Goal: Task Accomplishment & Management: Manage account settings

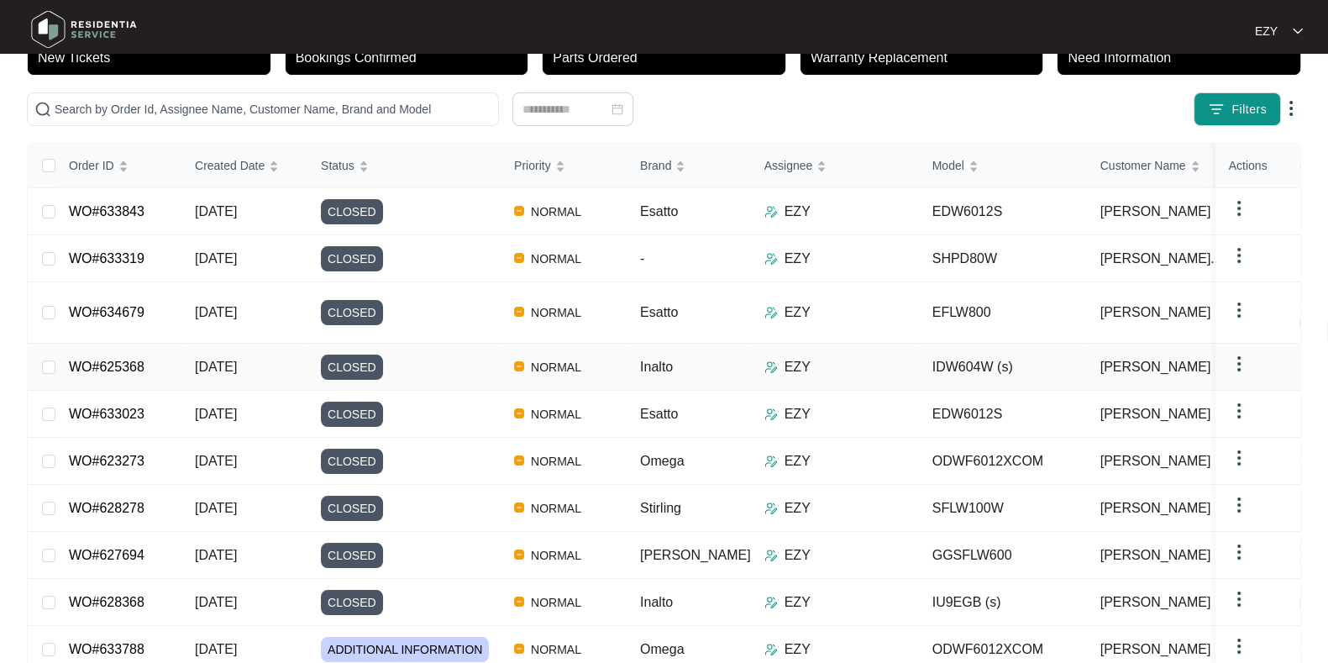
scroll to position [130, 0]
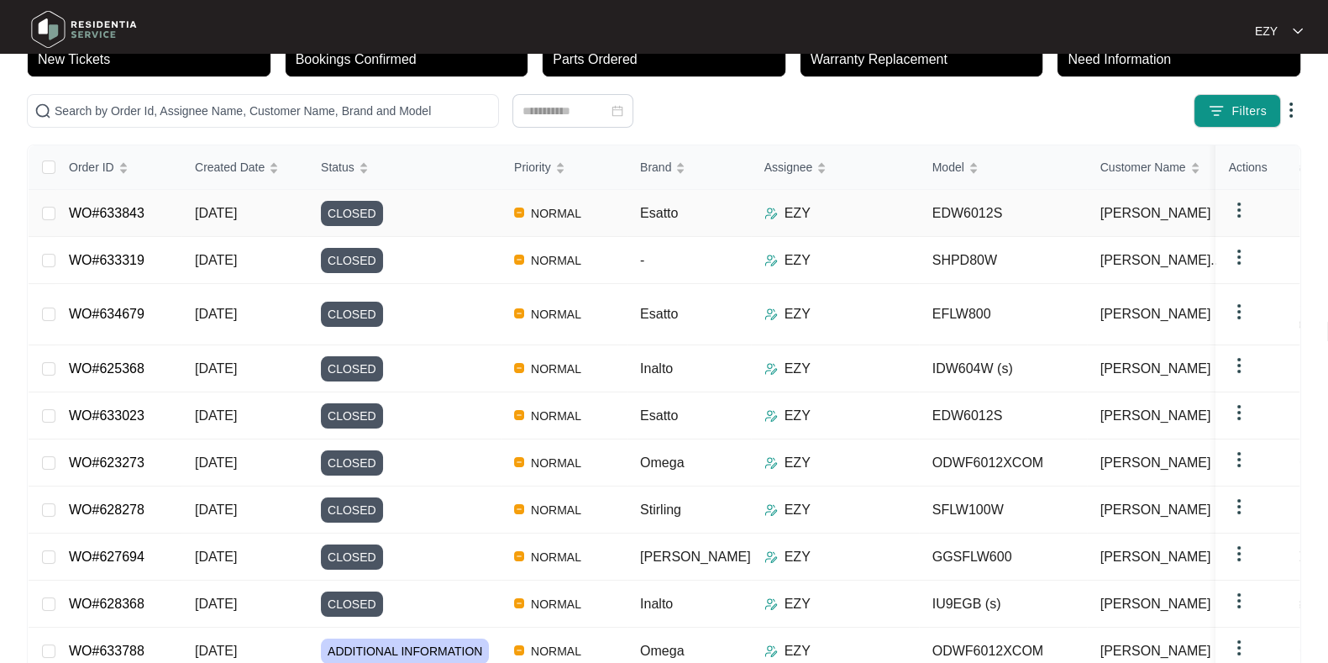
click at [433, 204] on div "CLOSED" at bounding box center [411, 213] width 180 height 25
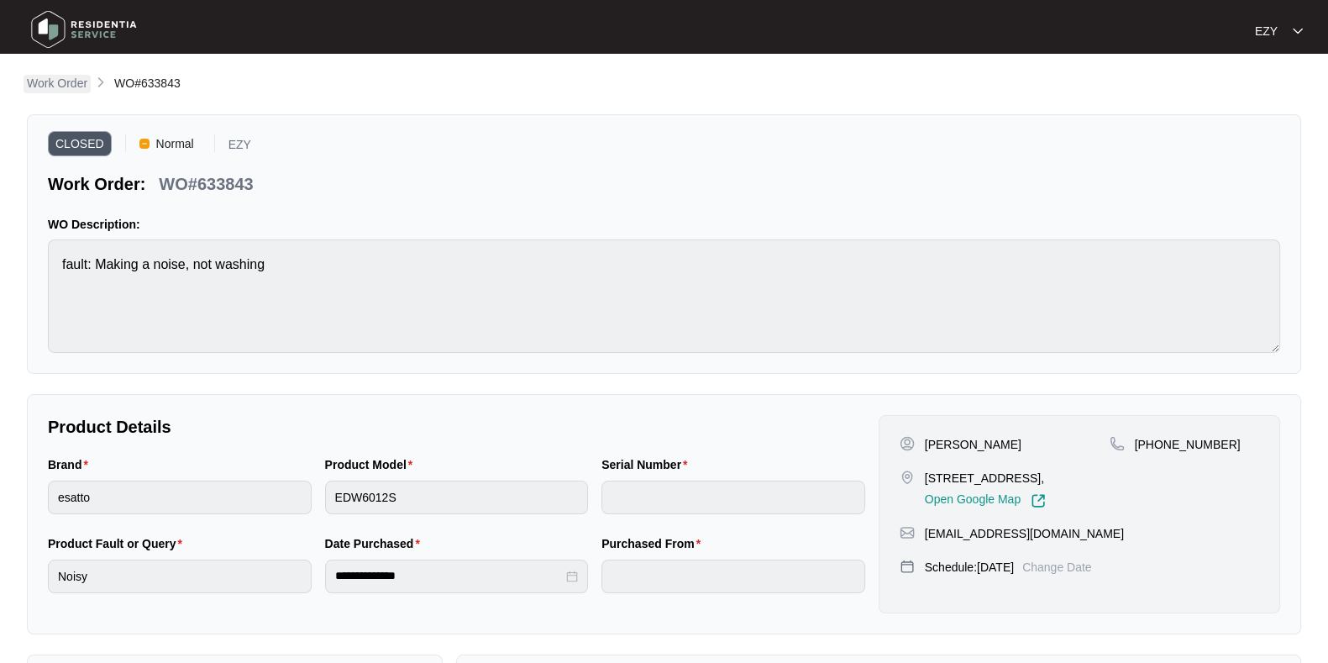
click at [60, 85] on p "Work Order" at bounding box center [57, 83] width 60 height 17
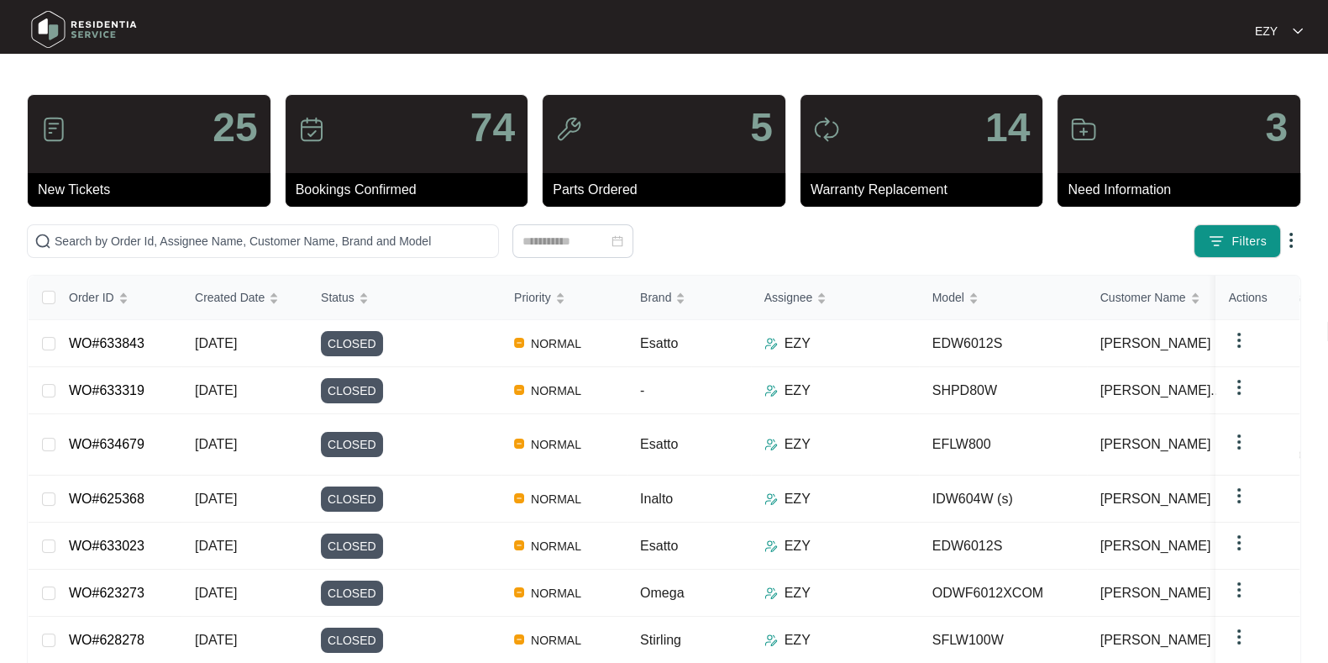
click at [1168, 137] on div "3" at bounding box center [1179, 134] width 243 height 78
click at [1077, 144] on div at bounding box center [1083, 132] width 27 height 32
click at [678, 386] on td "-" at bounding box center [689, 390] width 124 height 47
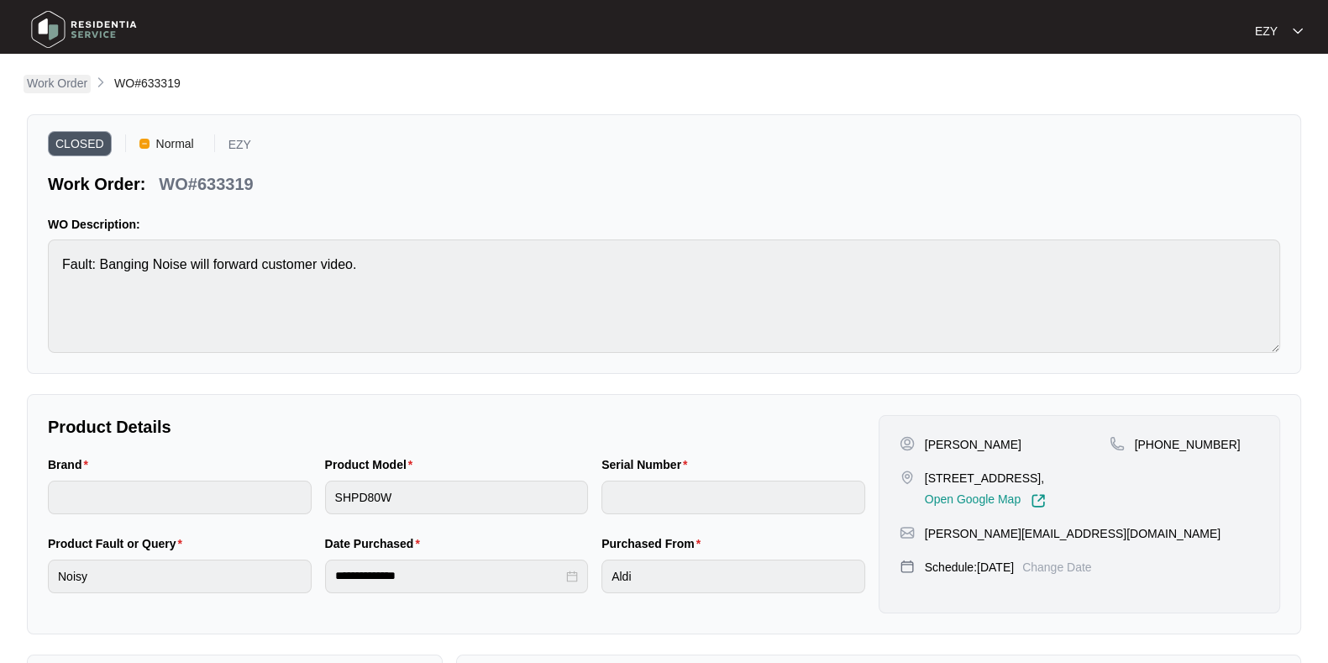
click at [45, 90] on p "Work Order" at bounding box center [57, 83] width 60 height 17
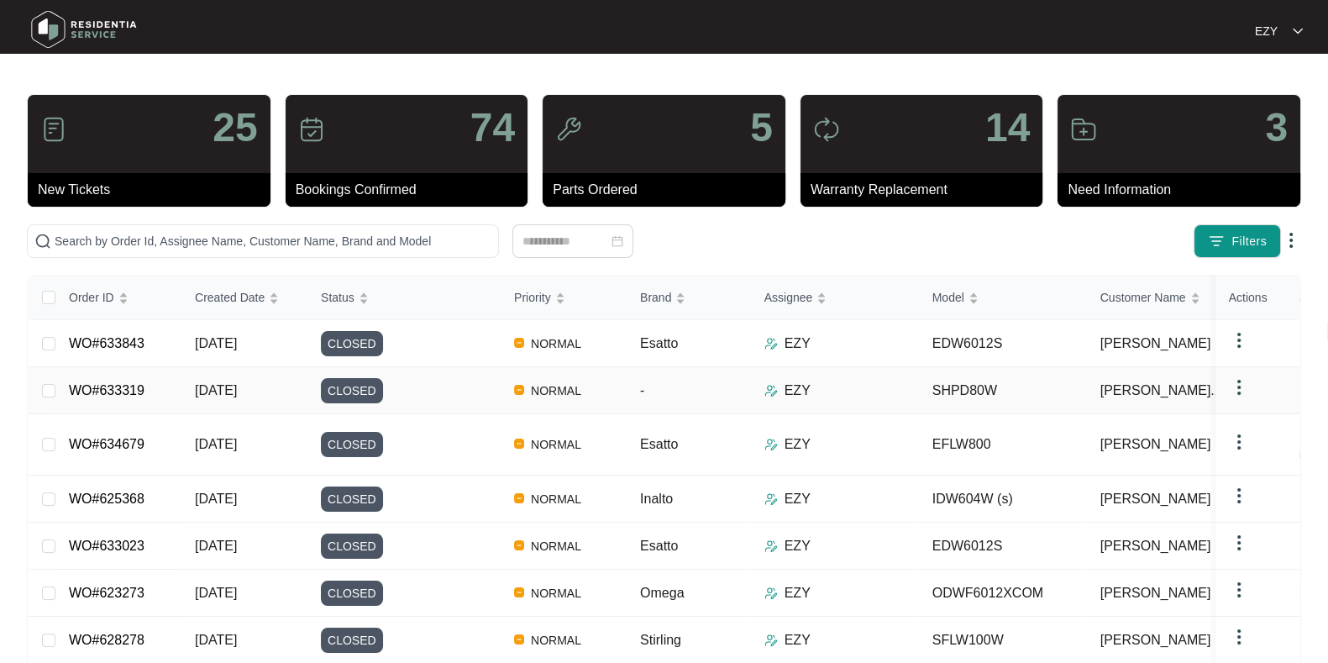
scroll to position [214, 0]
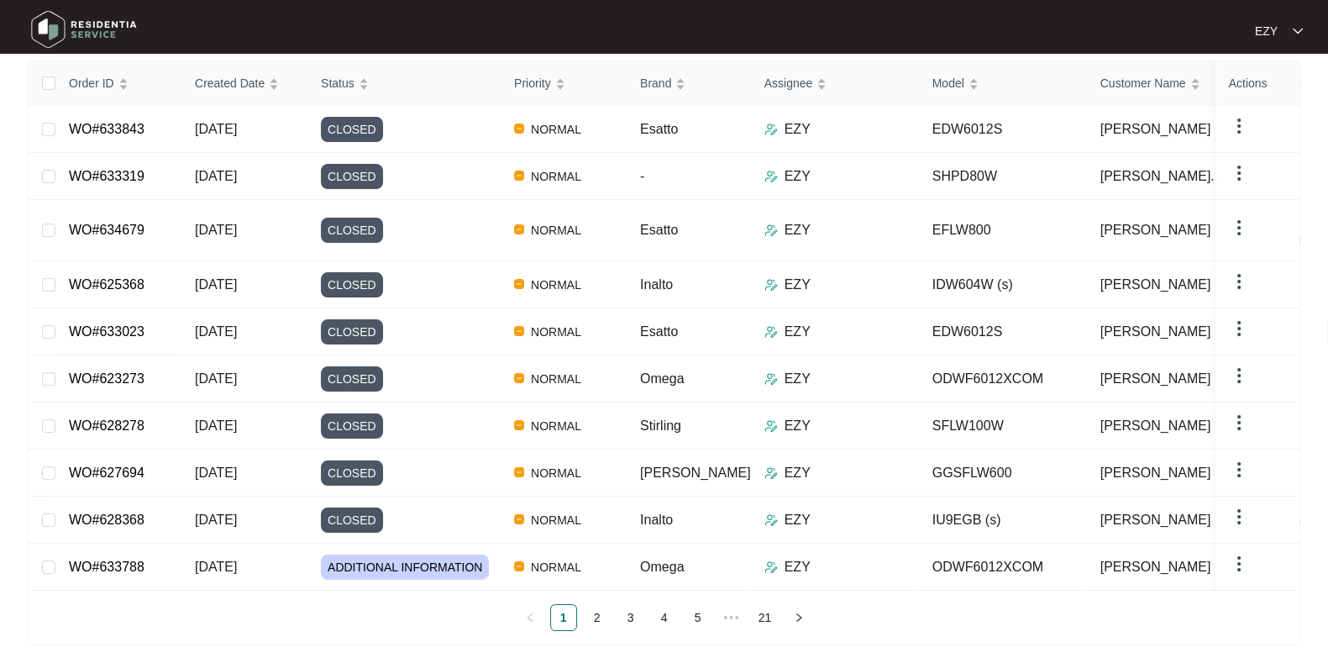
click at [579, 609] on ul "1 2 3 4 5 ••• 21" at bounding box center [664, 617] width 1271 height 27
click at [588, 612] on link "2" at bounding box center [597, 617] width 25 height 25
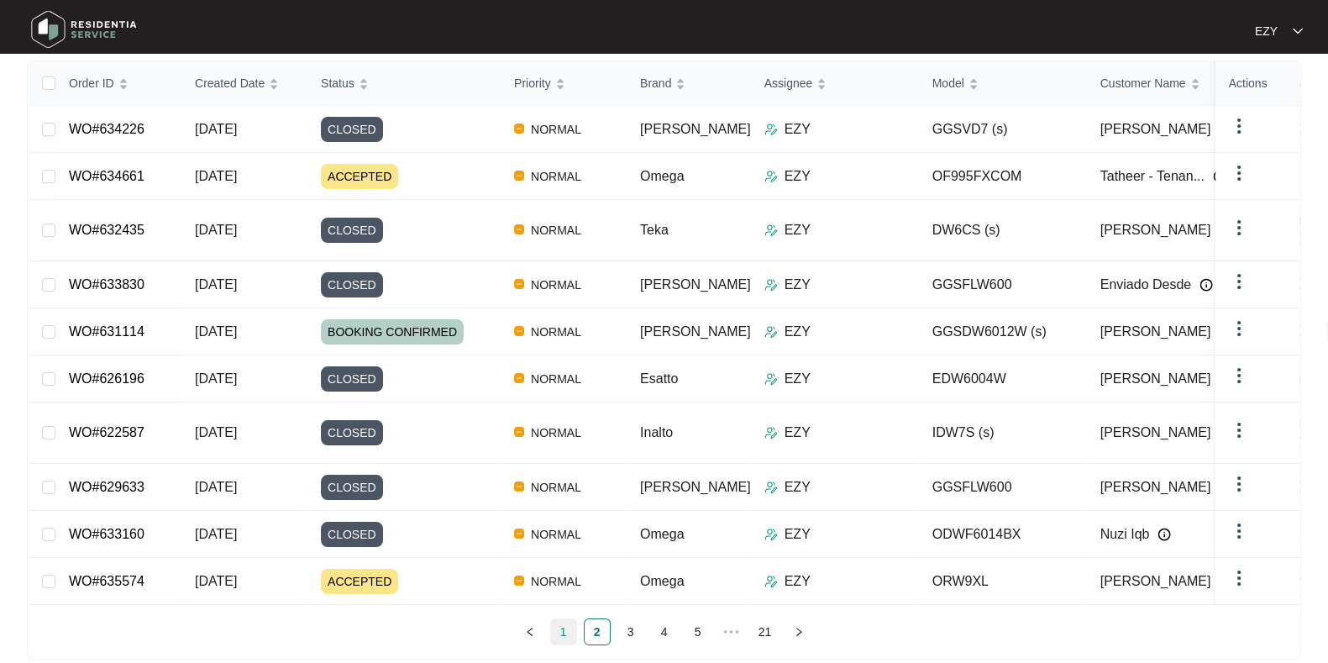
click at [570, 619] on link "1" at bounding box center [563, 631] width 25 height 25
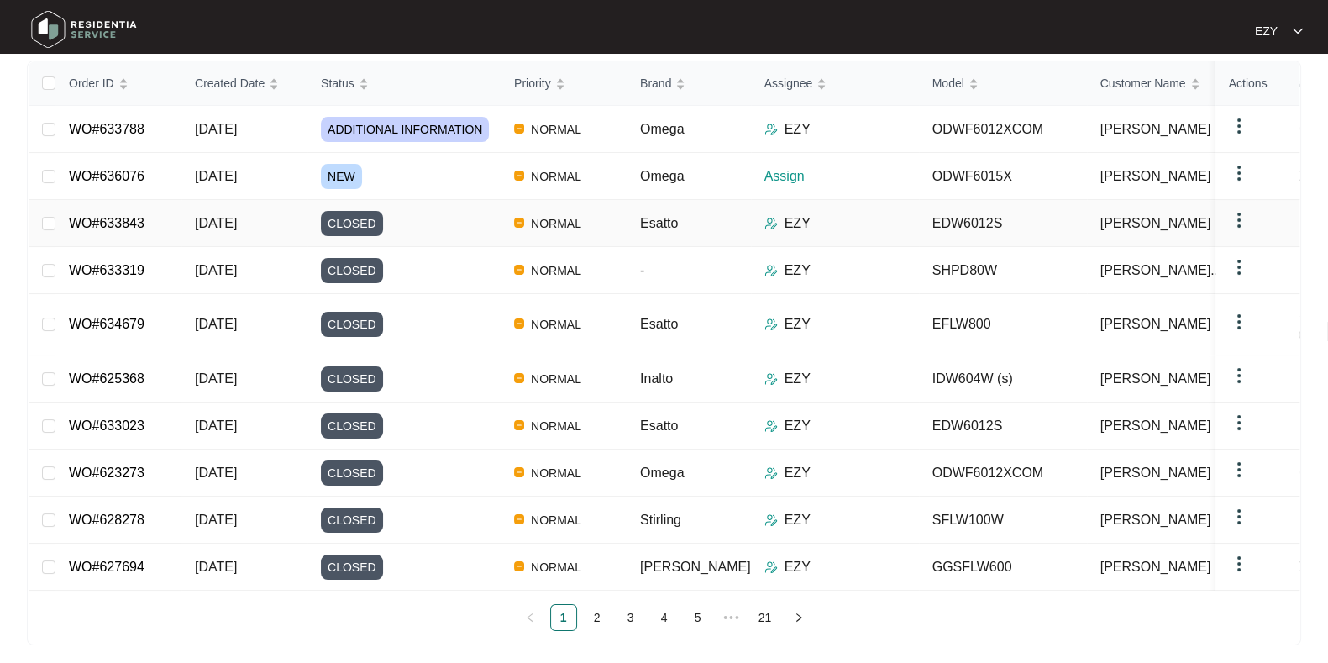
scroll to position [0, 0]
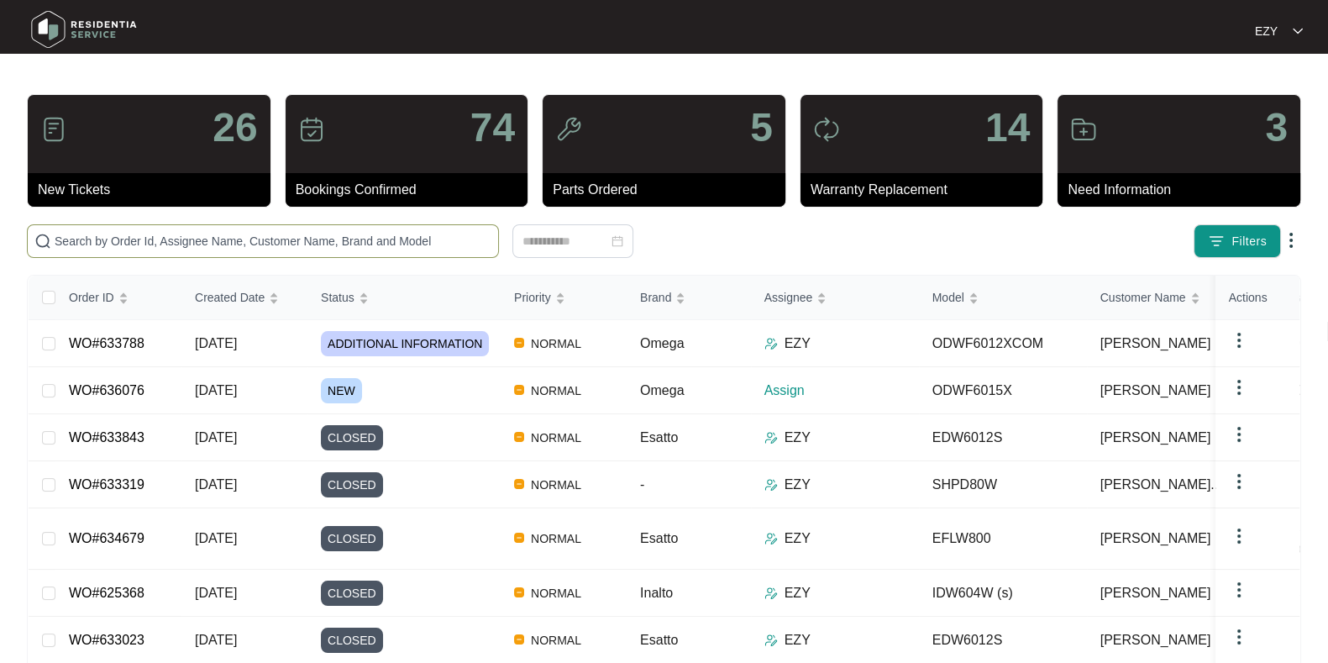
click at [227, 233] on input "text" at bounding box center [273, 241] width 437 height 18
paste input "635141"
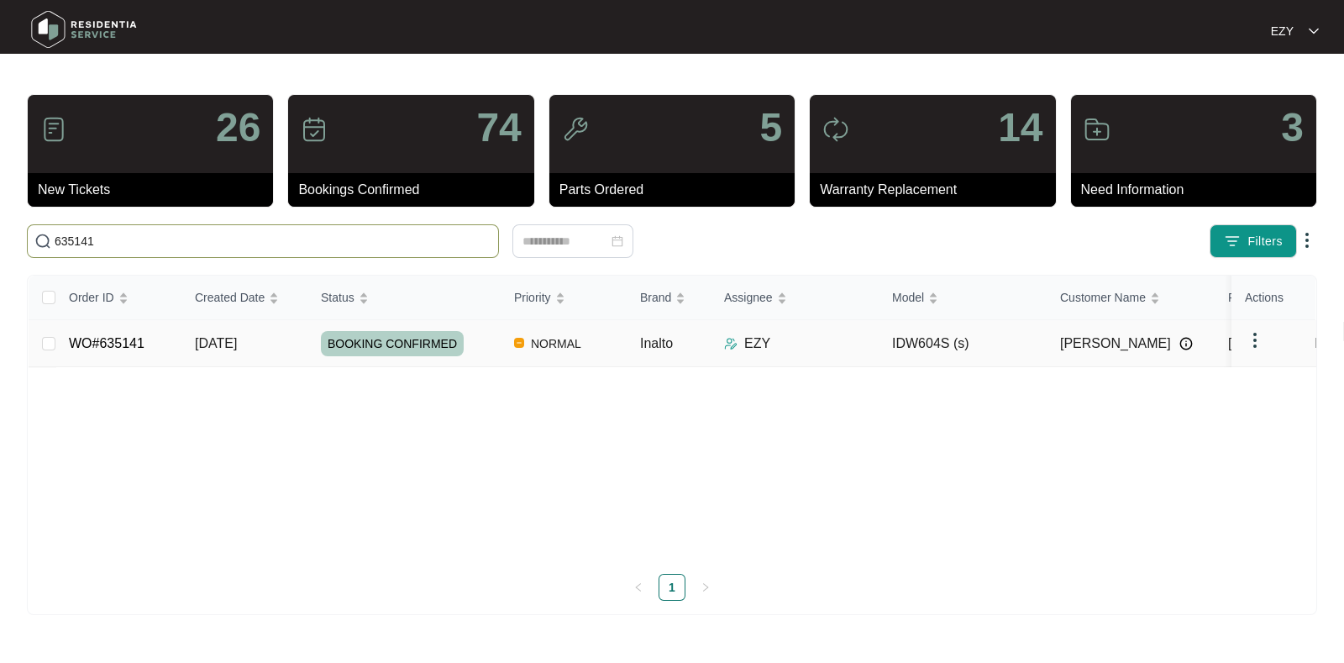
type input "635141"
click at [196, 342] on span "[DATE]" at bounding box center [216, 343] width 42 height 14
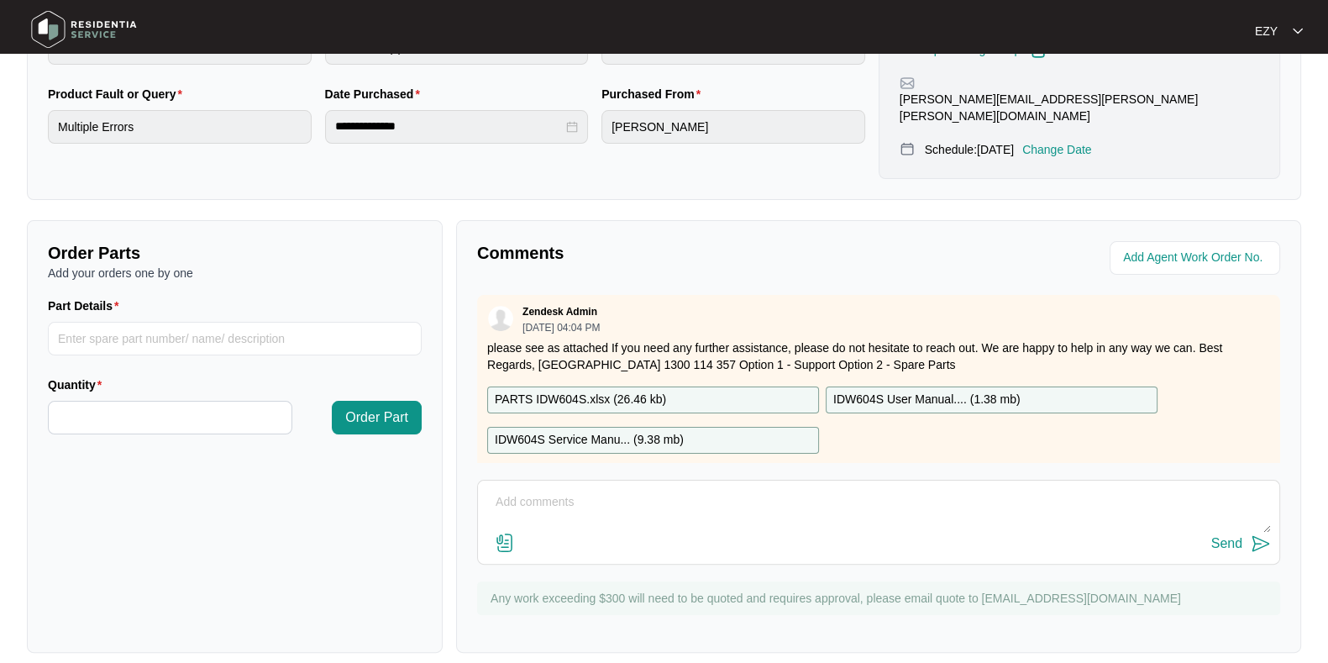
scroll to position [29, 0]
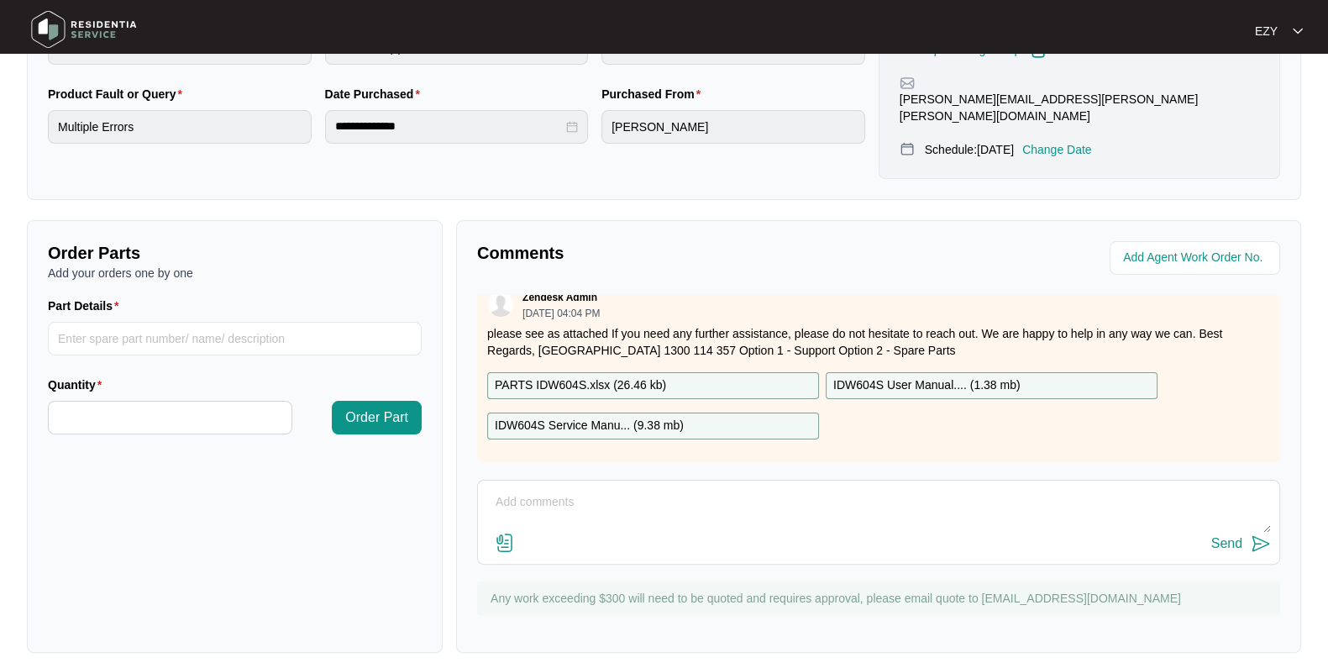
click at [564, 489] on textarea at bounding box center [878, 511] width 785 height 44
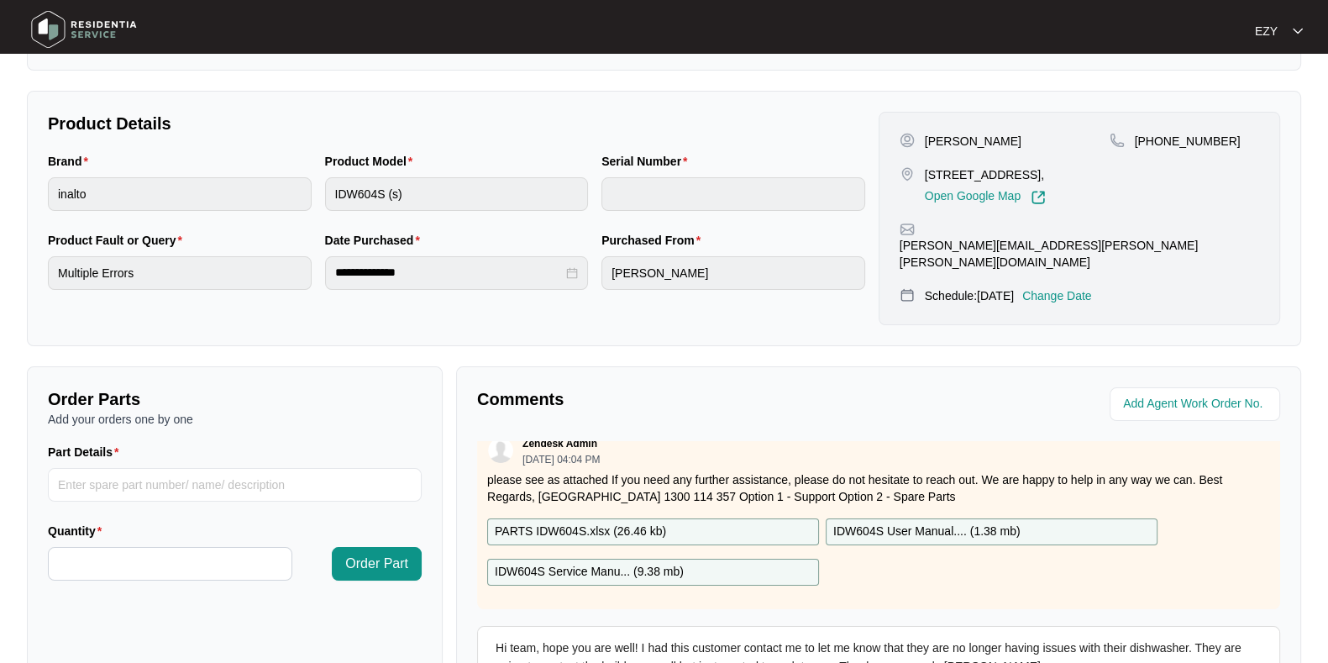
scroll to position [449, 0]
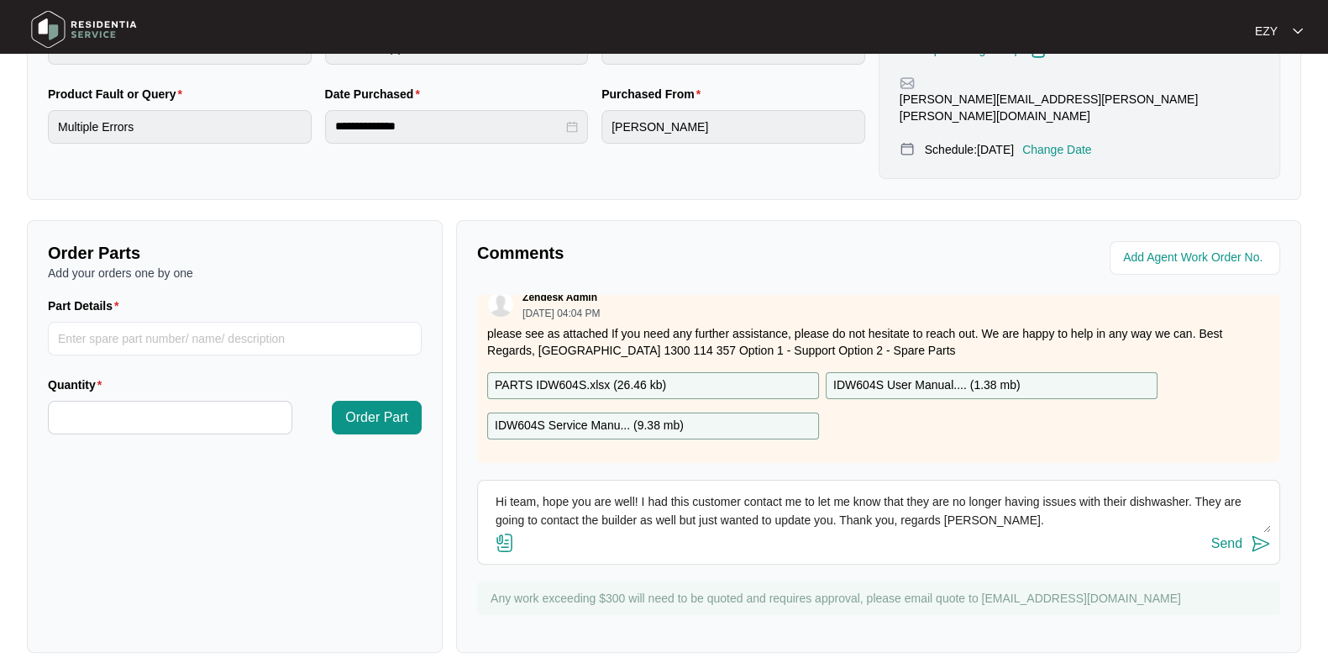
type textarea "Hi team, hope you are well! I had this customer contact me to let me know that …"
click at [1229, 536] on div "Send" at bounding box center [1226, 543] width 31 height 15
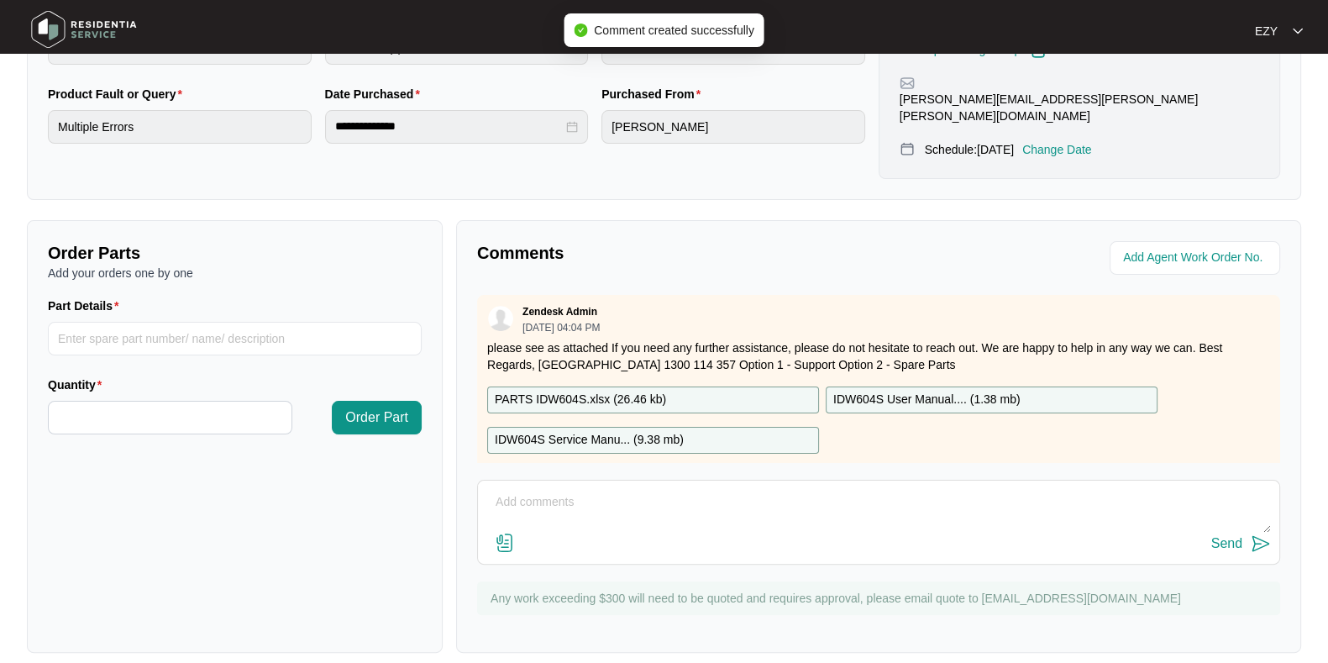
scroll to position [0, 0]
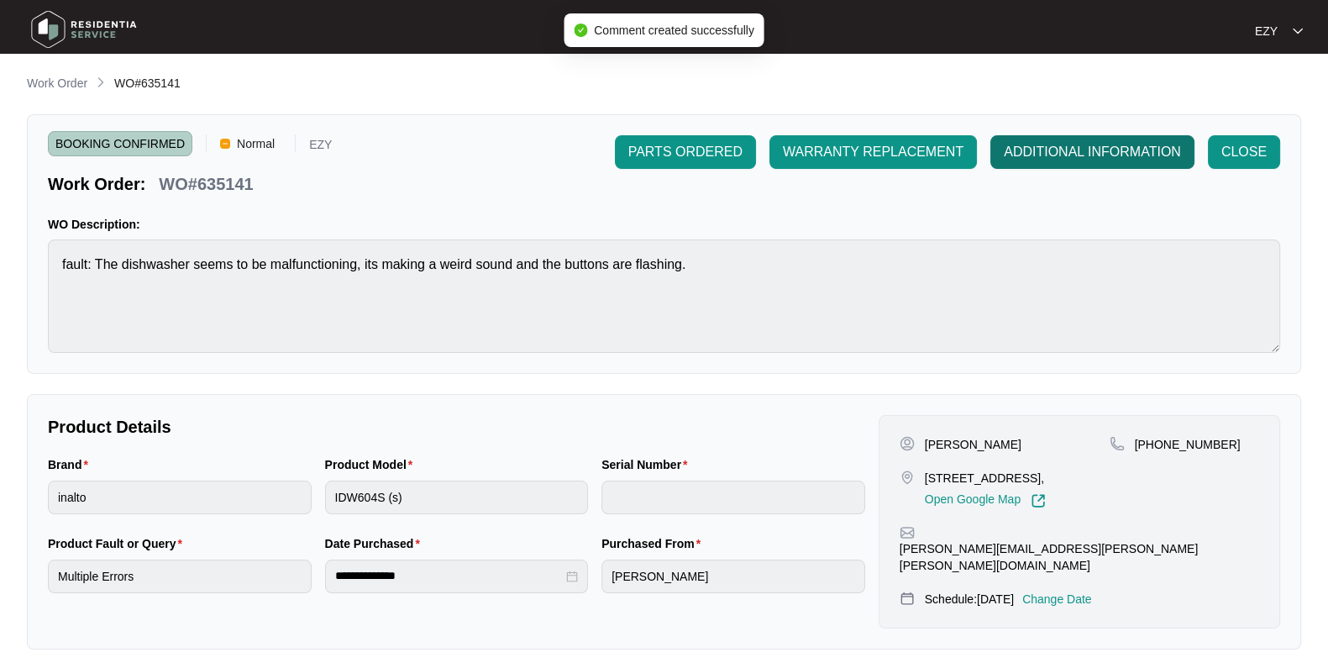
click at [1053, 166] on button "ADDITIONAL INFORMATION" at bounding box center [1092, 152] width 204 height 34
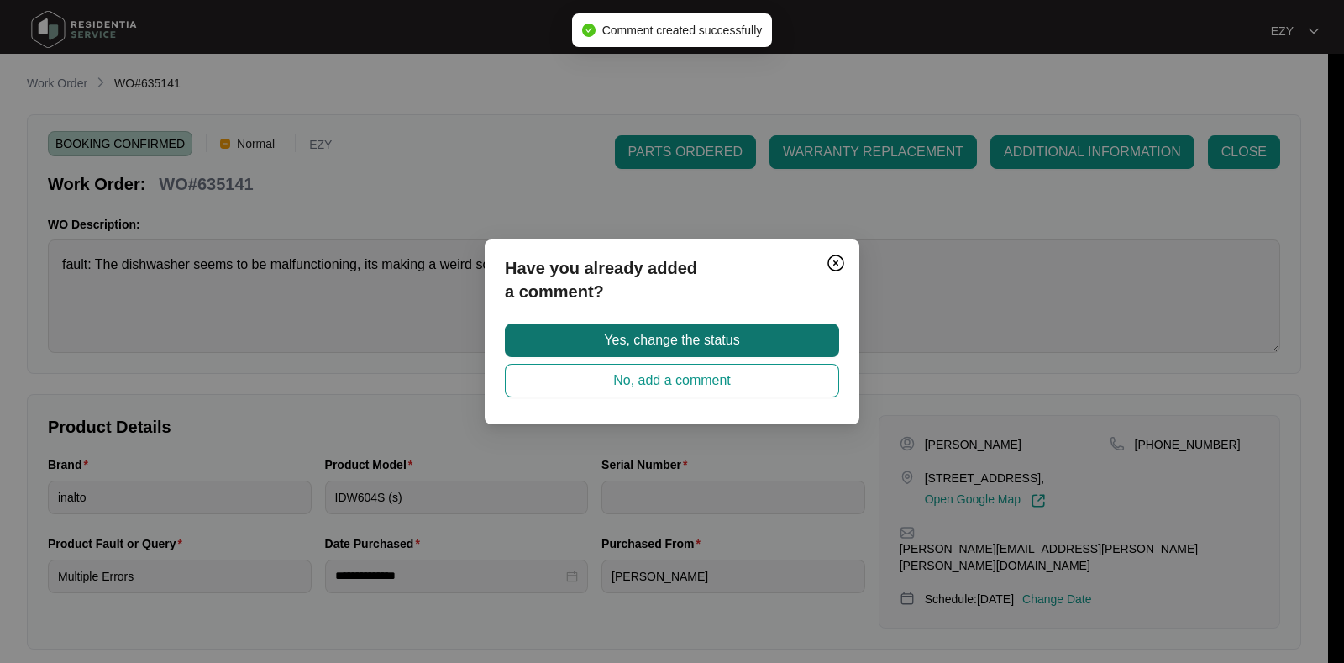
click at [722, 336] on span "Yes, change the status" at bounding box center [671, 340] width 135 height 20
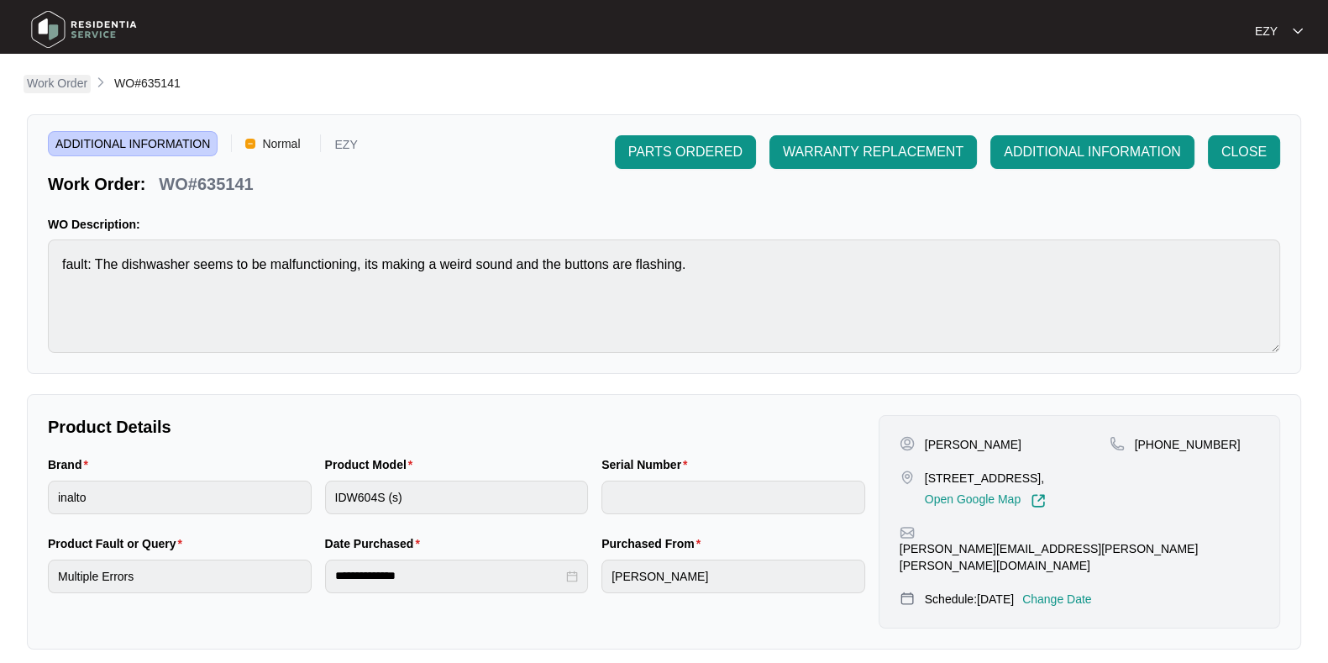
click at [70, 81] on p "Work Order" at bounding box center [57, 83] width 60 height 17
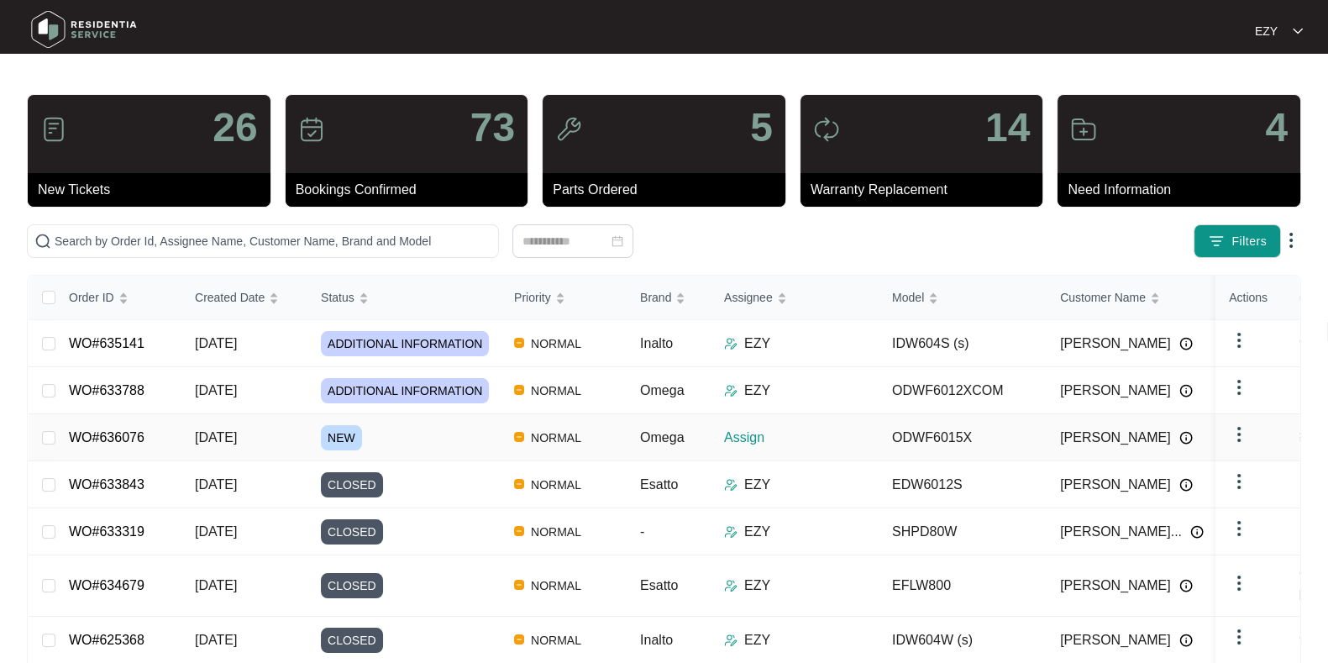
click at [428, 434] on div "NEW" at bounding box center [411, 437] width 180 height 25
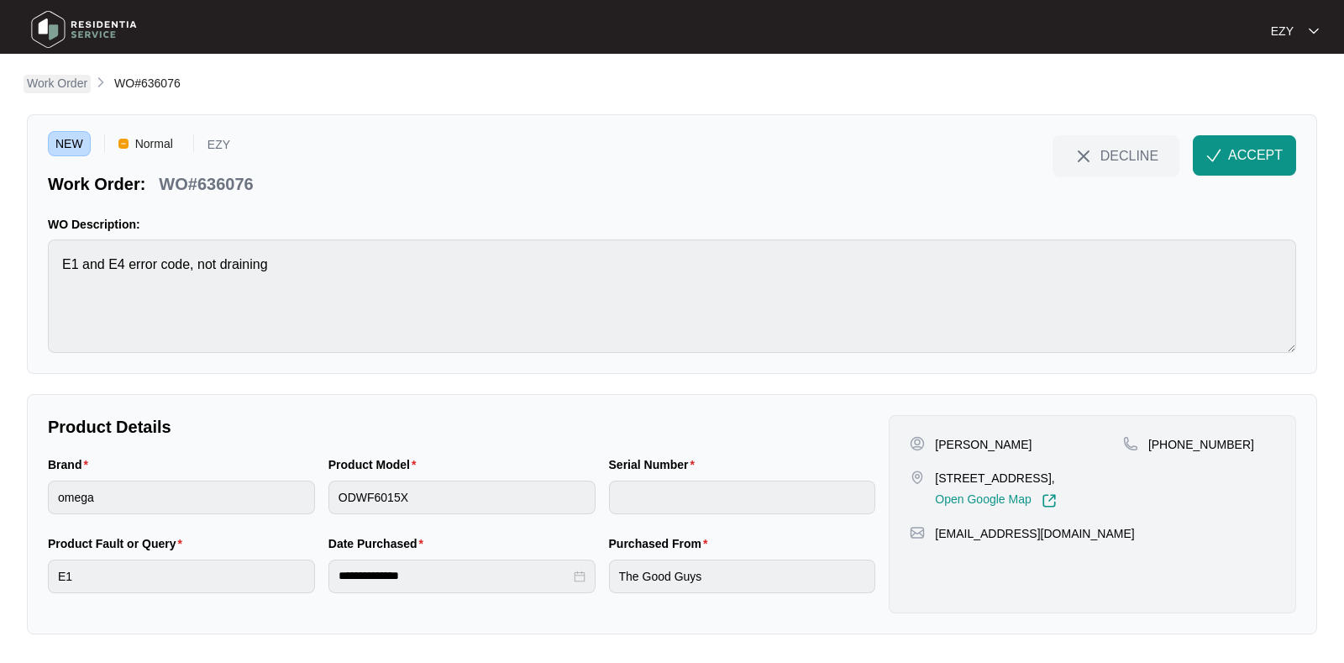
click at [66, 79] on p "Work Order" at bounding box center [57, 83] width 60 height 17
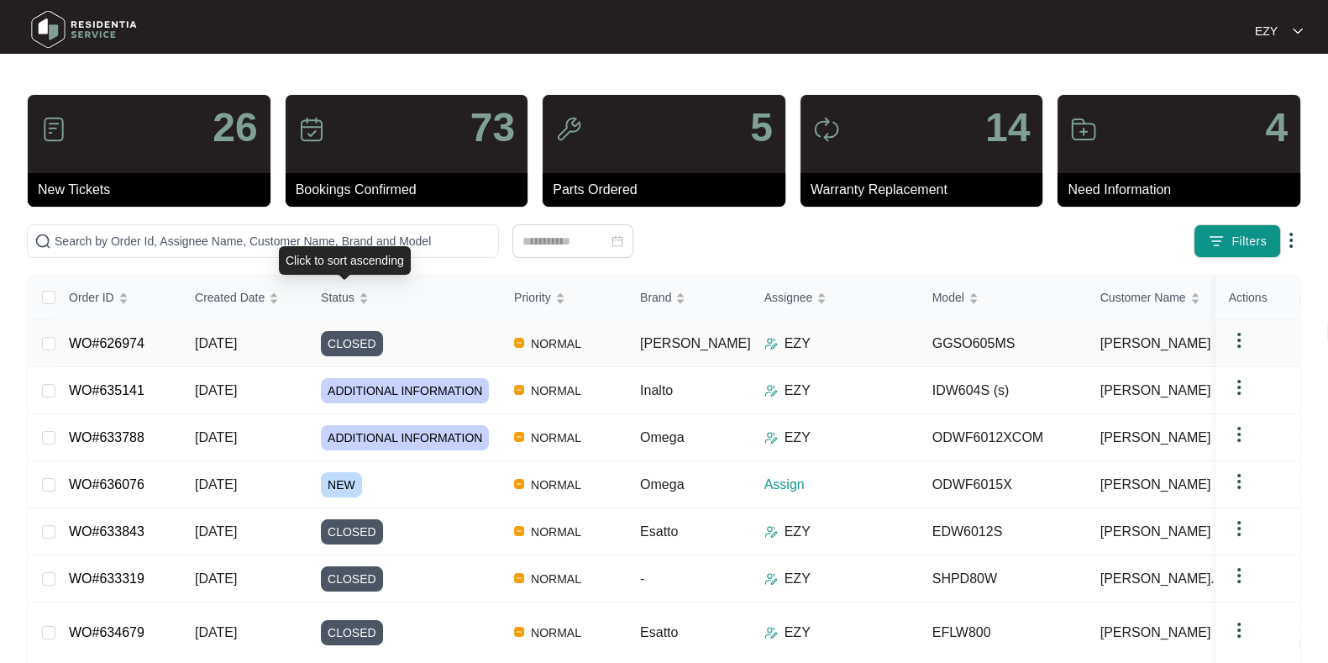
click at [432, 338] on div "CLOSED" at bounding box center [411, 343] width 180 height 25
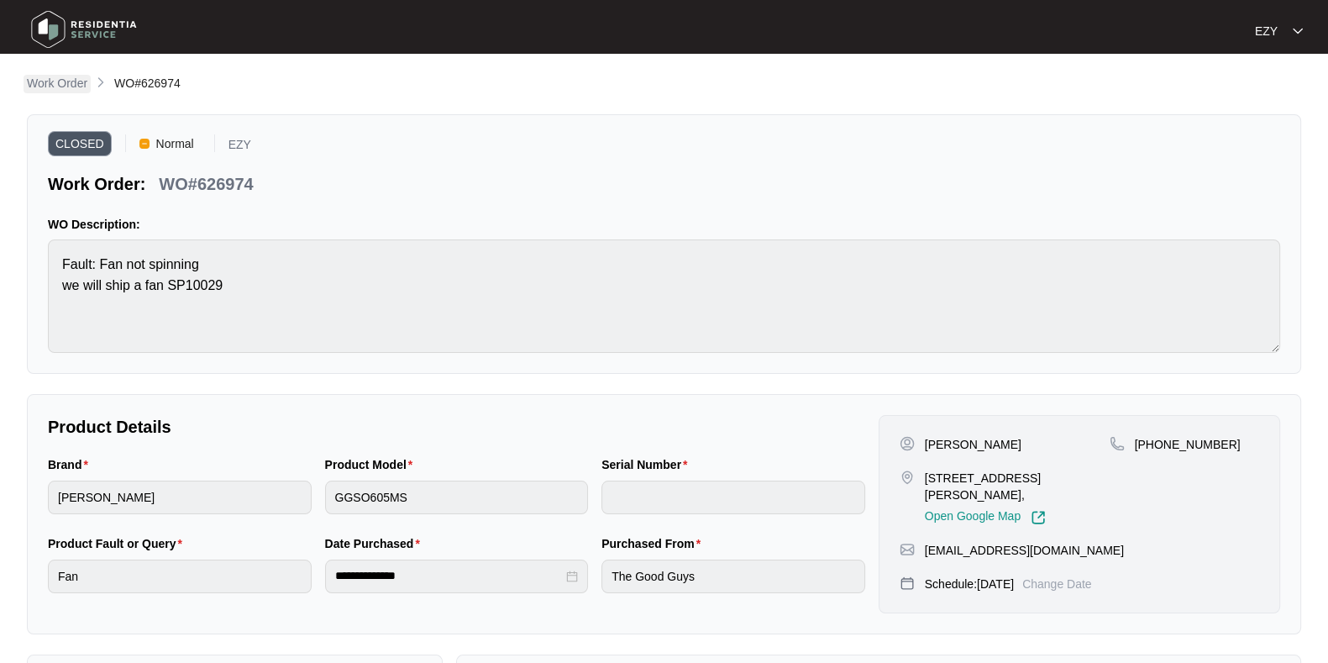
click at [49, 88] on p "Work Order" at bounding box center [57, 83] width 60 height 17
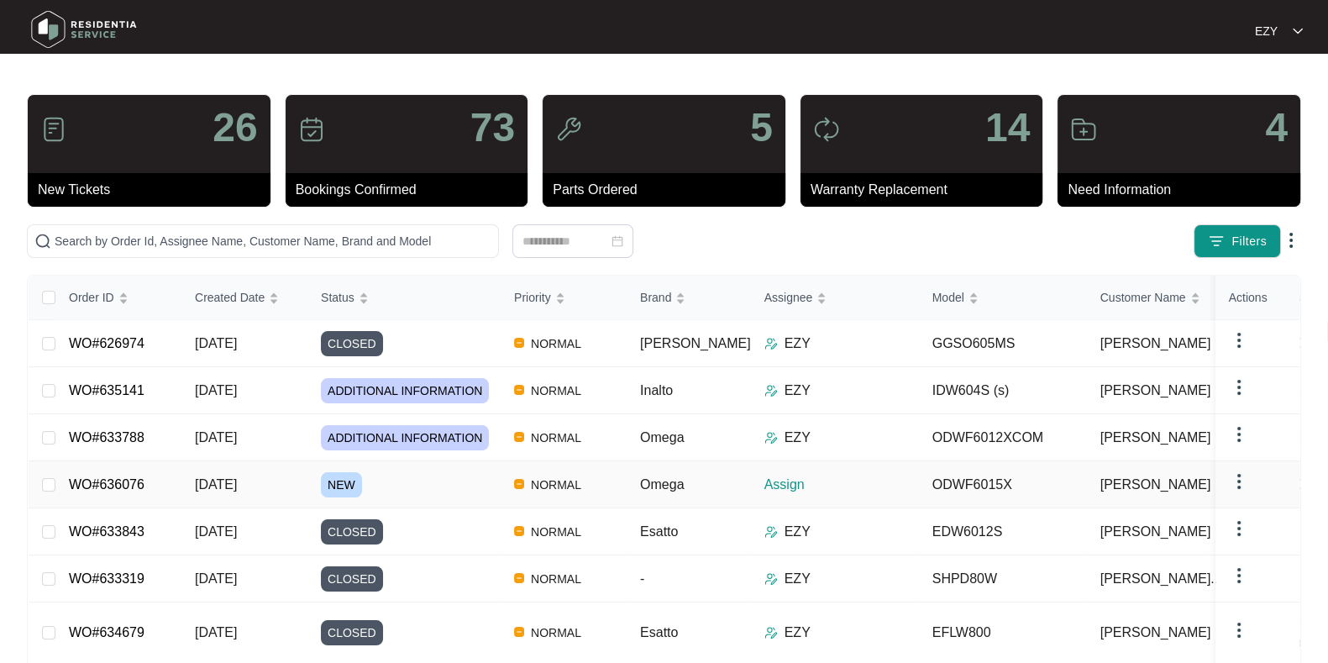
click at [445, 482] on div "NEW" at bounding box center [411, 484] width 180 height 25
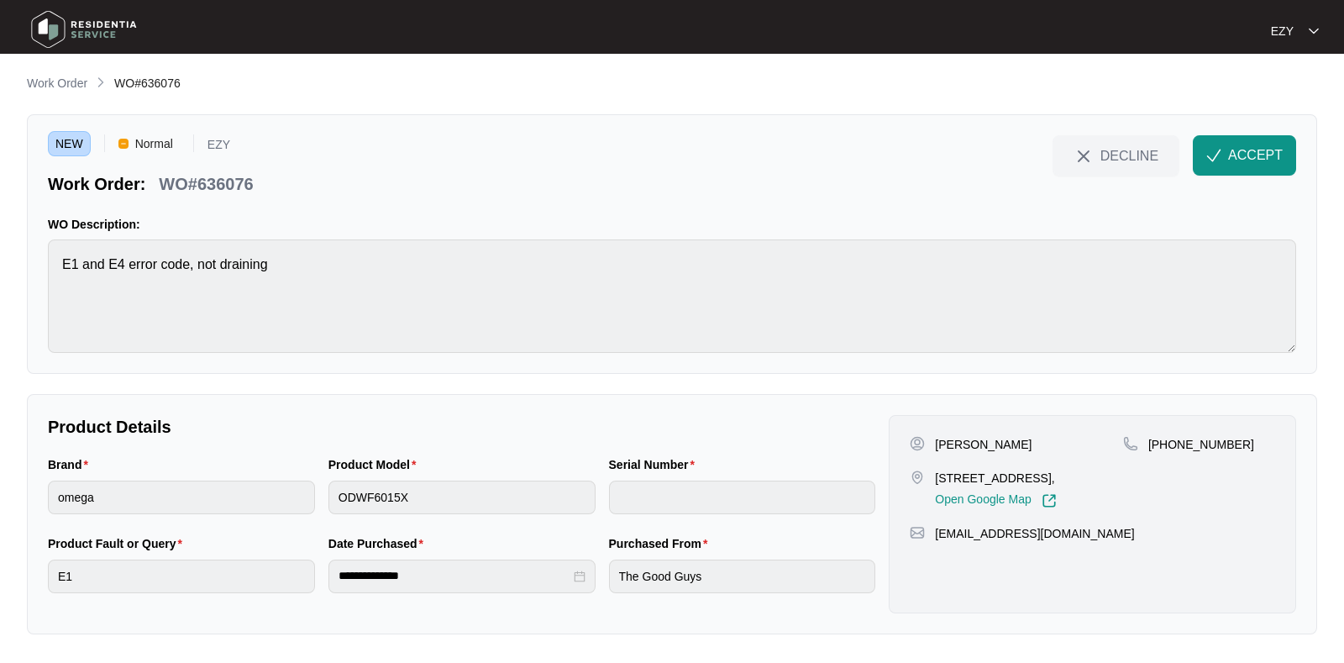
click at [194, 181] on p "WO#636076" at bounding box center [206, 184] width 94 height 24
copy div "WO#636076 DECLINE ACCEPT"
click at [946, 443] on p "[PERSON_NAME]" at bounding box center [983, 444] width 97 height 17
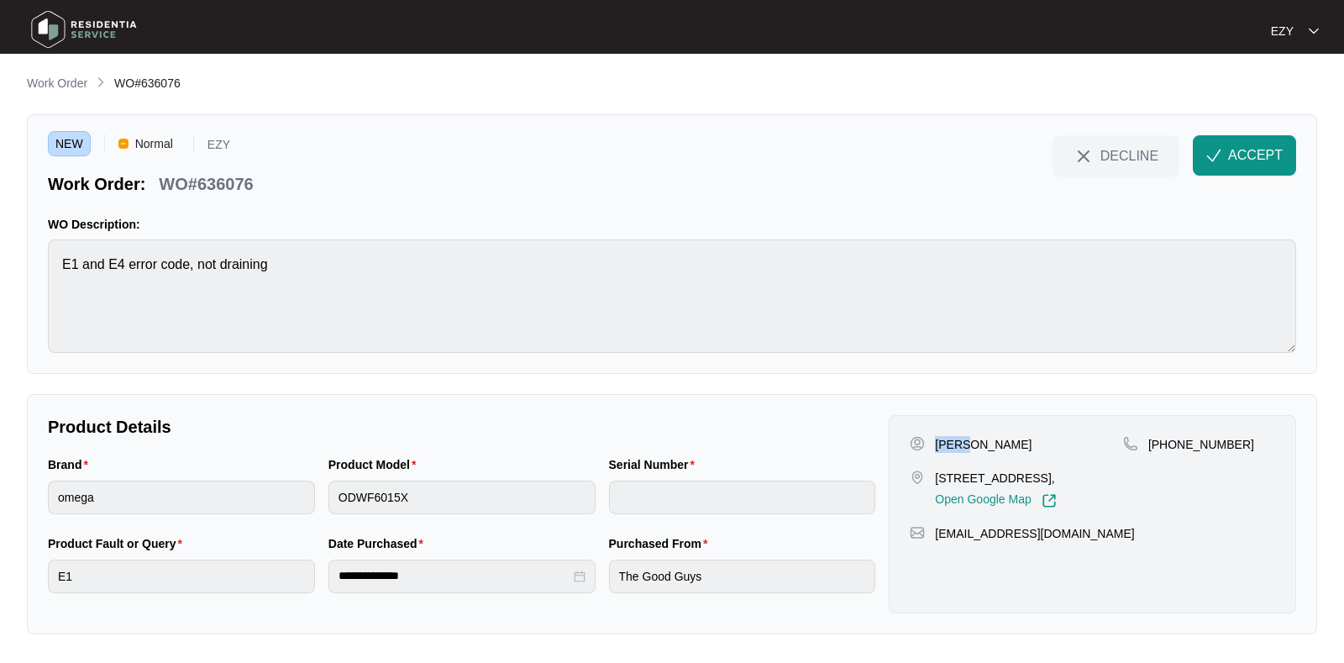
click at [946, 443] on p "[PERSON_NAME]" at bounding box center [983, 444] width 97 height 17
copy p "[PERSON_NAME]"
click at [956, 485] on p "[STREET_ADDRESS]," at bounding box center [995, 478] width 121 height 17
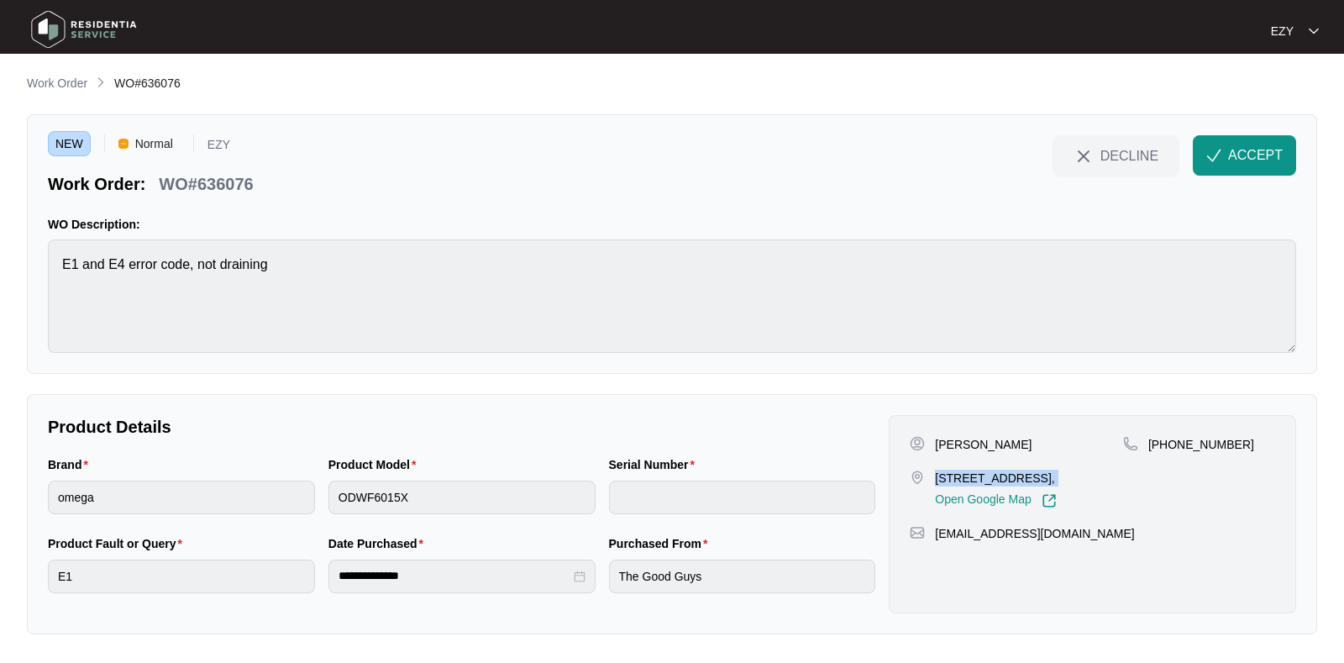
click at [956, 485] on p "[STREET_ADDRESS]," at bounding box center [995, 478] width 121 height 17
copy p "[STREET_ADDRESS],"
drag, startPoint x: 1268, startPoint y: 459, endPoint x: 1169, endPoint y: 448, distance: 99.8
click at [1169, 448] on div "[PHONE_NUMBER]" at bounding box center [1199, 472] width 152 height 72
copy p "409699474"
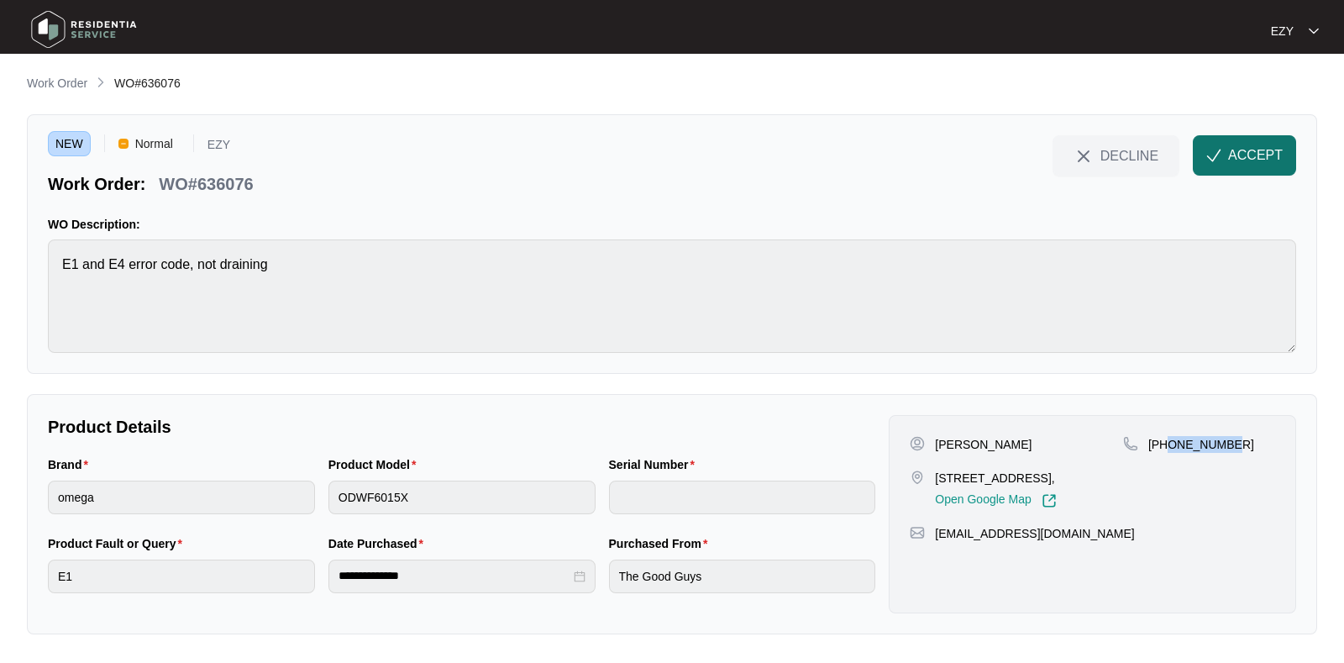
click at [1229, 155] on span "ACCEPT" at bounding box center [1255, 155] width 55 height 20
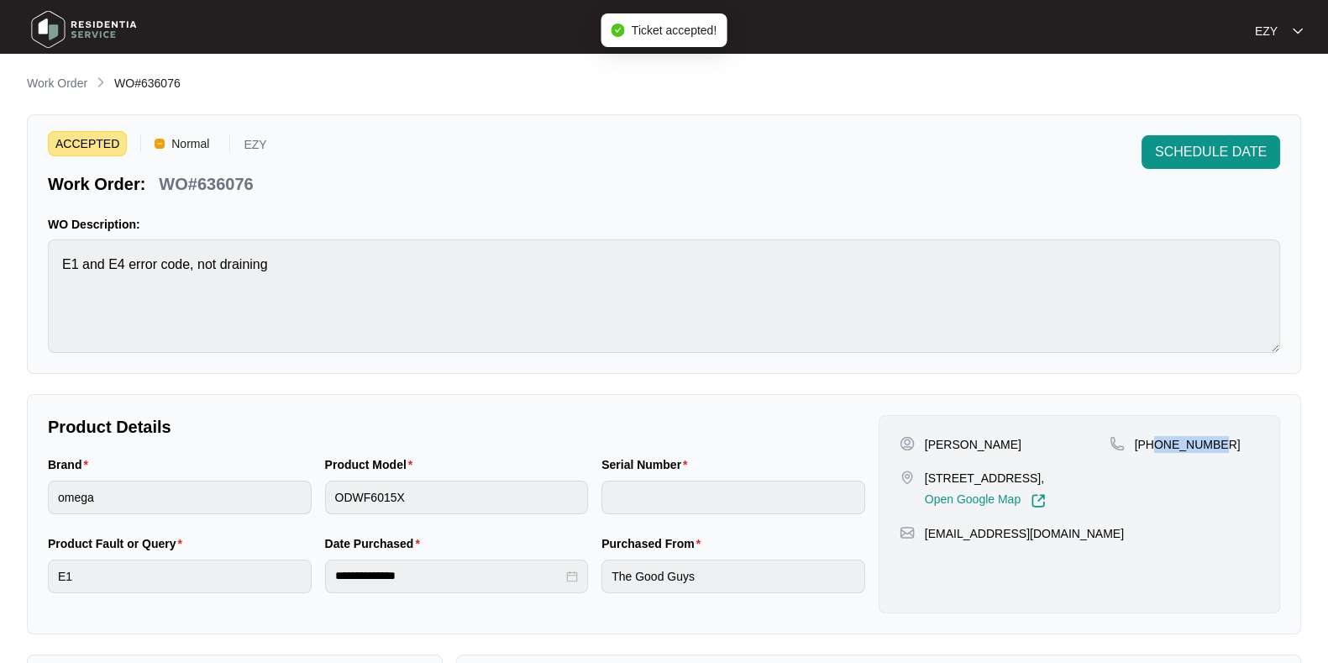
scroll to position [449, 0]
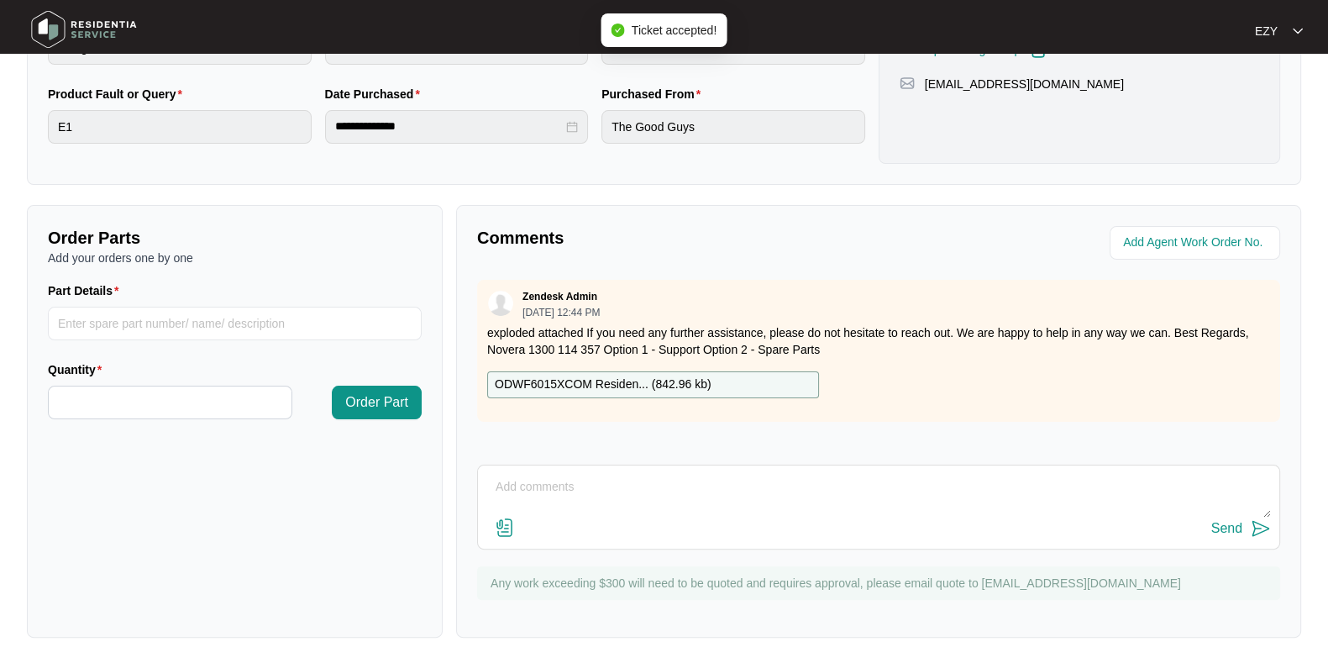
click at [665, 378] on p "ODWF6015XCOM Residen... ( 842.96 kb )" at bounding box center [603, 384] width 217 height 18
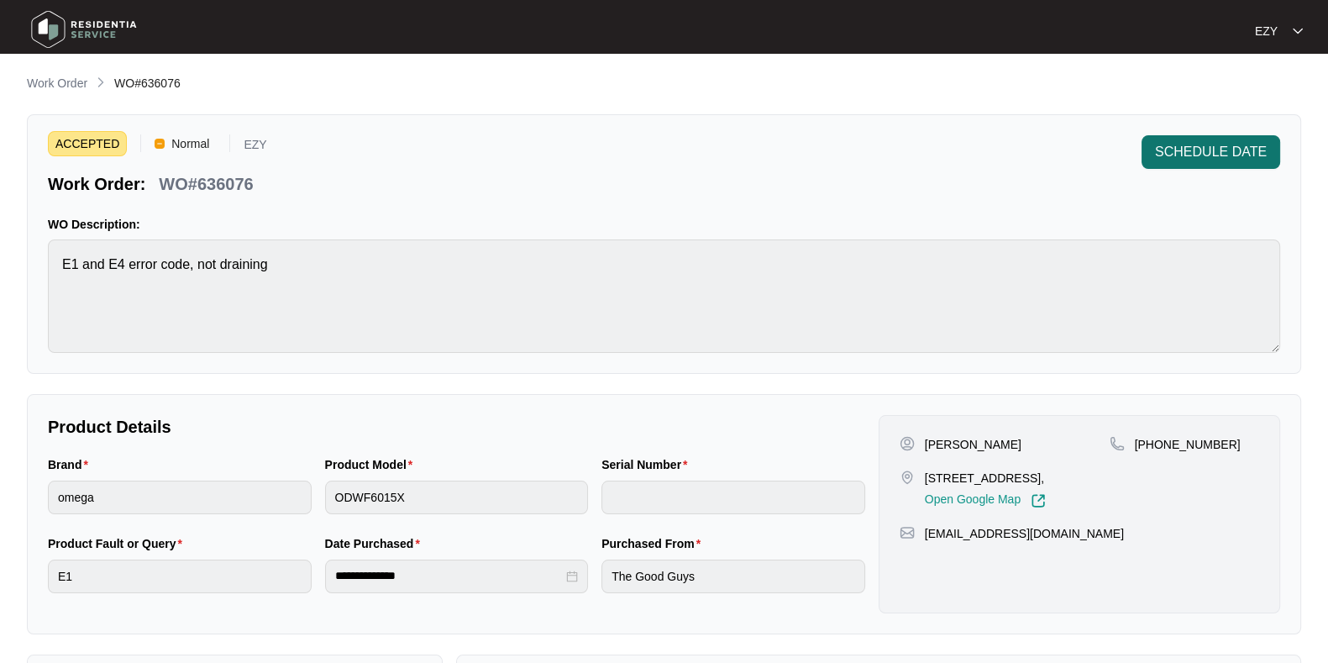
click at [1187, 166] on button "SCHEDULE DATE" at bounding box center [1211, 152] width 139 height 34
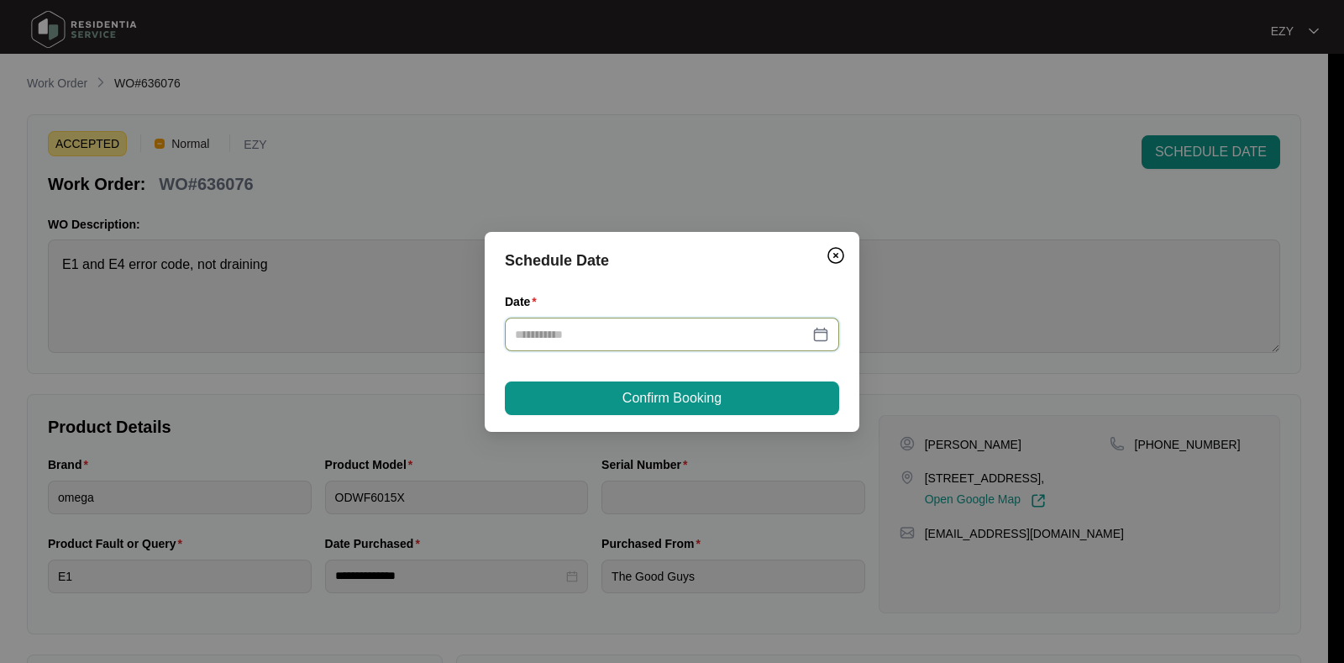
click at [602, 335] on input "Date" at bounding box center [662, 334] width 294 height 18
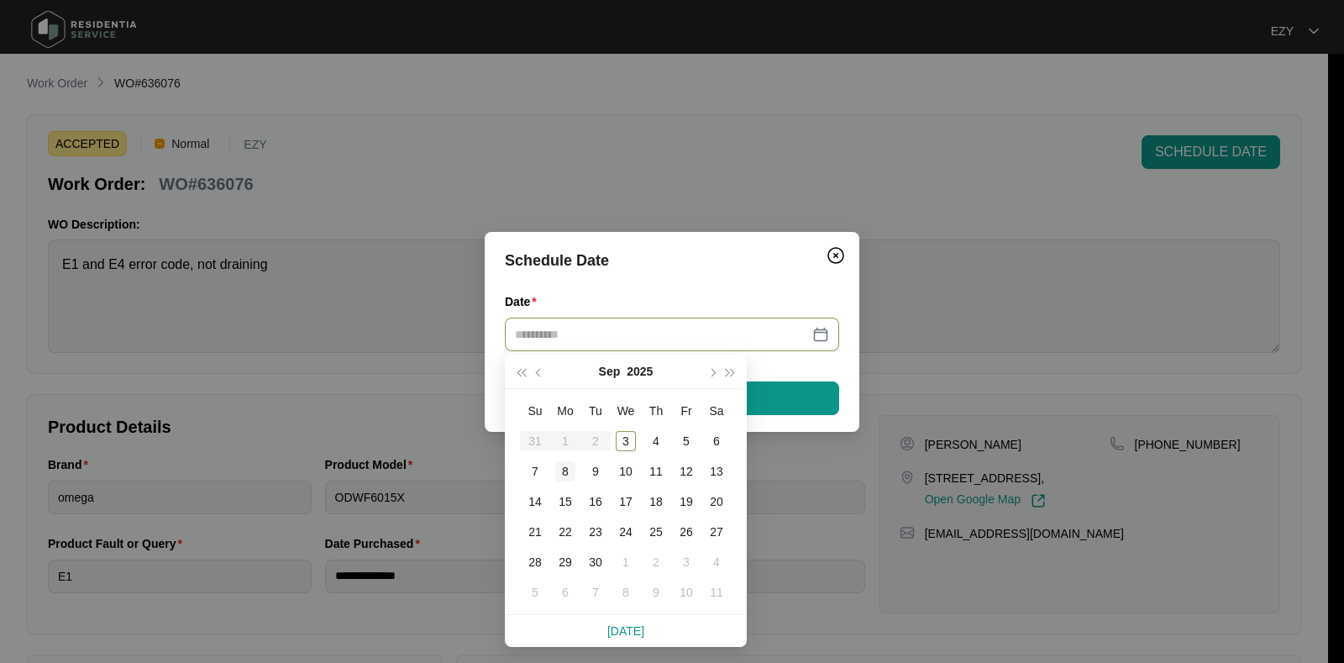
type input "**********"
click at [565, 474] on div "8" at bounding box center [565, 471] width 20 height 20
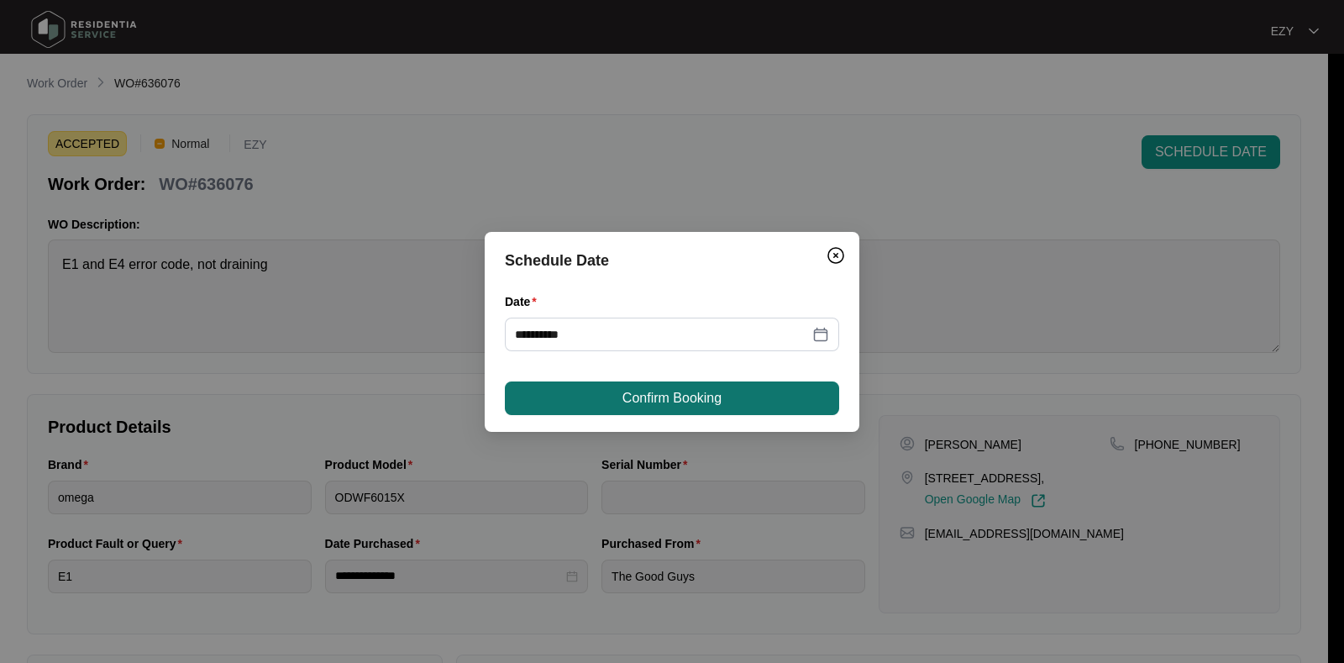
click at [605, 396] on button "Confirm Booking" at bounding box center [672, 398] width 334 height 34
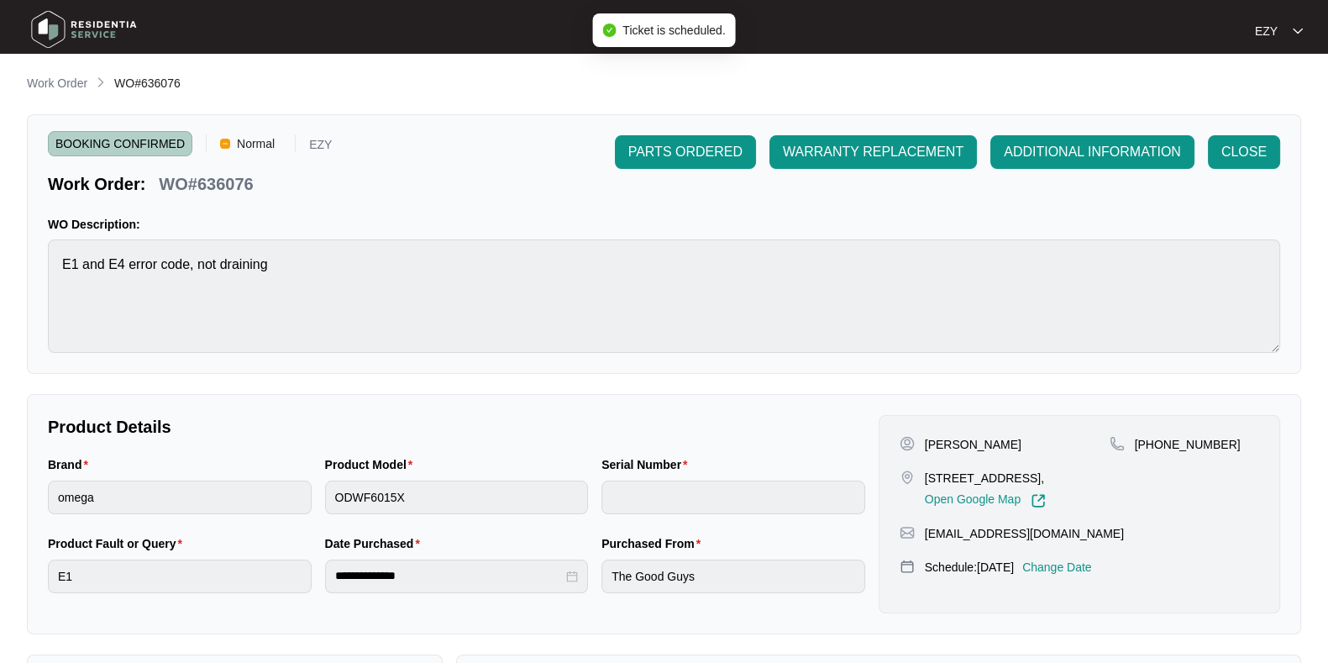
click at [63, 96] on div "**********" at bounding box center [664, 580] width 1274 height 1013
click at [50, 71] on main "**********" at bounding box center [664, 557] width 1328 height 1114
click at [56, 89] on p "Work Order" at bounding box center [57, 83] width 60 height 17
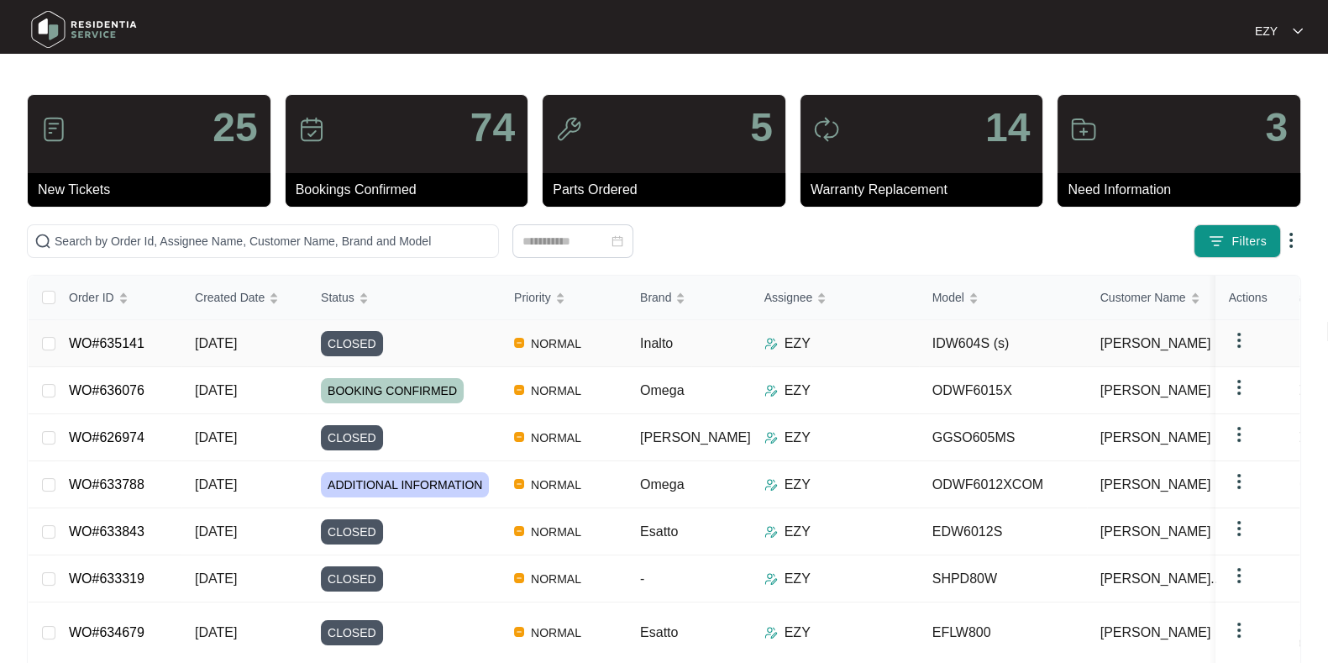
click at [425, 339] on div "CLOSED" at bounding box center [411, 343] width 180 height 25
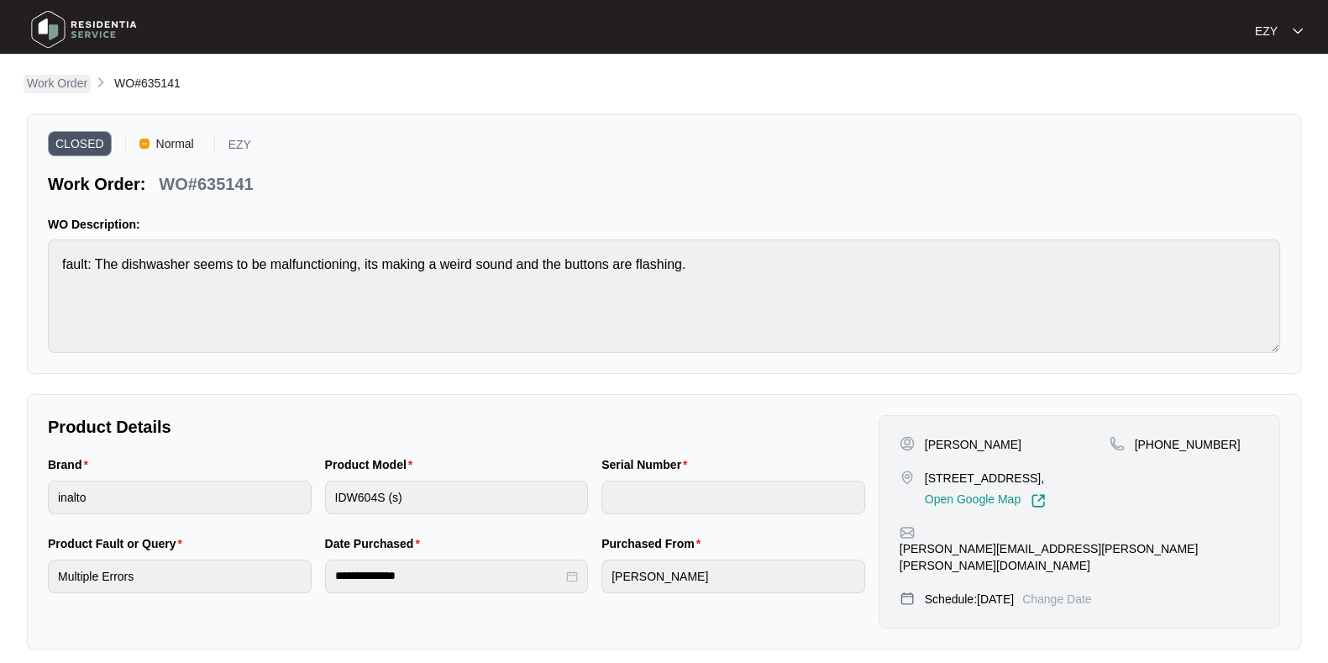
click at [45, 92] on p "Work Order" at bounding box center [57, 83] width 60 height 17
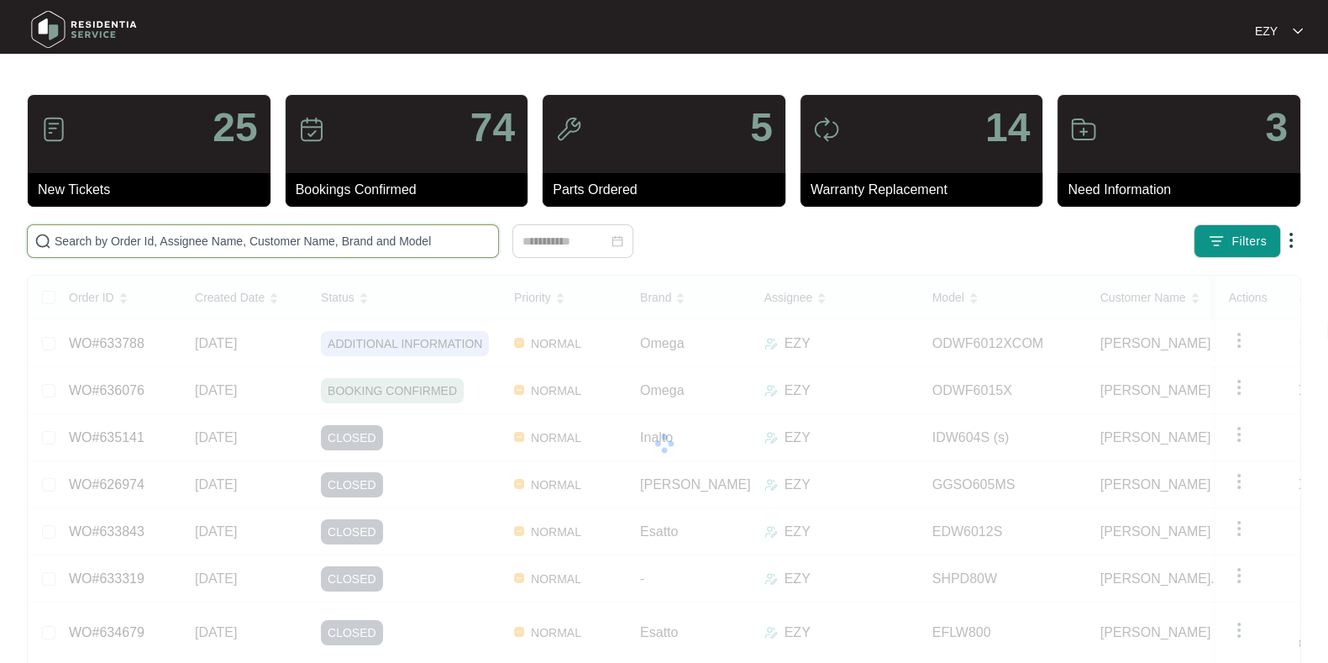
click at [264, 247] on input "text" at bounding box center [273, 241] width 437 height 18
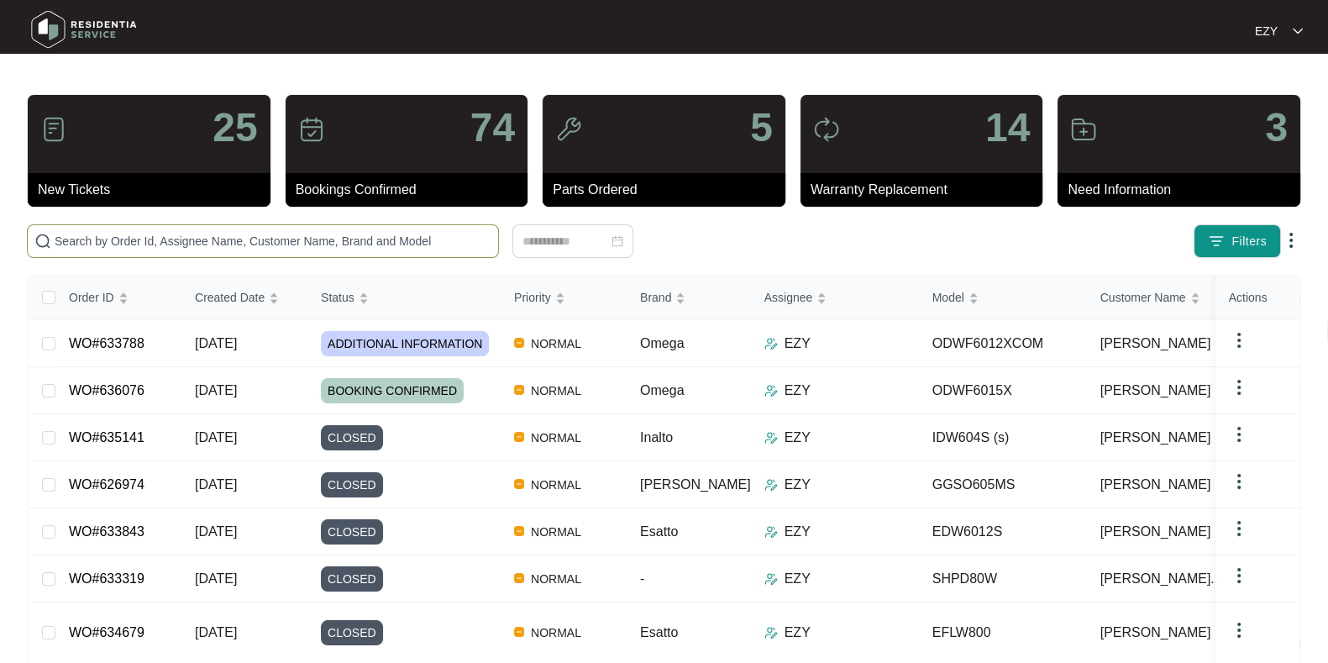
paste input "634116"
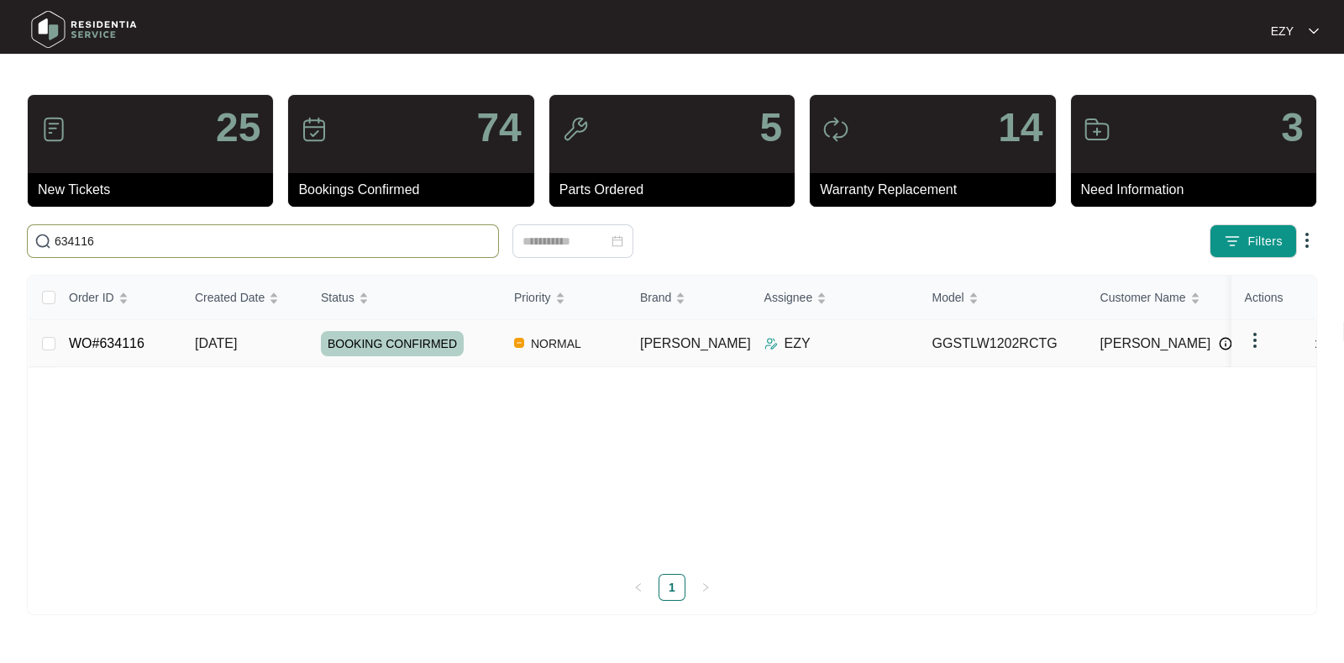
type input "634116"
click at [281, 344] on td "[DATE]" at bounding box center [244, 343] width 126 height 47
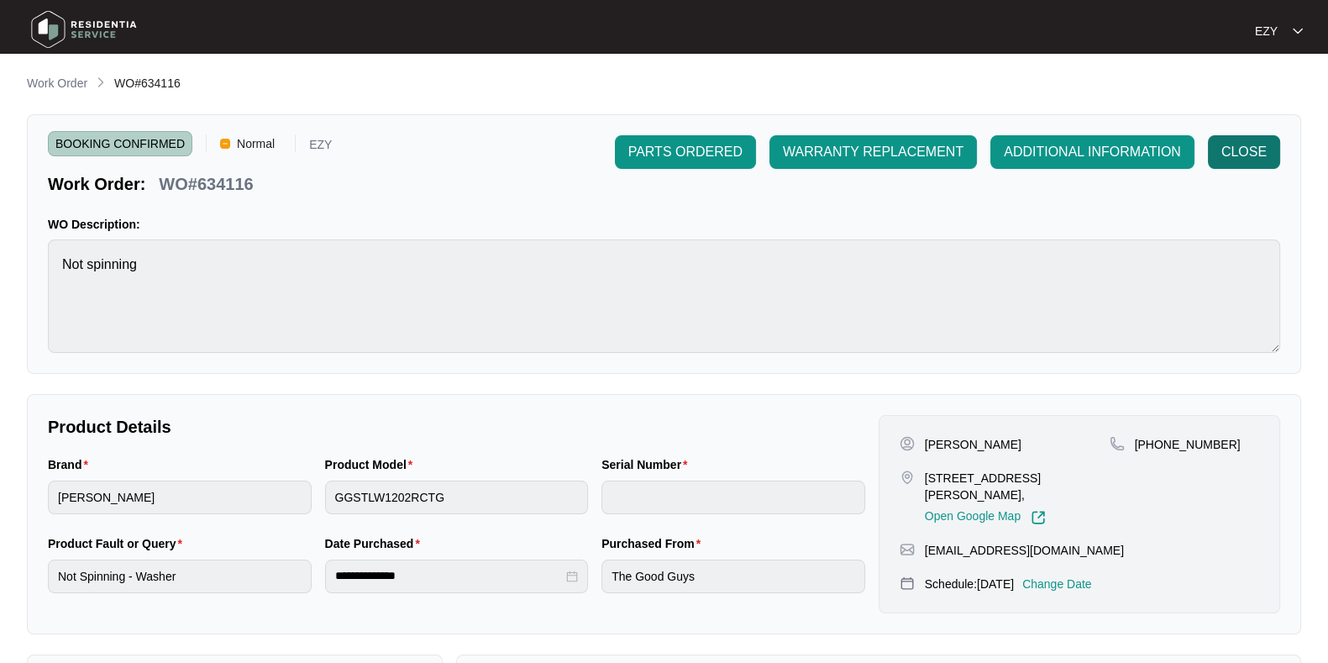
click at [1243, 153] on span "CLOSE" at bounding box center [1243, 152] width 45 height 20
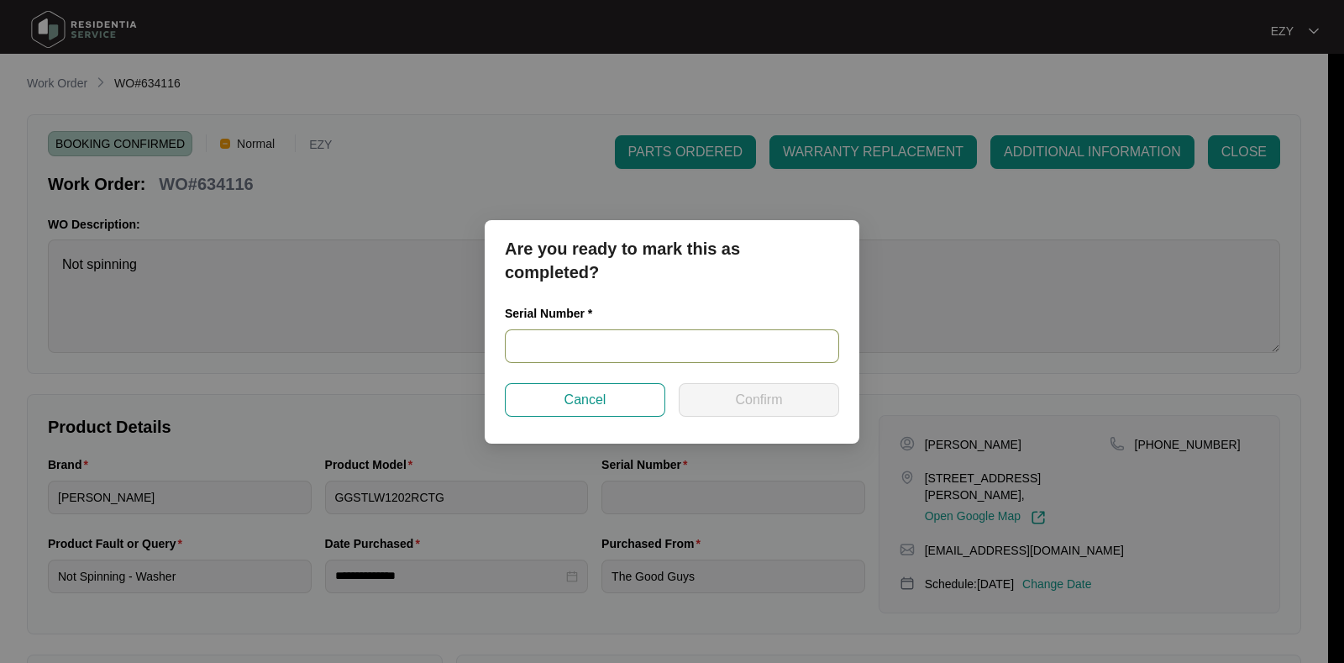
click at [718, 342] on input "text" at bounding box center [672, 346] width 334 height 34
paste input "540P696780149025R00027"
type input "540P696780149025R00027"
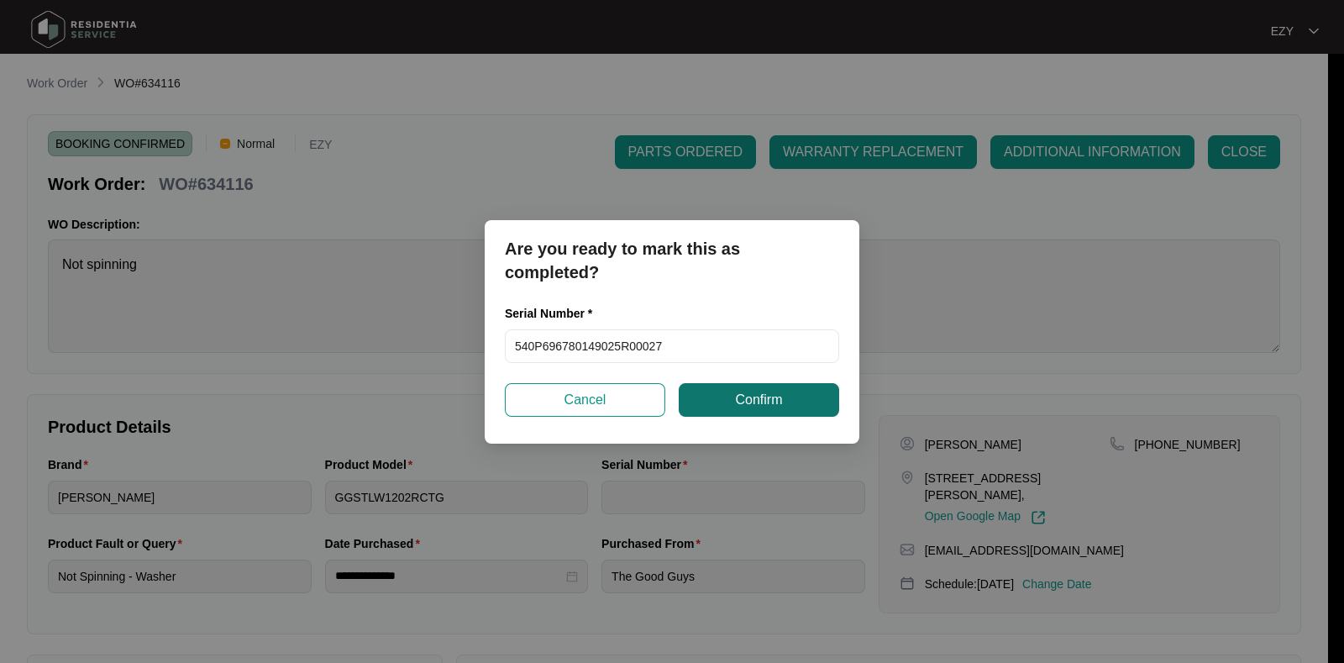
click at [739, 397] on span "Confirm" at bounding box center [758, 400] width 47 height 20
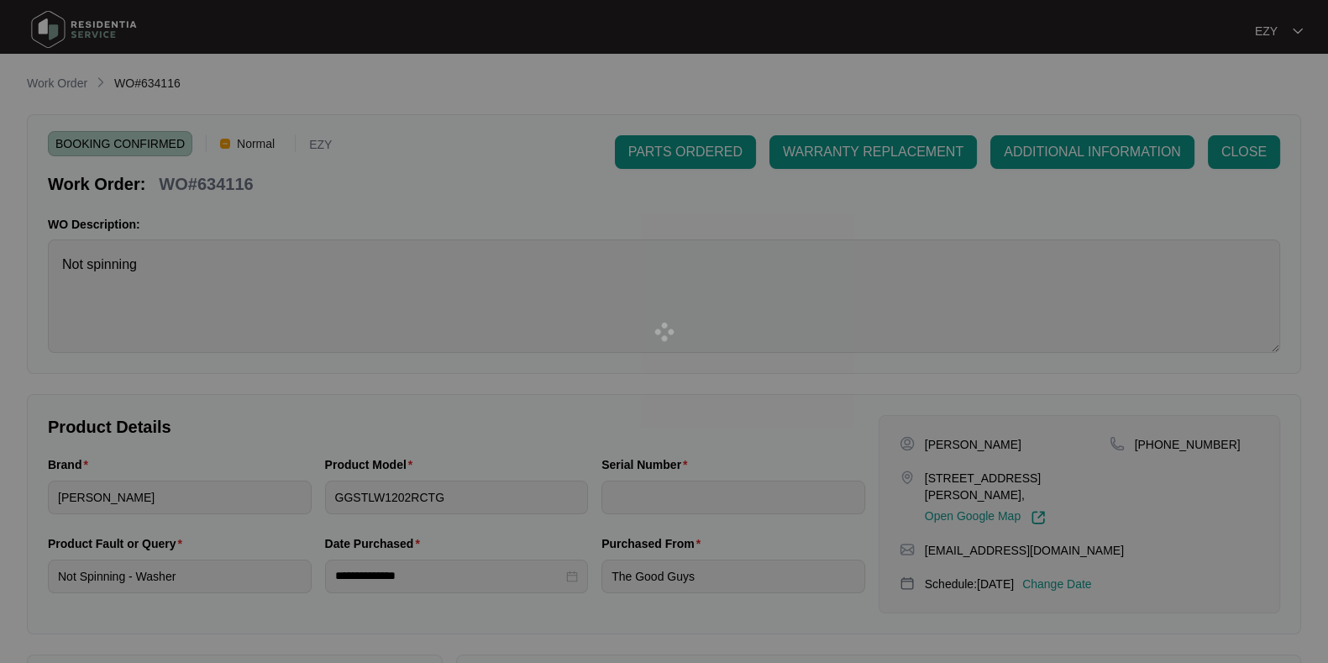
type input "540P696780149025R00027"
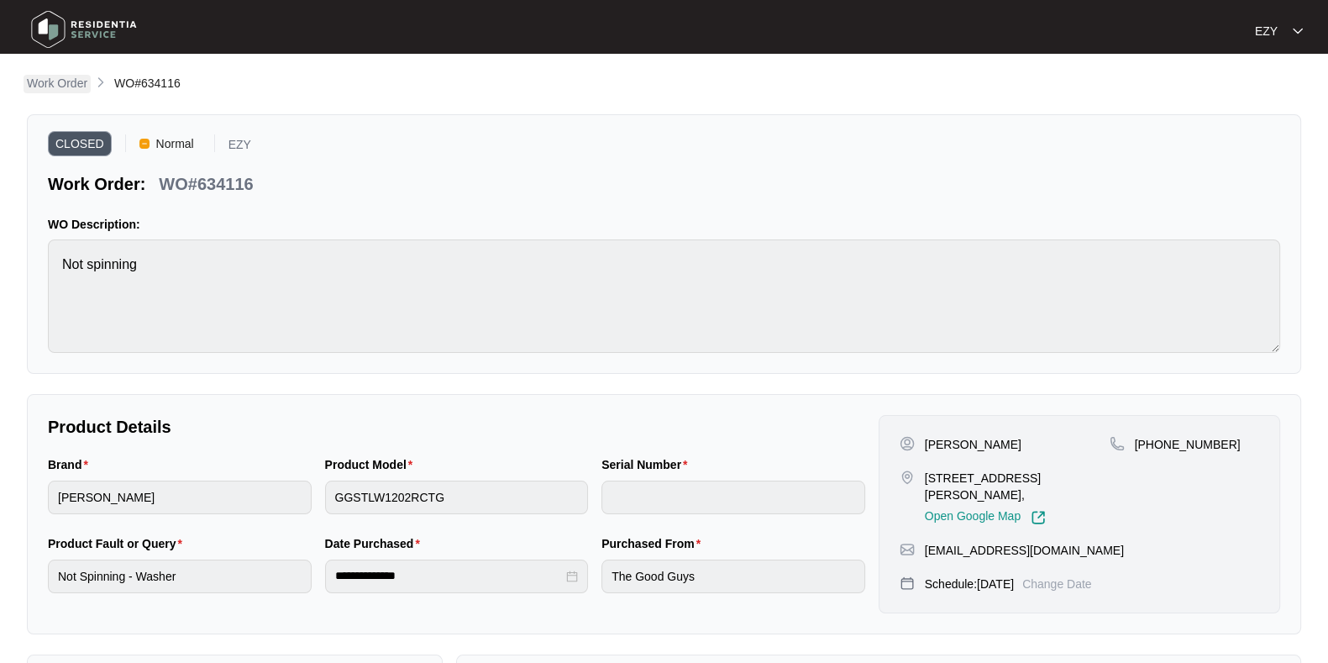
click at [81, 84] on p "Work Order" at bounding box center [57, 83] width 60 height 17
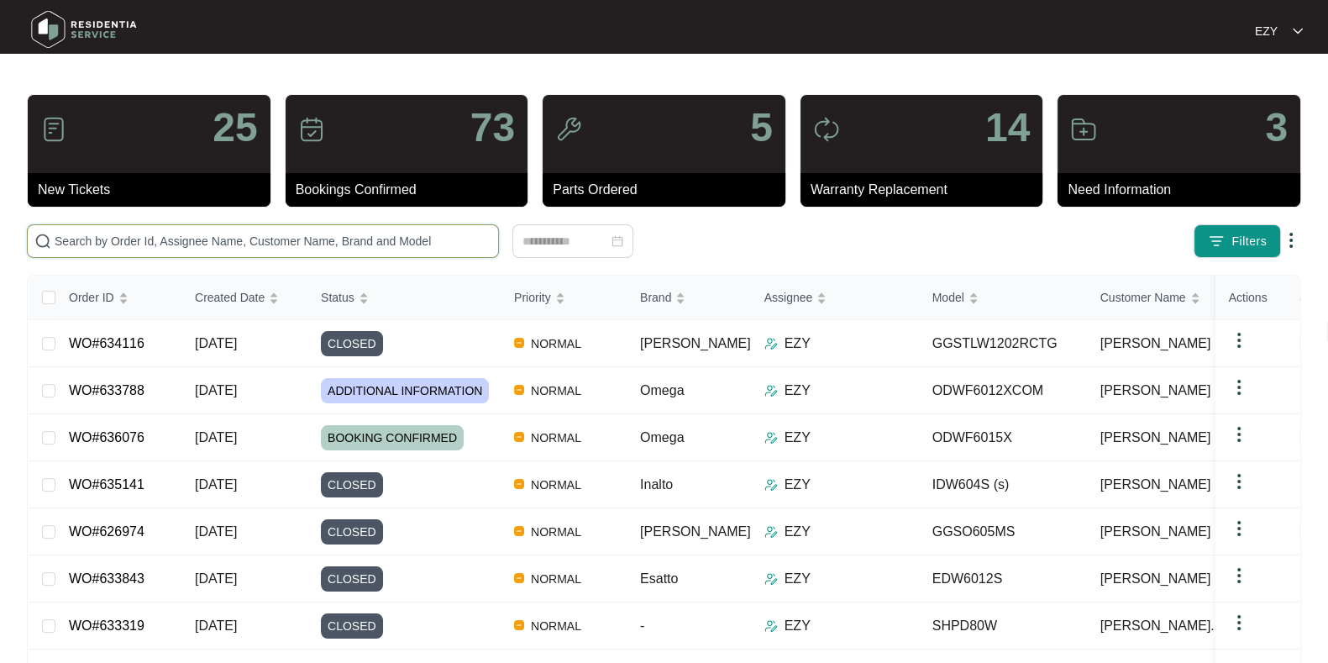
click at [315, 246] on input "text" at bounding box center [273, 241] width 437 height 18
paste input "635151"
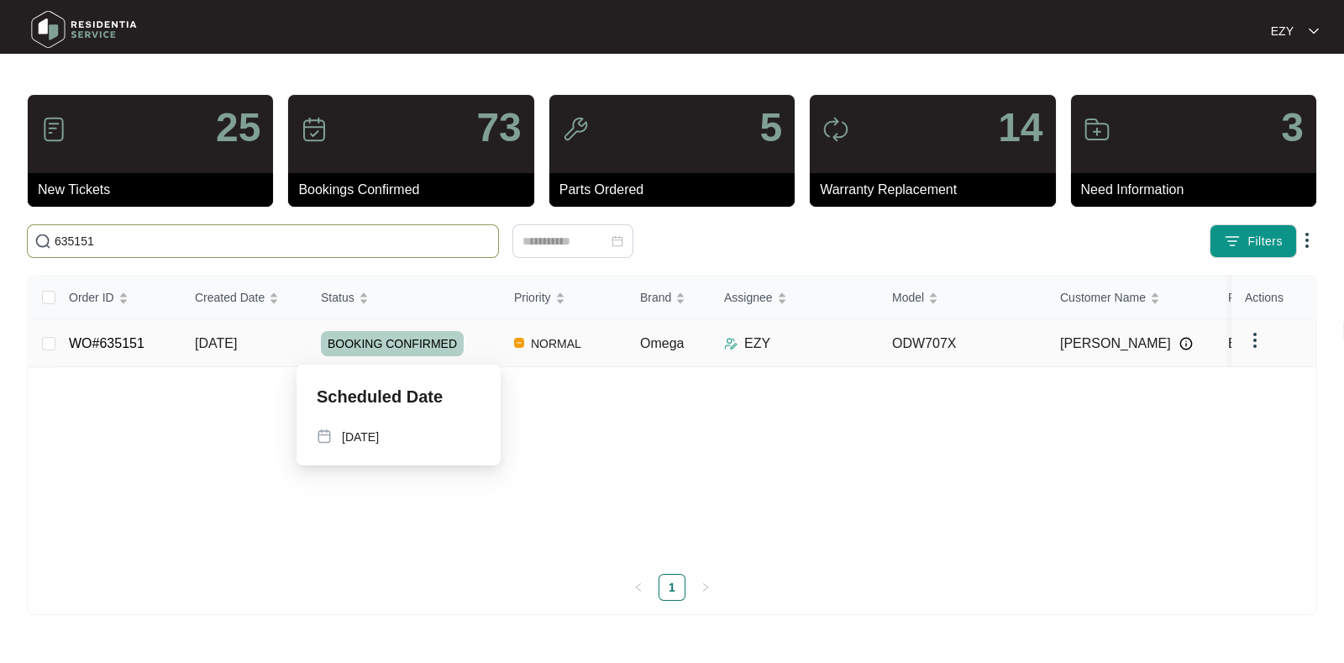
type input "635151"
click at [485, 345] on div "BOOKING CONFIRMED" at bounding box center [411, 343] width 180 height 25
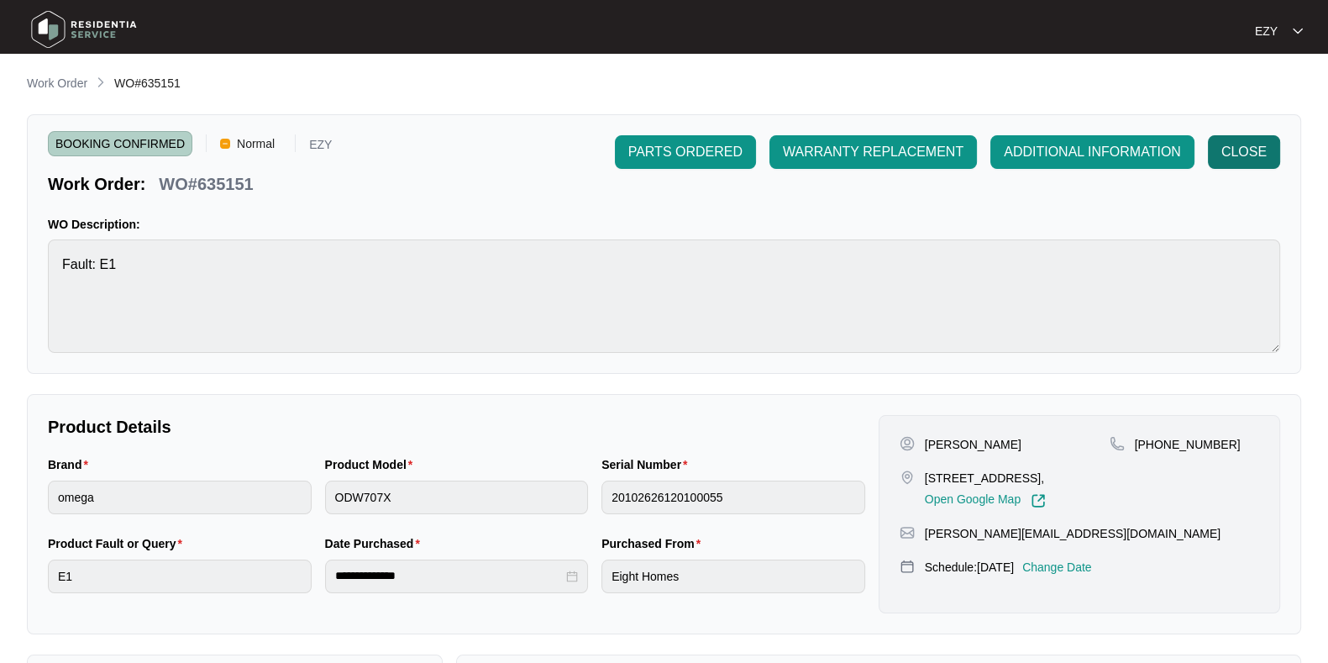
click at [1226, 149] on span "CLOSE" at bounding box center [1243, 152] width 45 height 20
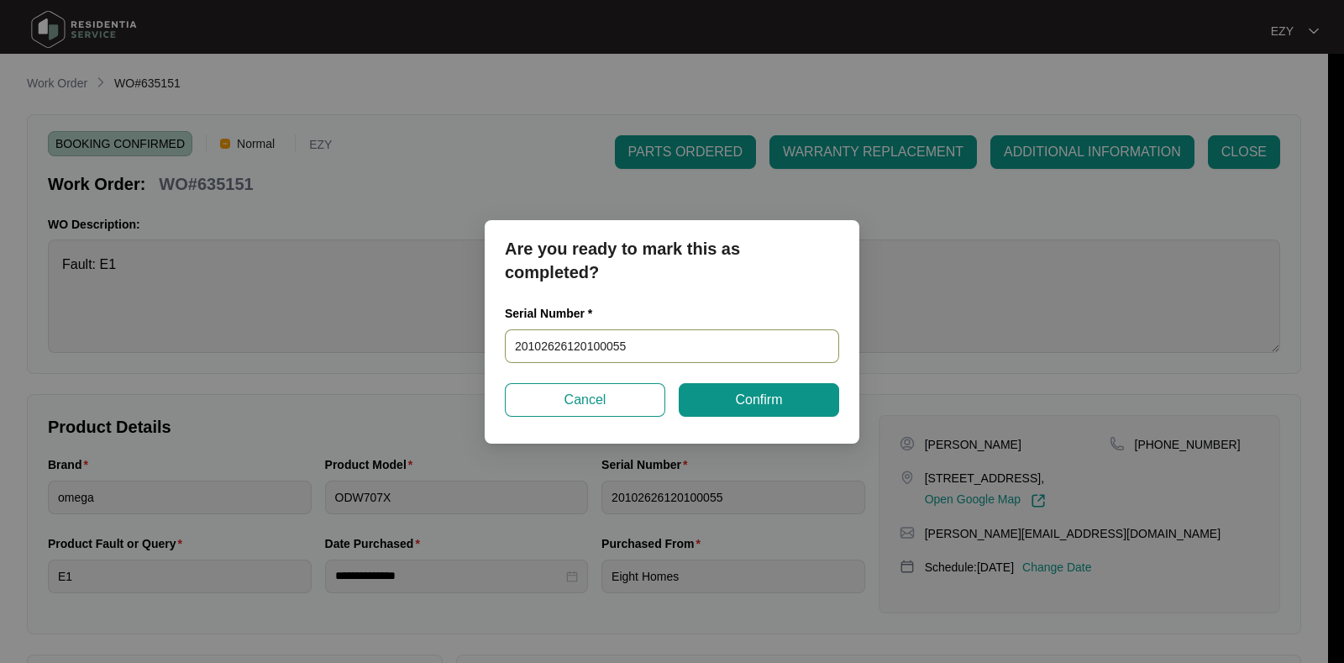
click at [774, 329] on input "20102626120100055" at bounding box center [672, 346] width 334 height 34
click at [770, 404] on span "Confirm" at bounding box center [758, 400] width 47 height 20
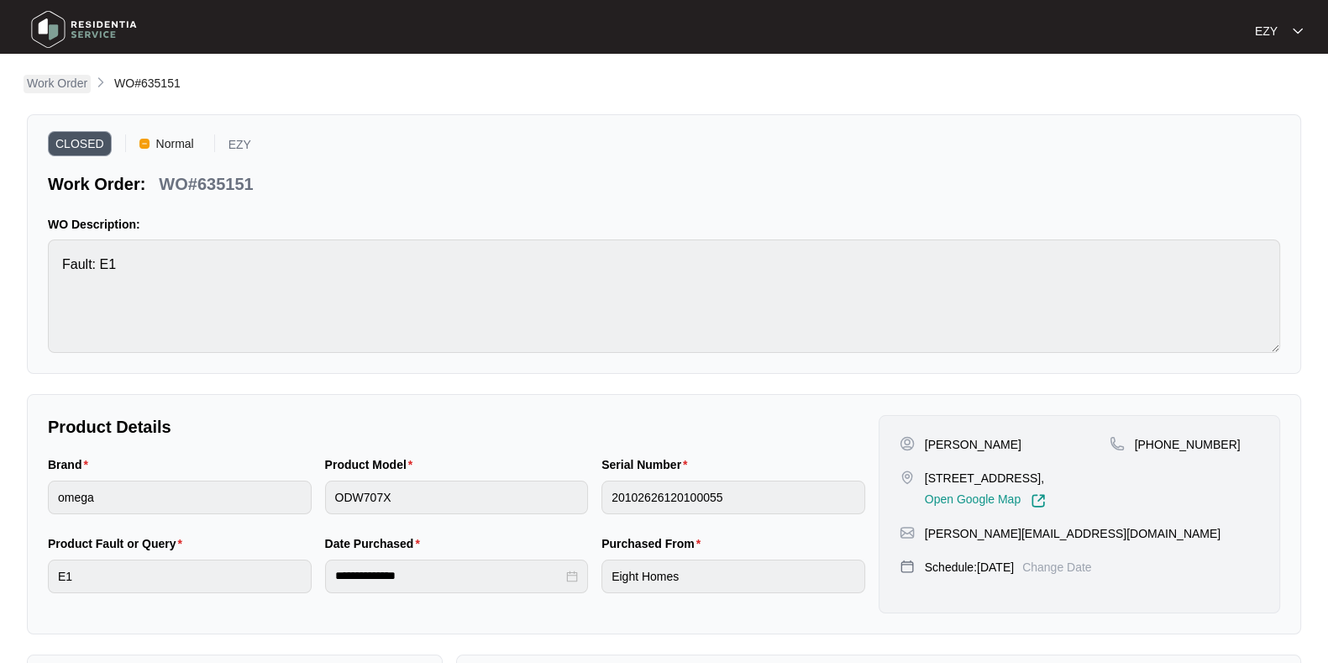
click at [54, 76] on p "Work Order" at bounding box center [57, 83] width 60 height 17
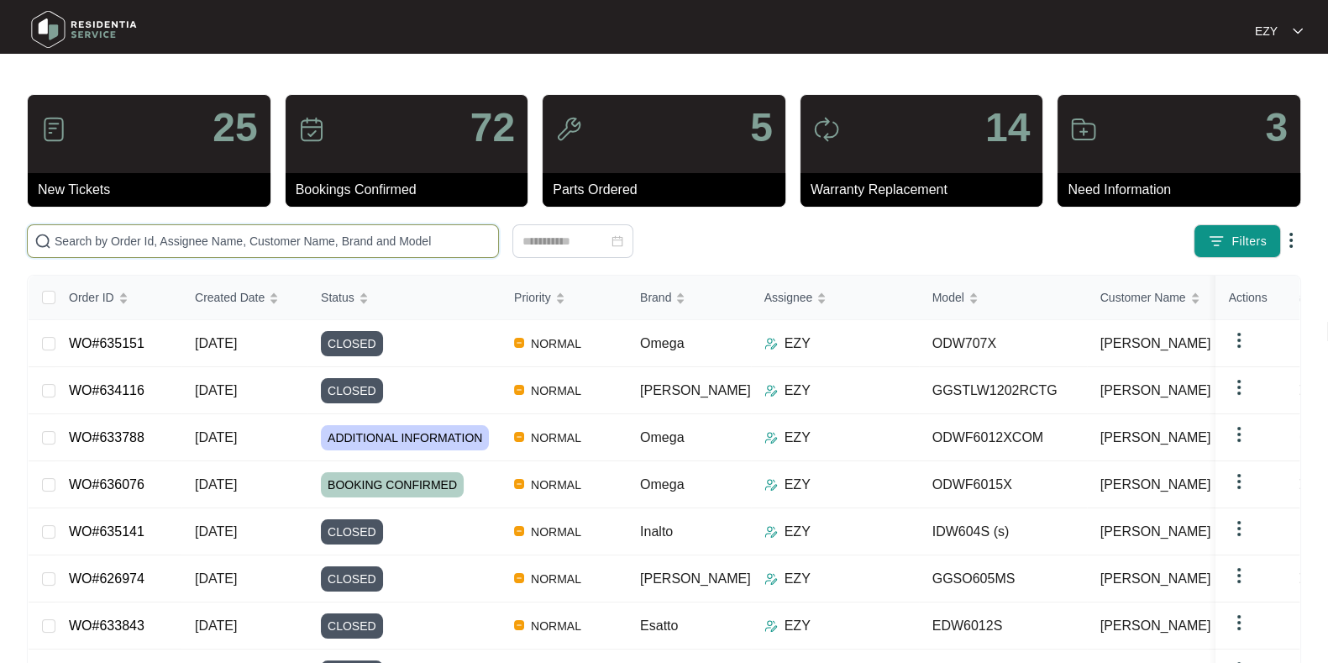
click at [328, 243] on input "text" at bounding box center [273, 241] width 437 height 18
paste input "633932"
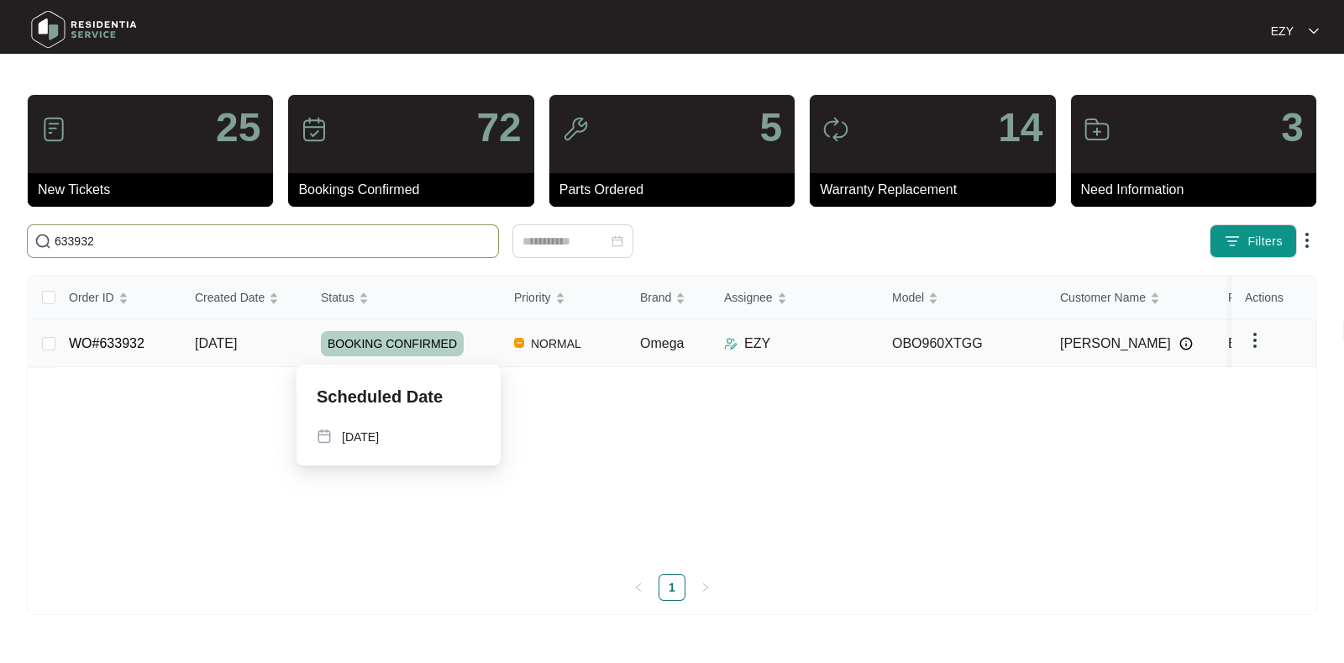
type input "633932"
click at [479, 350] on div "BOOKING CONFIRMED" at bounding box center [411, 343] width 180 height 25
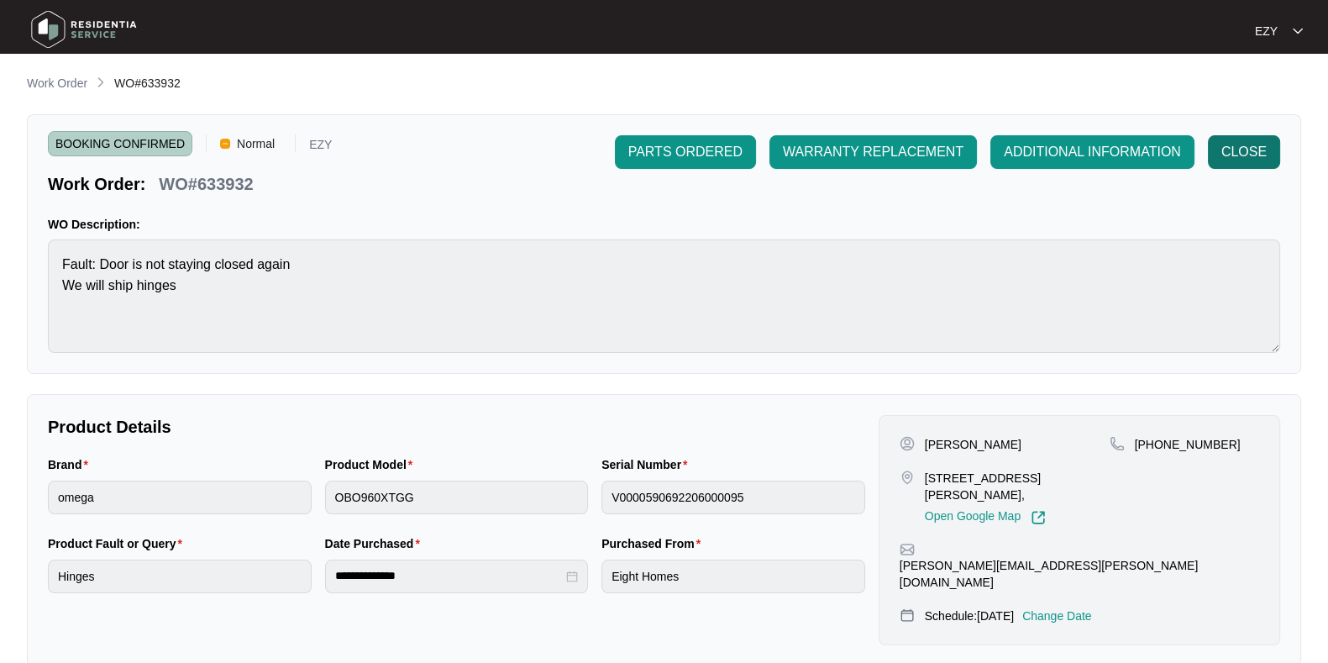
click at [1242, 169] on button "CLOSE" at bounding box center [1244, 152] width 72 height 34
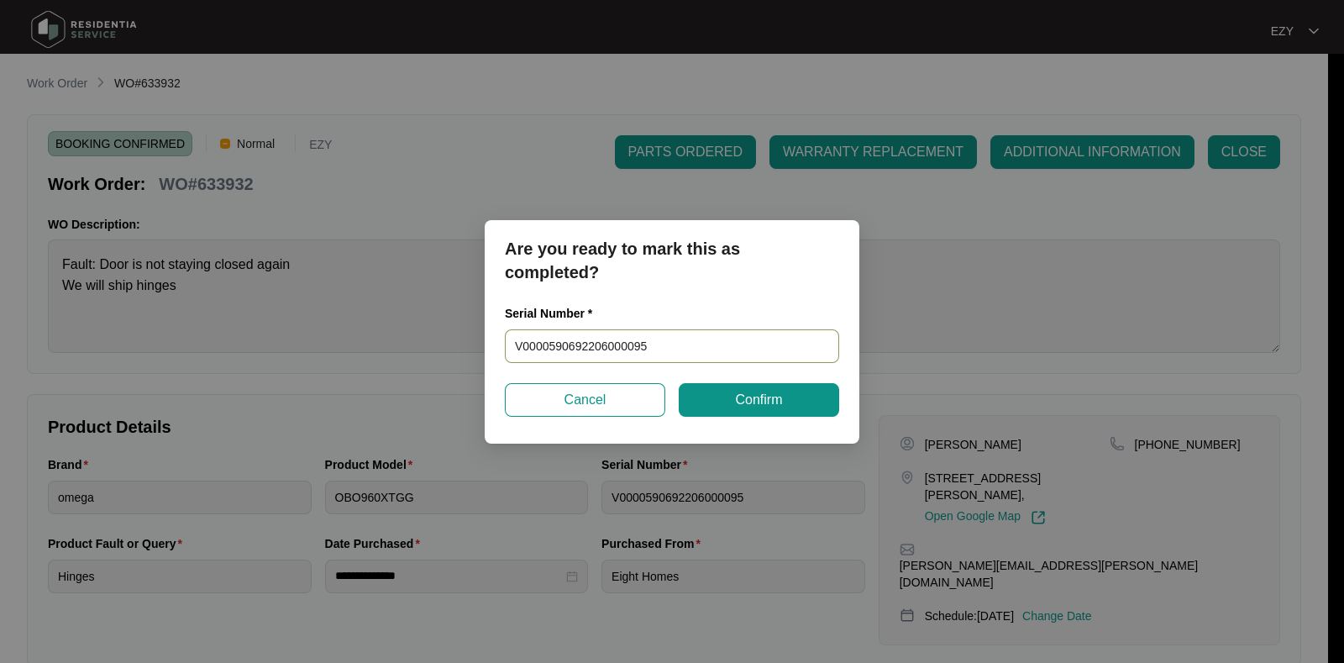
click at [661, 334] on input "V0000590692206000095" at bounding box center [672, 346] width 334 height 34
click at [722, 391] on button "Confirm" at bounding box center [759, 400] width 160 height 34
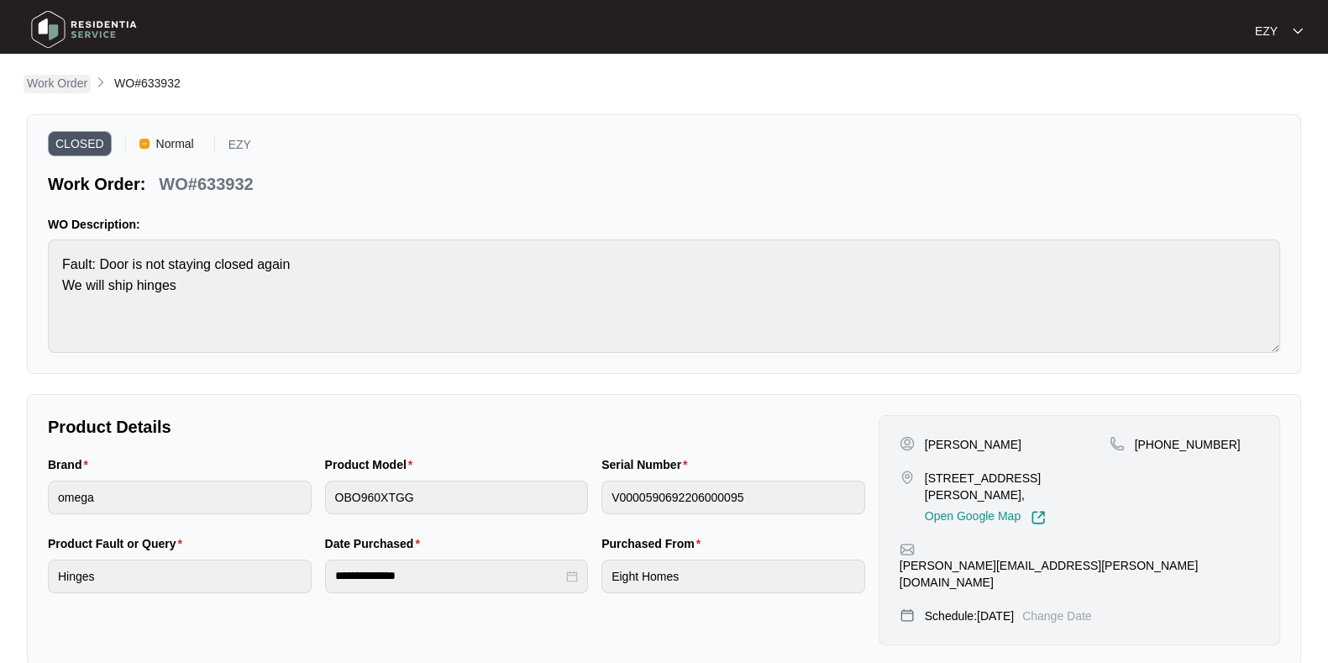
click at [70, 92] on p "Work Order" at bounding box center [57, 83] width 60 height 17
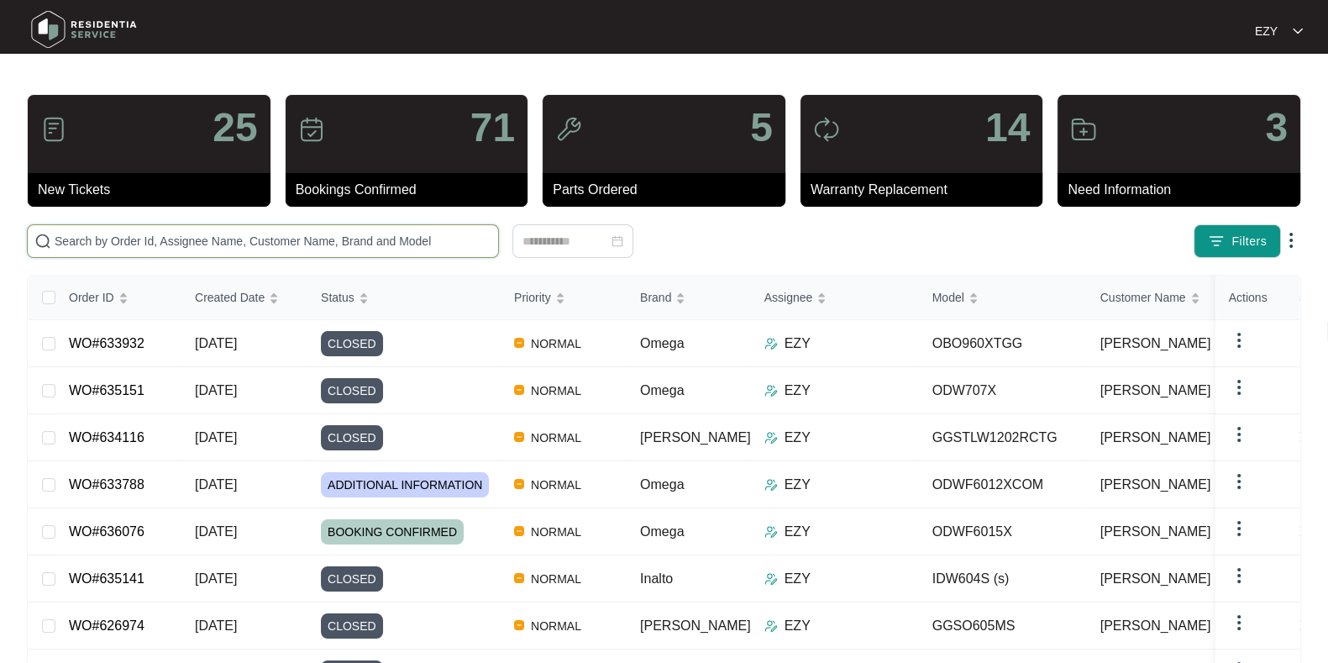
click at [367, 237] on input "text" at bounding box center [273, 241] width 437 height 18
paste input "633932"
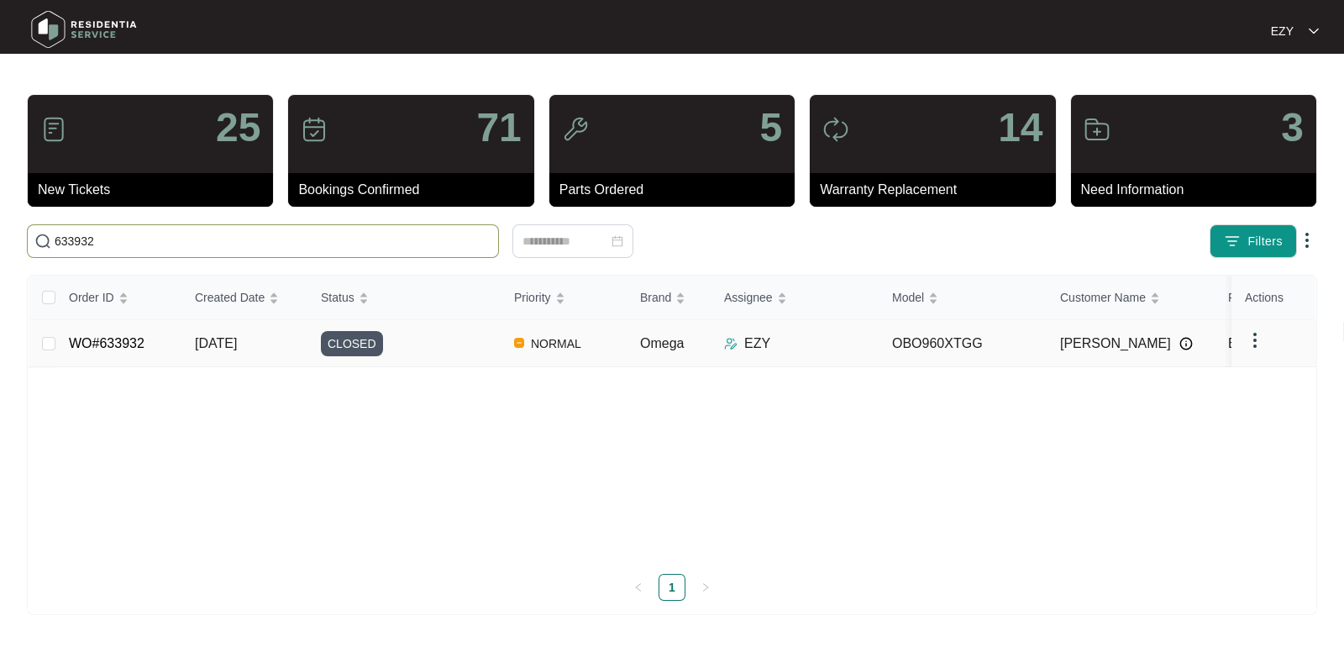
type input "633932"
click at [432, 345] on div "CLOSED" at bounding box center [411, 343] width 180 height 25
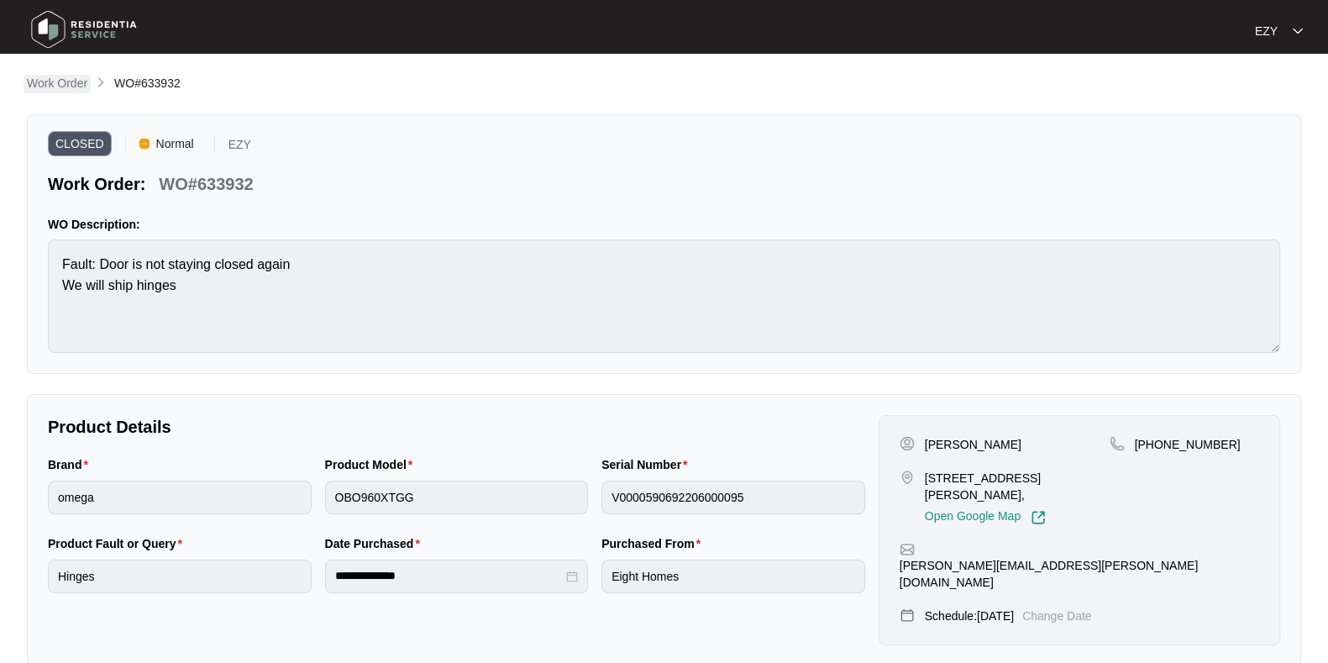
click at [55, 86] on p "Work Order" at bounding box center [57, 83] width 60 height 17
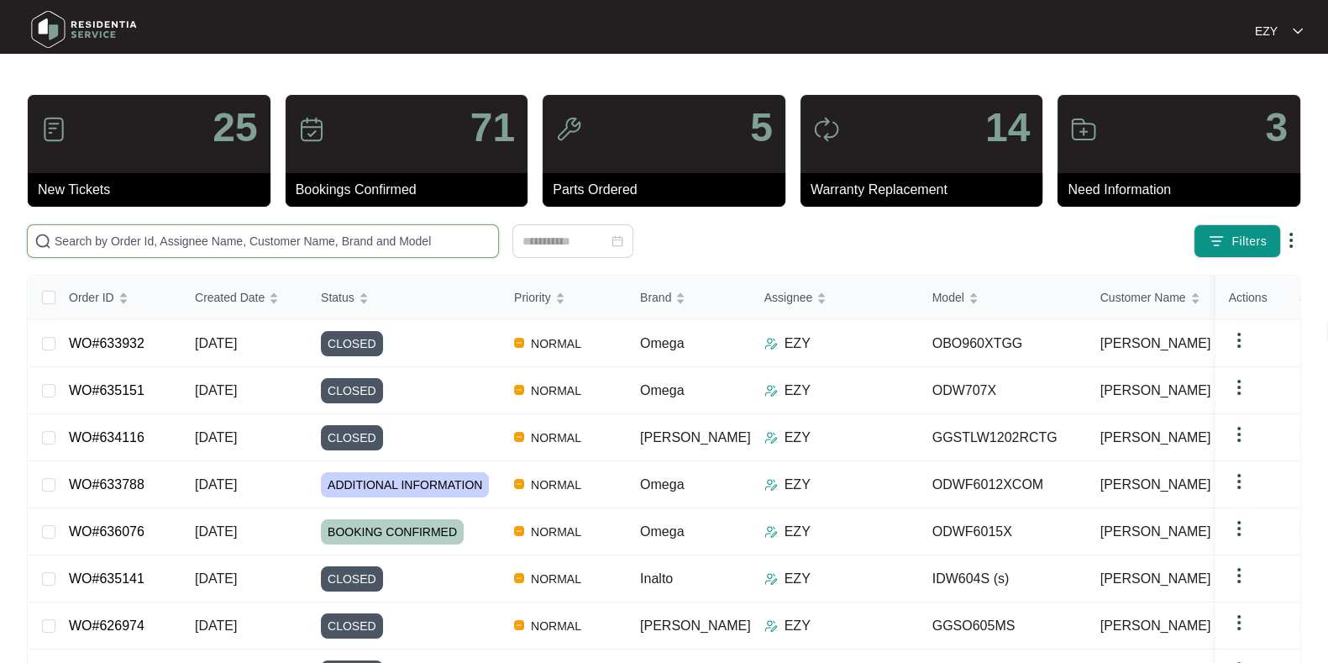
click at [365, 238] on input "text" at bounding box center [273, 241] width 437 height 18
paste input "635307"
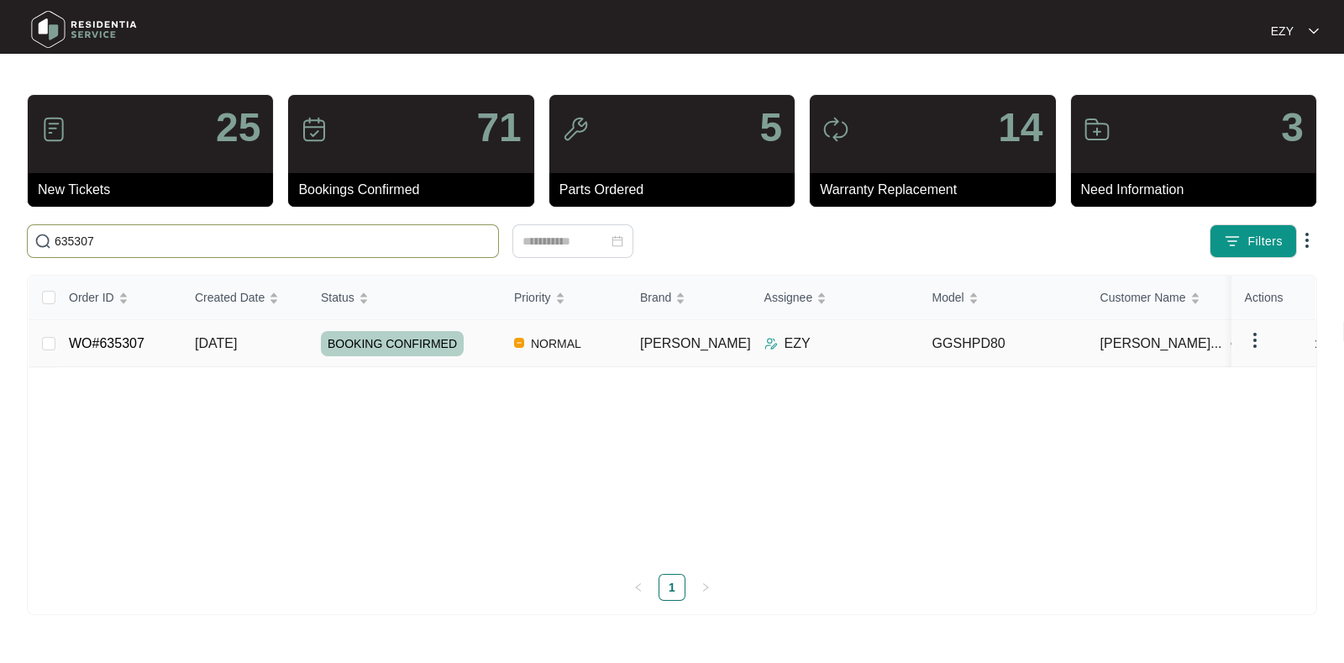
type input "635307"
click at [478, 353] on div "BOOKING CONFIRMED" at bounding box center [411, 343] width 180 height 25
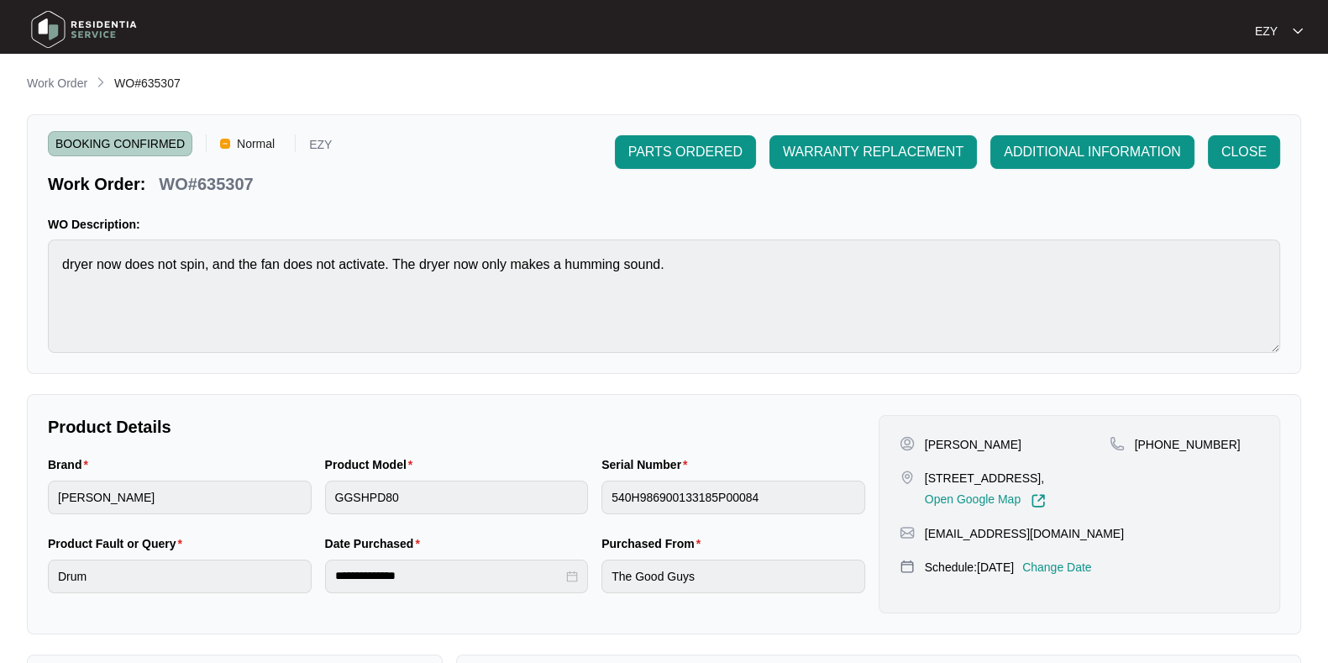
scroll to position [291, 0]
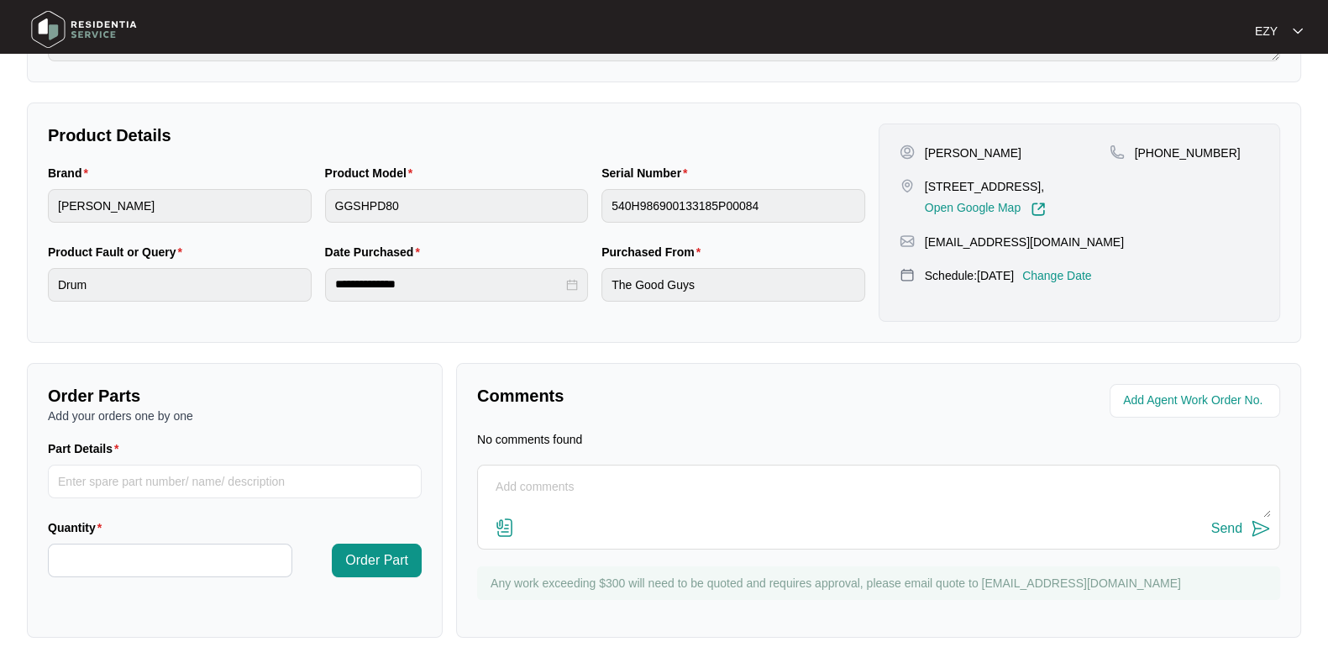
click at [643, 509] on textarea at bounding box center [878, 496] width 785 height 44
click at [682, 488] on textarea "Hi team, hope you are well. Our technican attended this job [DATE]," at bounding box center [878, 496] width 785 height 44
click at [861, 489] on textarea "Hi team, hope you are well. Our technician attended this job [DATE]," at bounding box center [878, 496] width 785 height 44
paste textarea "Checked and confirmed fault. Found drum bearing is seized. Please advise"
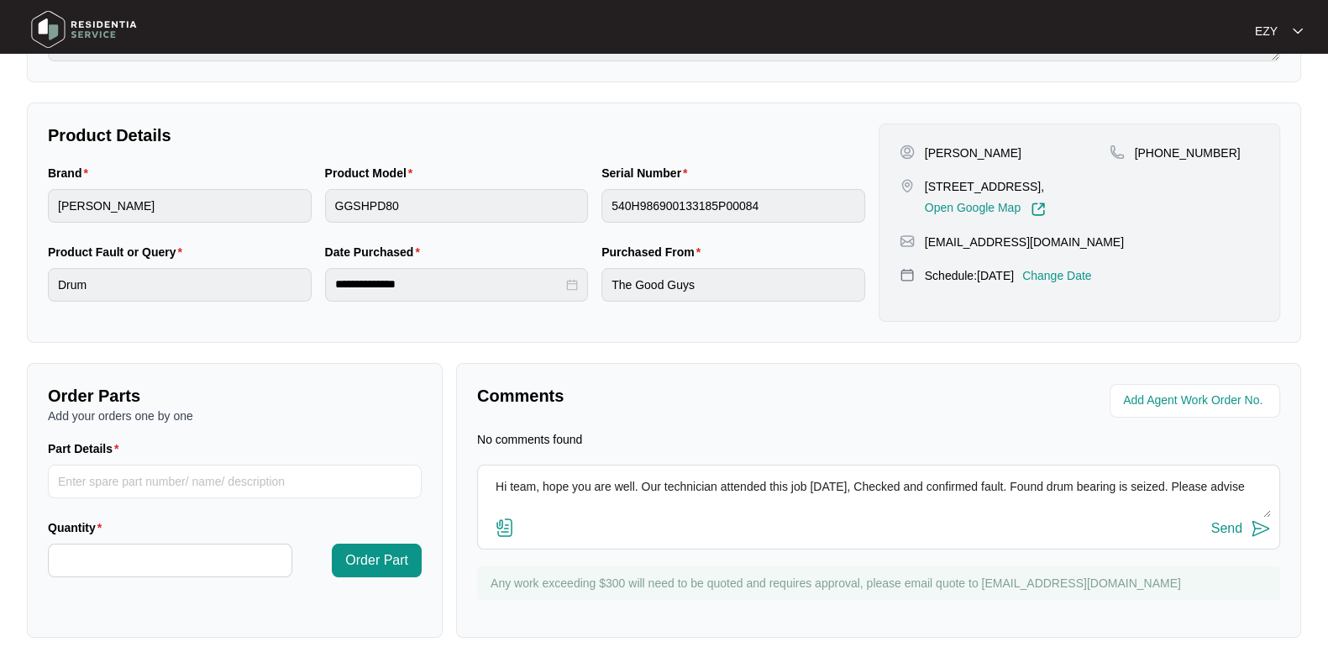
click at [853, 487] on textarea "Hi team, hope you are well. Our technician attended this job [DATE], Checked an…" at bounding box center [878, 496] width 785 height 44
click at [769, 506] on textarea "Hi team, hope you are well. Our technician attended this job [DATE], checked an…" at bounding box center [878, 496] width 785 height 44
type textarea "Hi team, hope you are well. Our technician attended this job [DATE], checked an…"
click at [1219, 518] on button "Send" at bounding box center [1241, 528] width 60 height 23
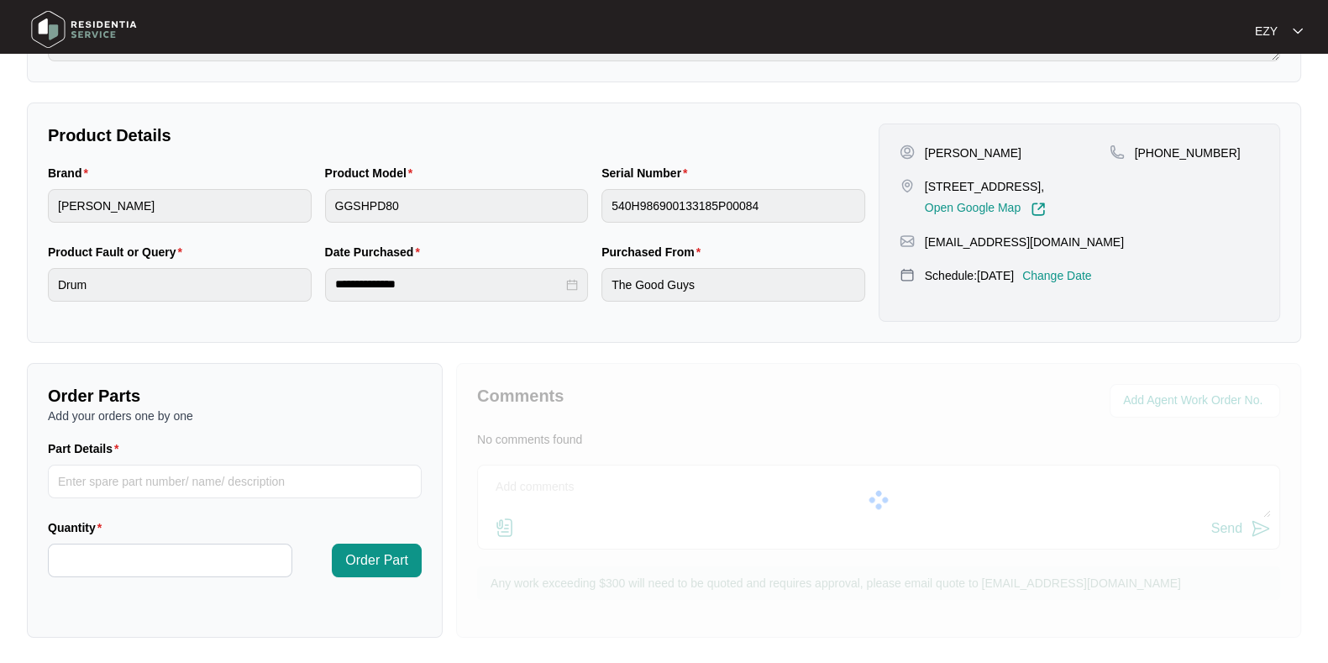
scroll to position [0, 0]
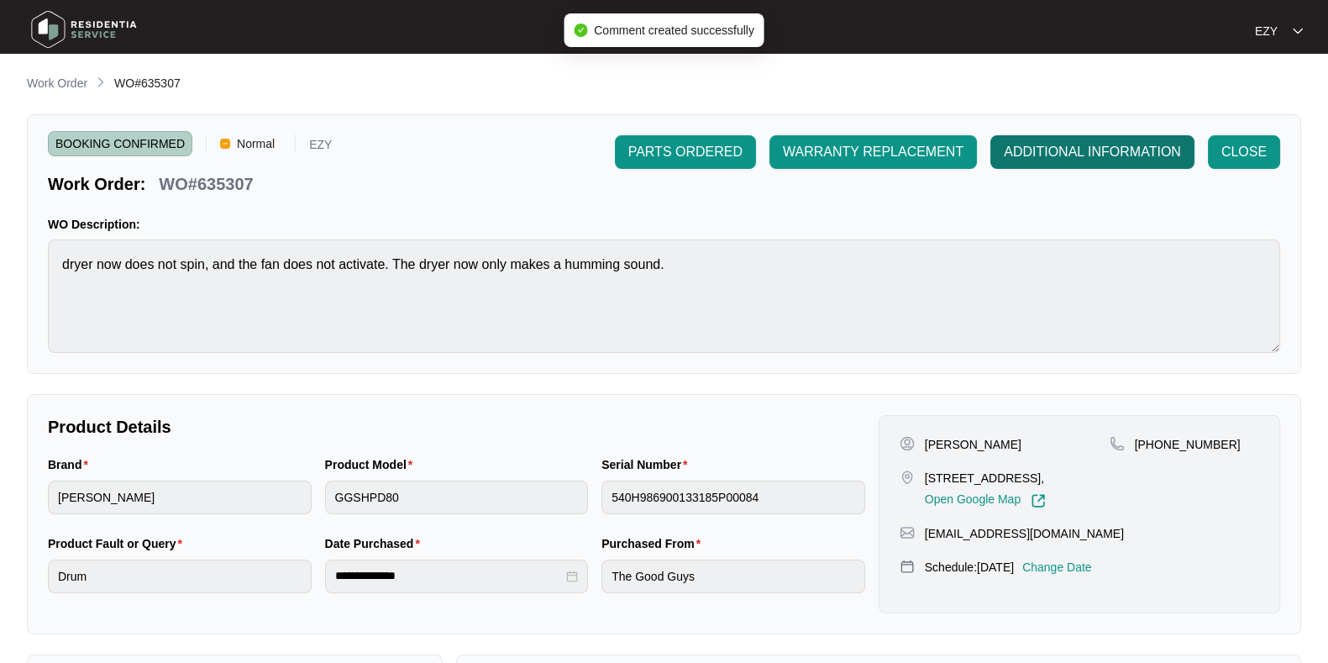
click at [1045, 161] on span "ADDITIONAL INFORMATION" at bounding box center [1092, 152] width 177 height 20
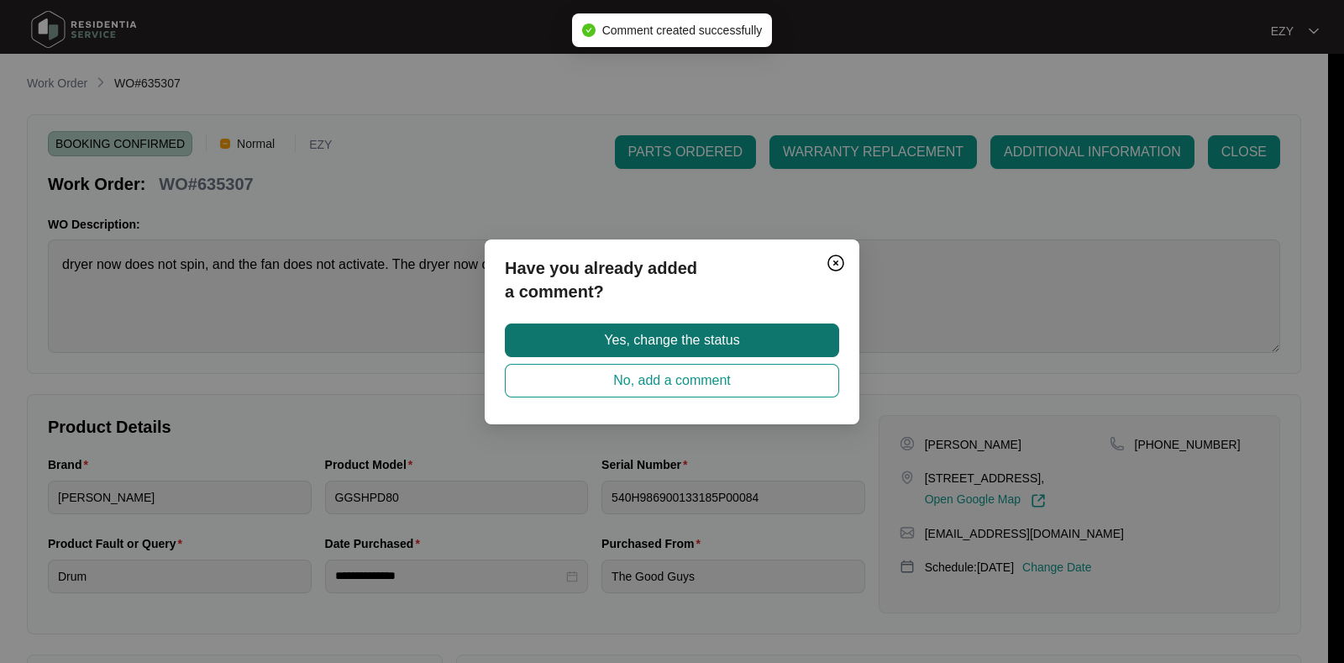
click at [736, 344] on span "Yes, change the status" at bounding box center [671, 340] width 135 height 20
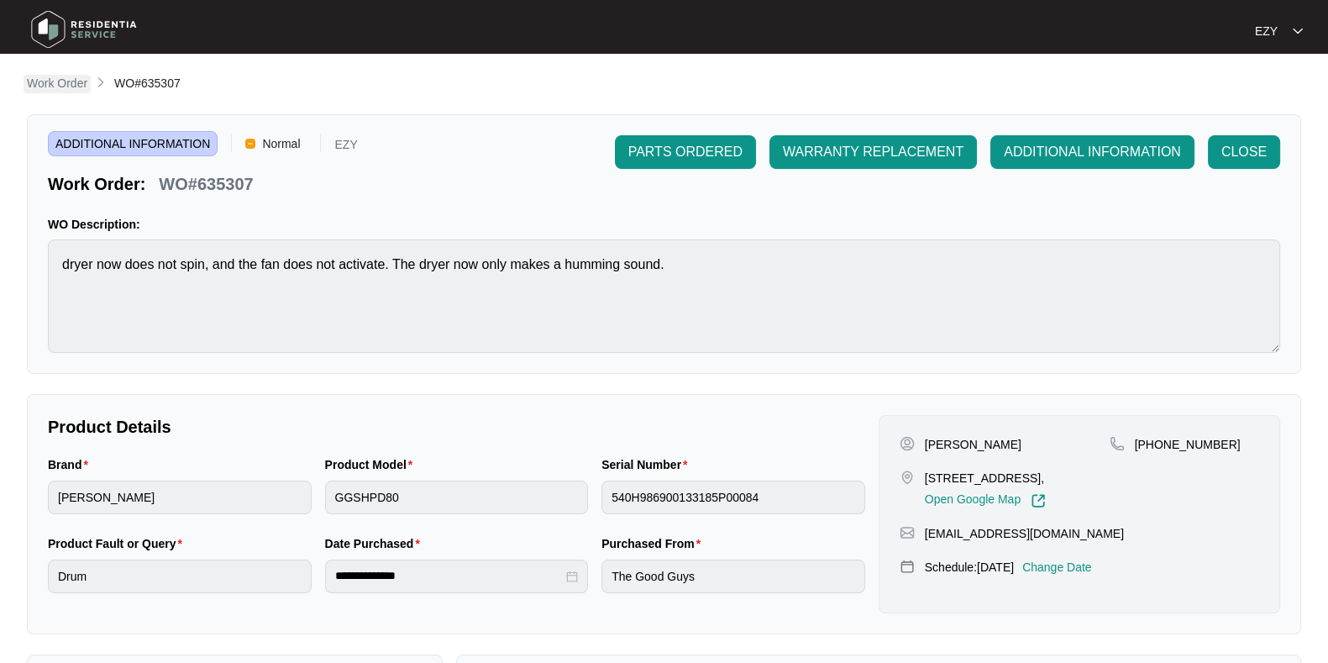
click at [77, 79] on p "Work Order" at bounding box center [57, 83] width 60 height 17
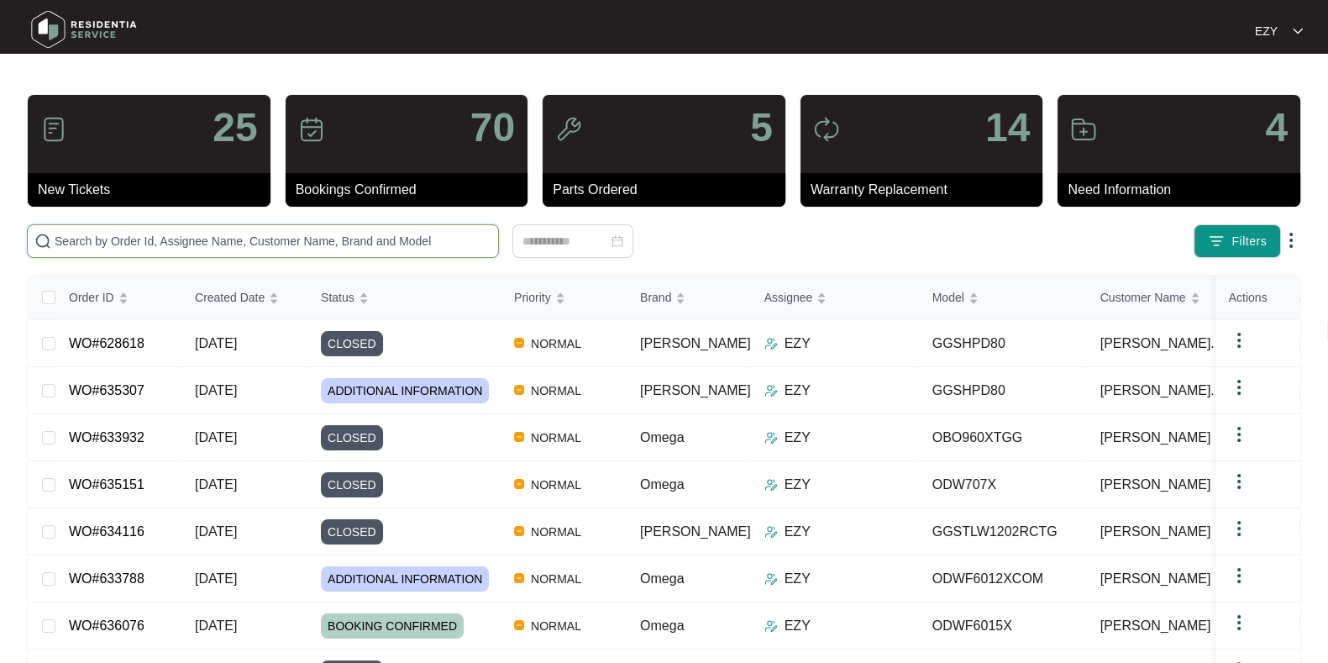
click at [426, 243] on input "text" at bounding box center [273, 241] width 437 height 18
paste input "634320"
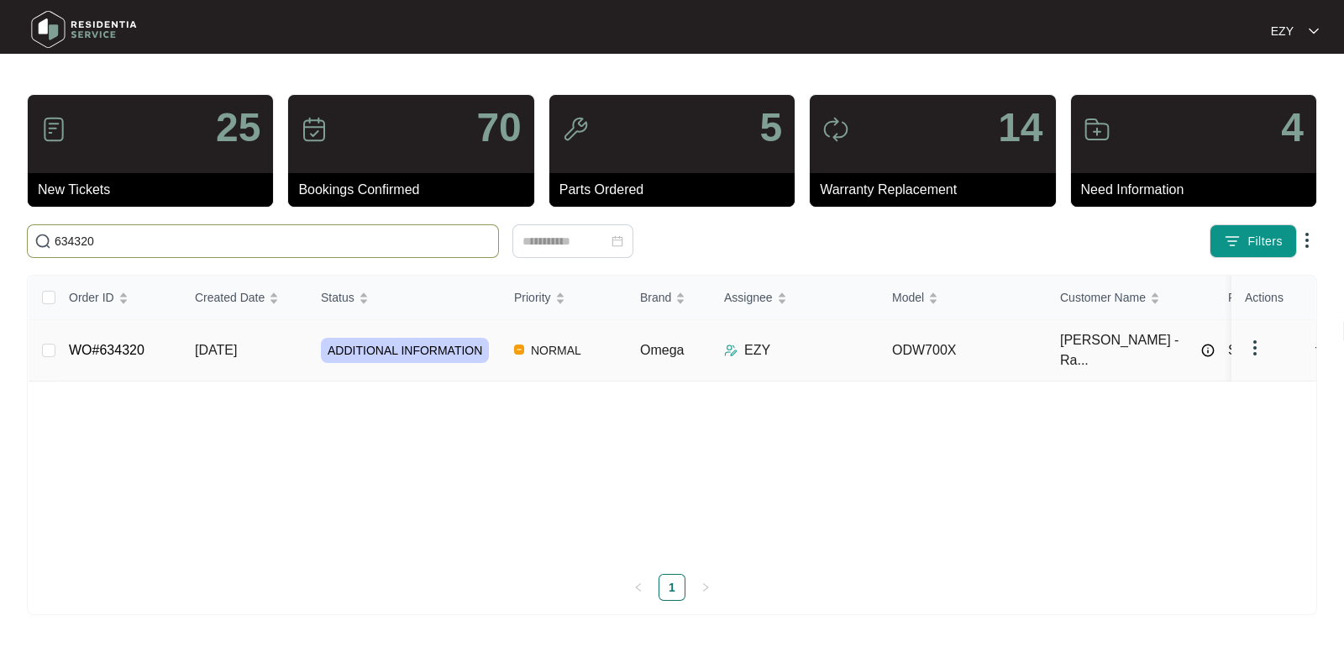
type input "634320"
click at [489, 343] on div "ADDITIONAL INFORMATION" at bounding box center [411, 350] width 180 height 25
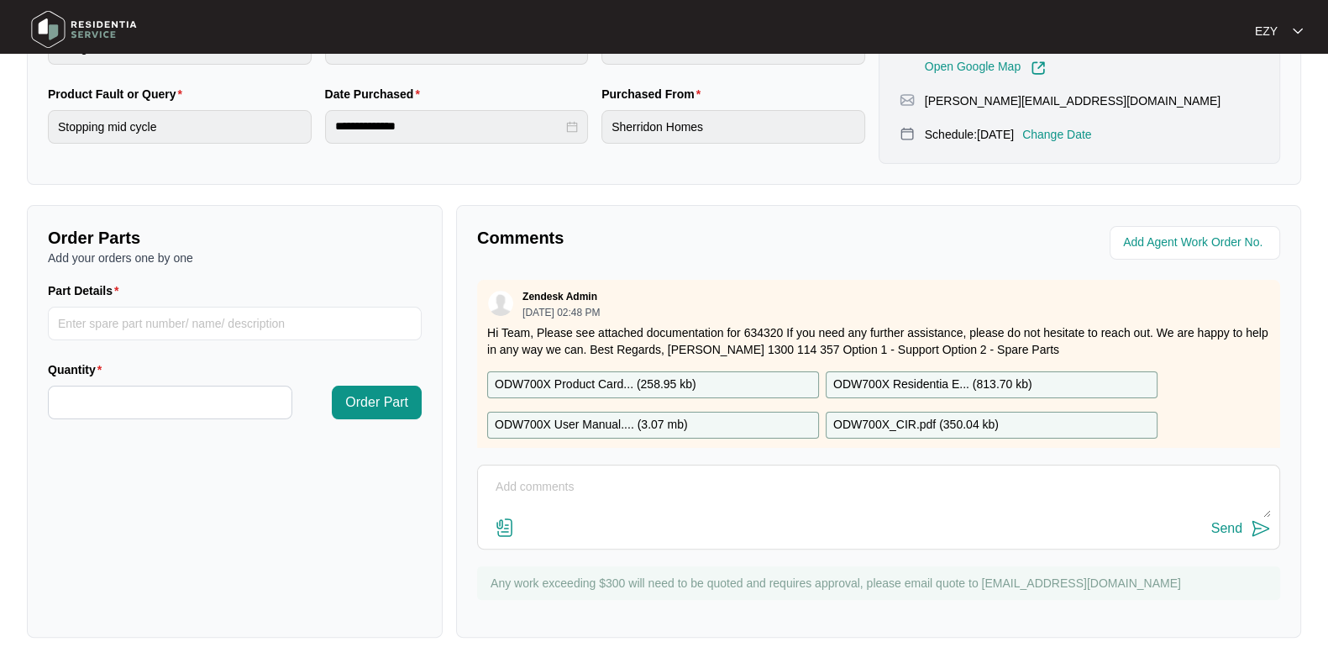
scroll to position [395, 0]
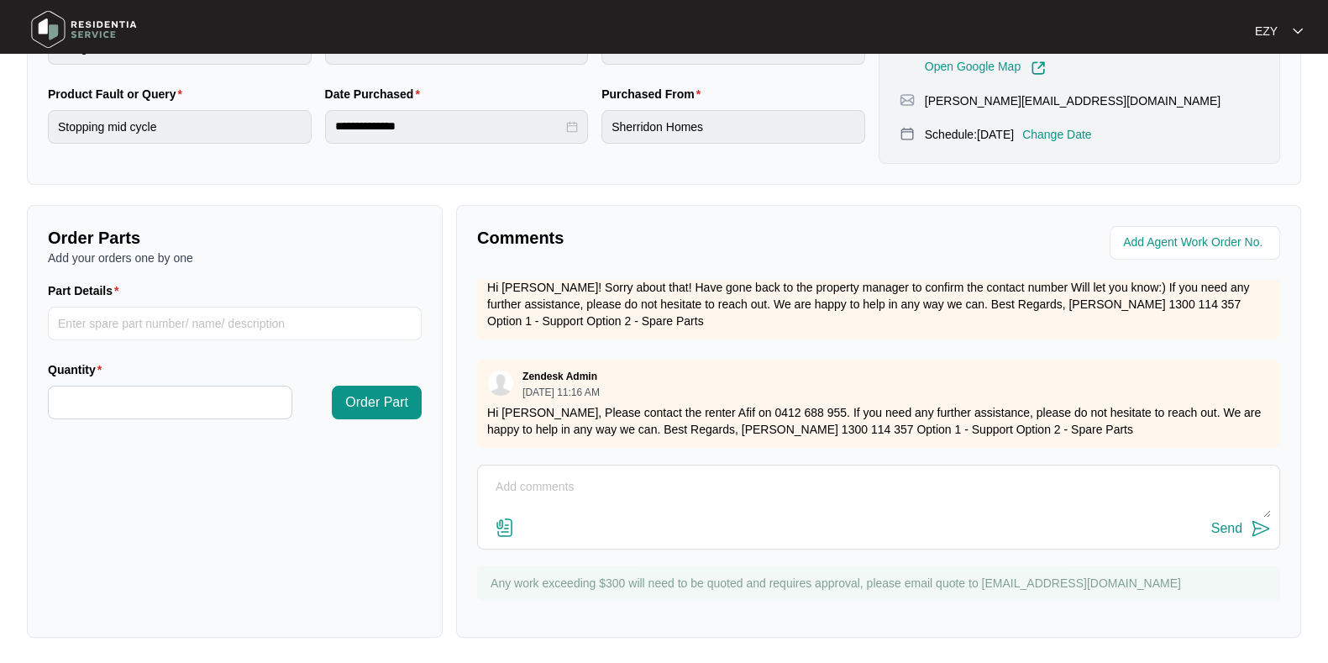
click at [618, 487] on textarea at bounding box center [878, 496] width 785 height 44
paste textarea "Checked and confirmed machine not draining water. Spigot hole was not drilled c…"
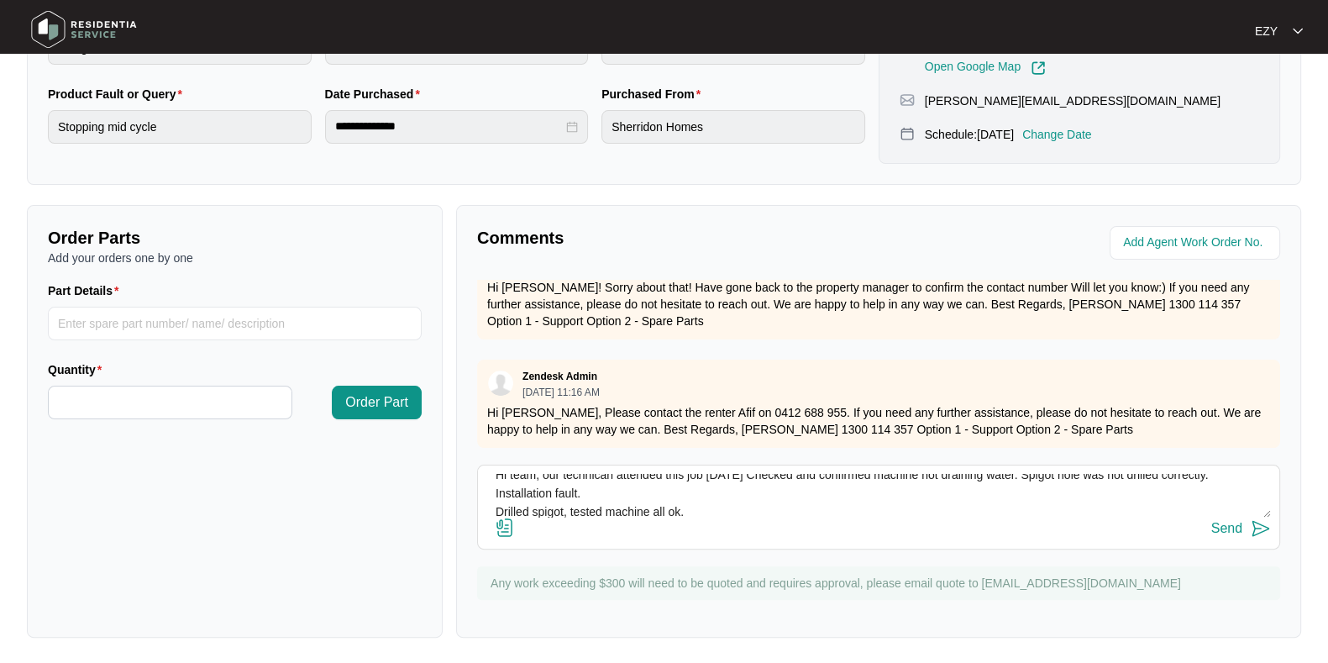
scroll to position [0, 0]
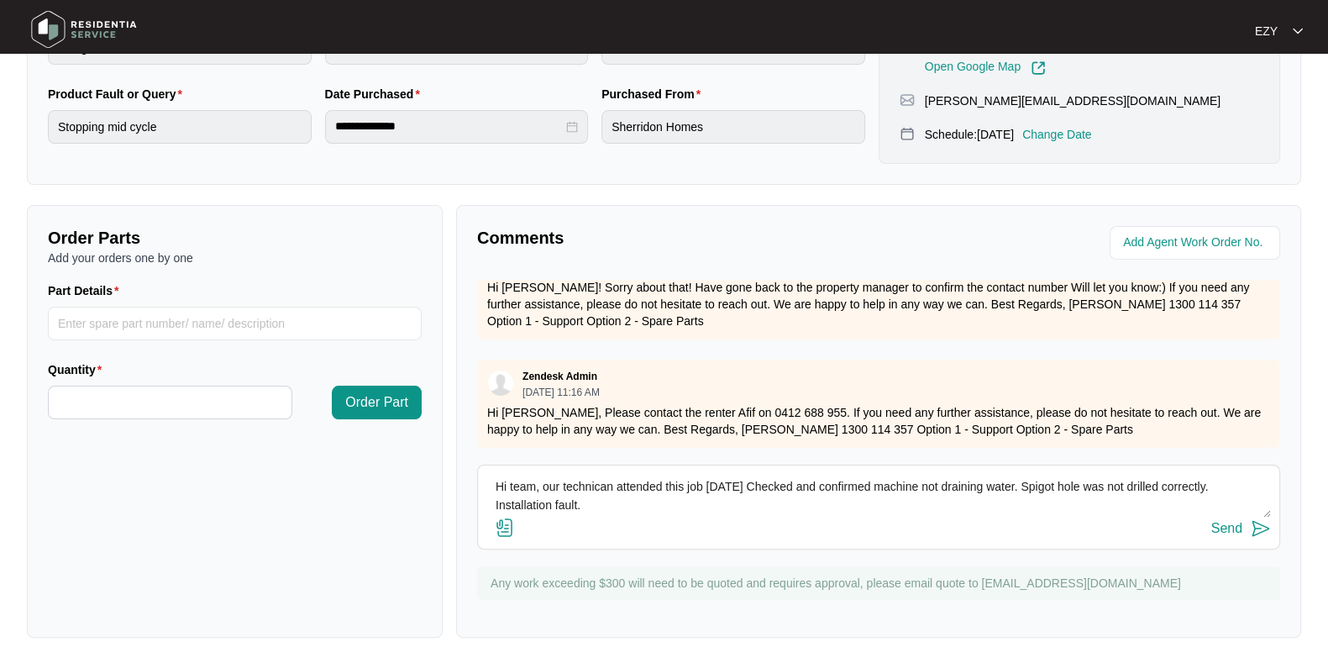
click at [741, 484] on textarea "Hi team, our technican attended this job [DATE] Checked and confirmed machine n…" at bounding box center [878, 496] width 785 height 44
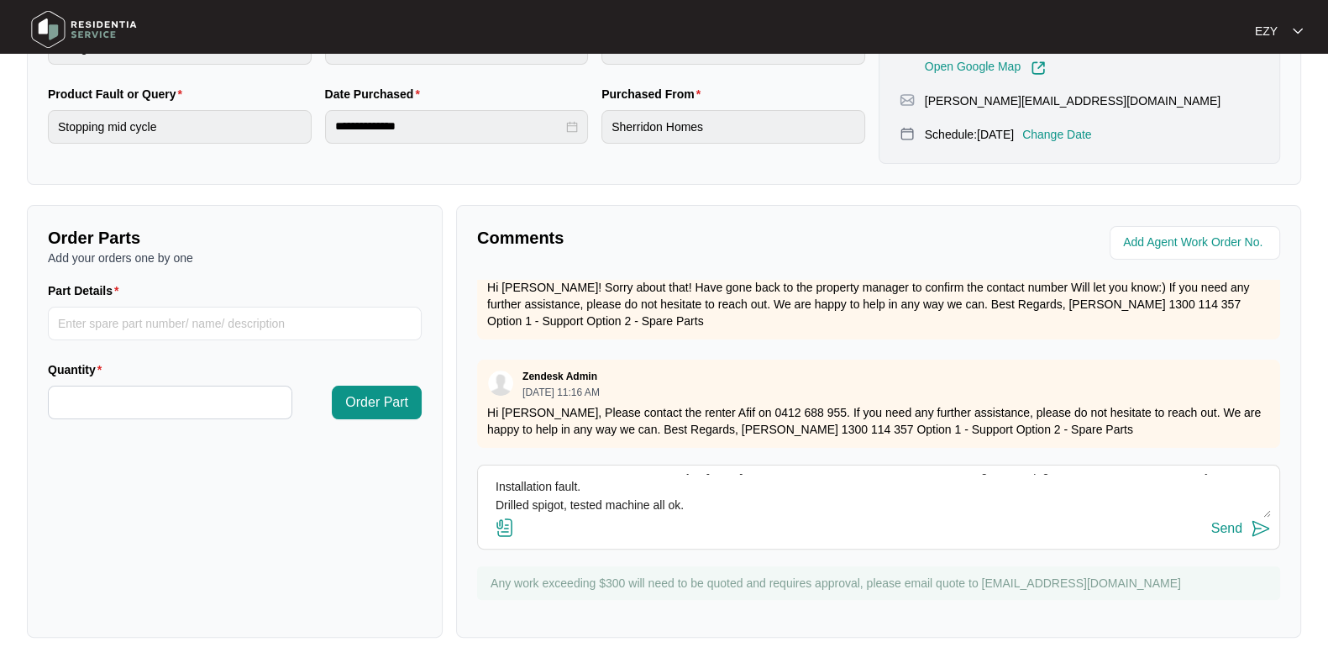
click at [490, 501] on textarea "Hi team, our technican attended this job [DATE] - checked and confirmed machine…" at bounding box center [878, 496] width 785 height 44
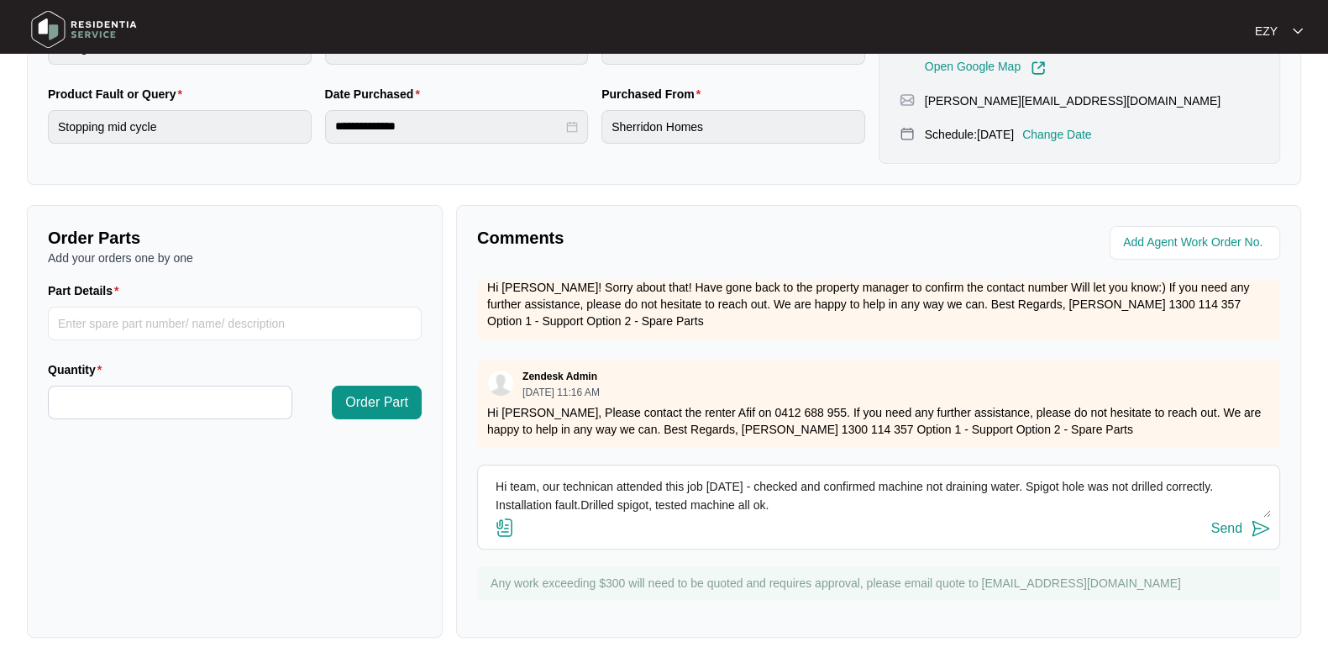
scroll to position [0, 0]
click at [837, 507] on textarea "Hi team, our technican attended this job [DATE] - checked and confirmed machine…" at bounding box center [878, 496] width 785 height 44
type textarea "Hi team, our technican attended this job [DATE] - checked and confirmed machine…"
click at [1231, 531] on div "Send" at bounding box center [1226, 528] width 31 height 15
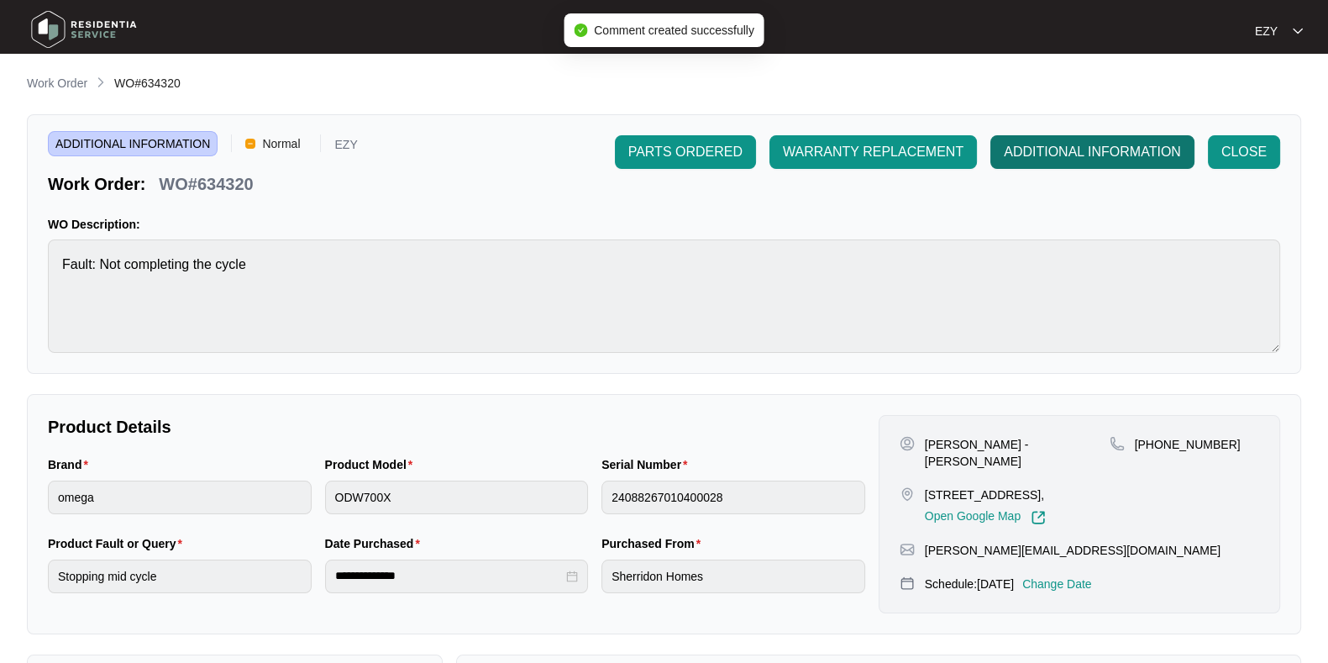
click at [1033, 161] on span "ADDITIONAL INFORMATION" at bounding box center [1092, 152] width 177 height 20
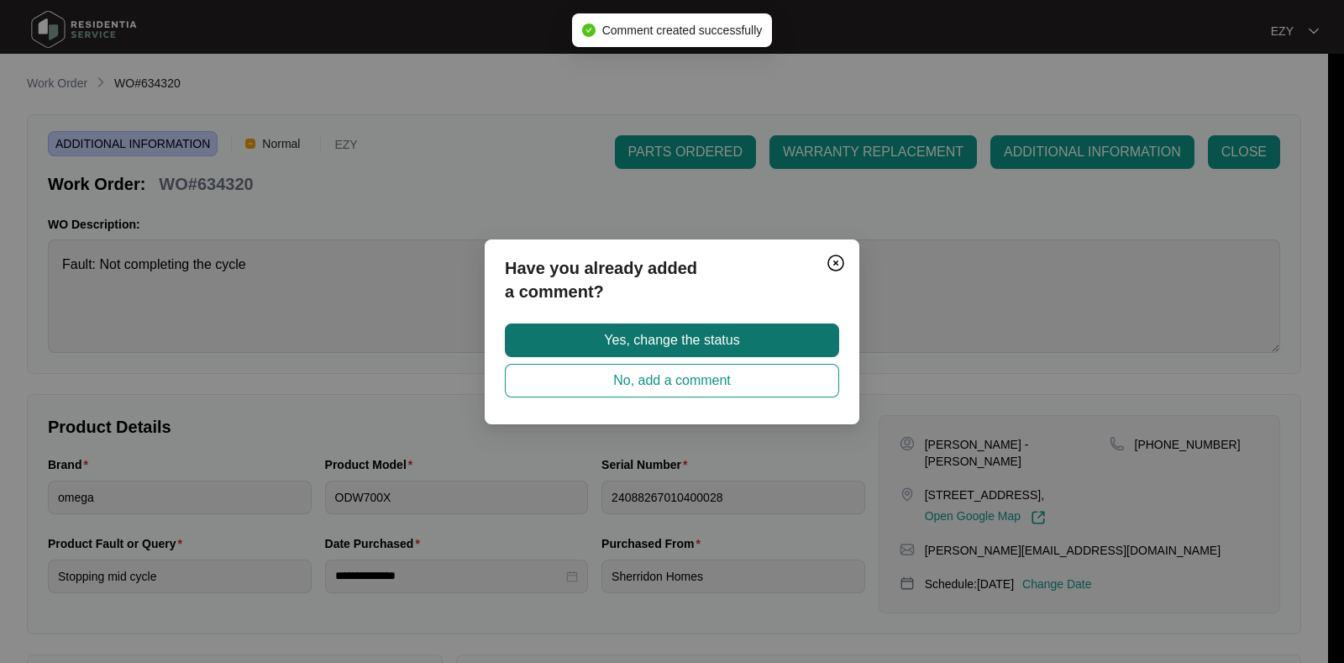
click at [764, 326] on button "Yes, change the status" at bounding box center [672, 340] width 334 height 34
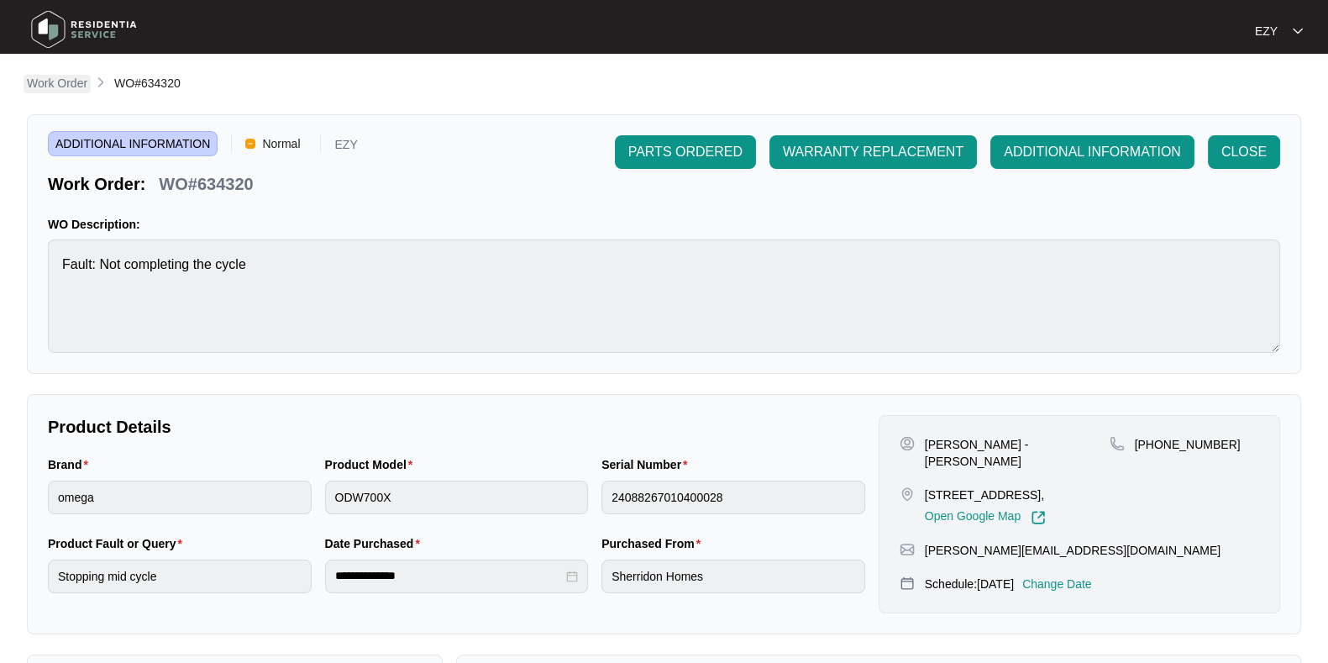
click at [47, 81] on p "Work Order" at bounding box center [57, 83] width 60 height 17
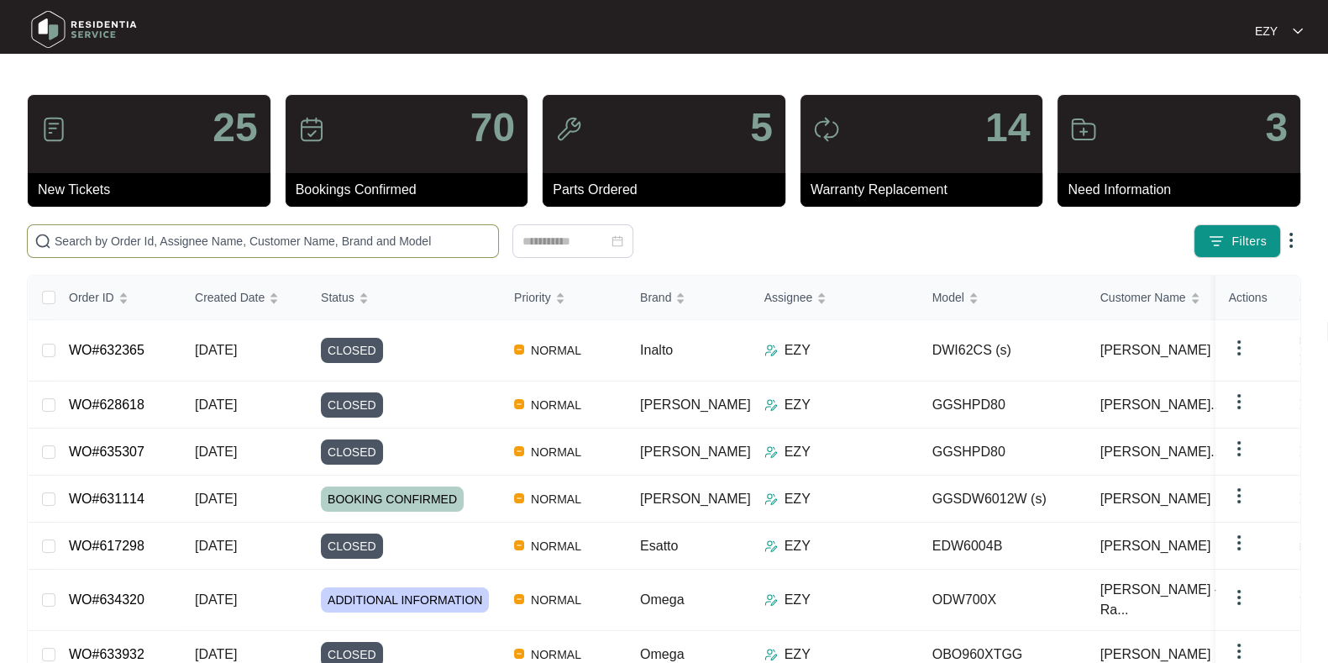
click at [356, 237] on input "text" at bounding box center [273, 241] width 437 height 18
paste input "635307"
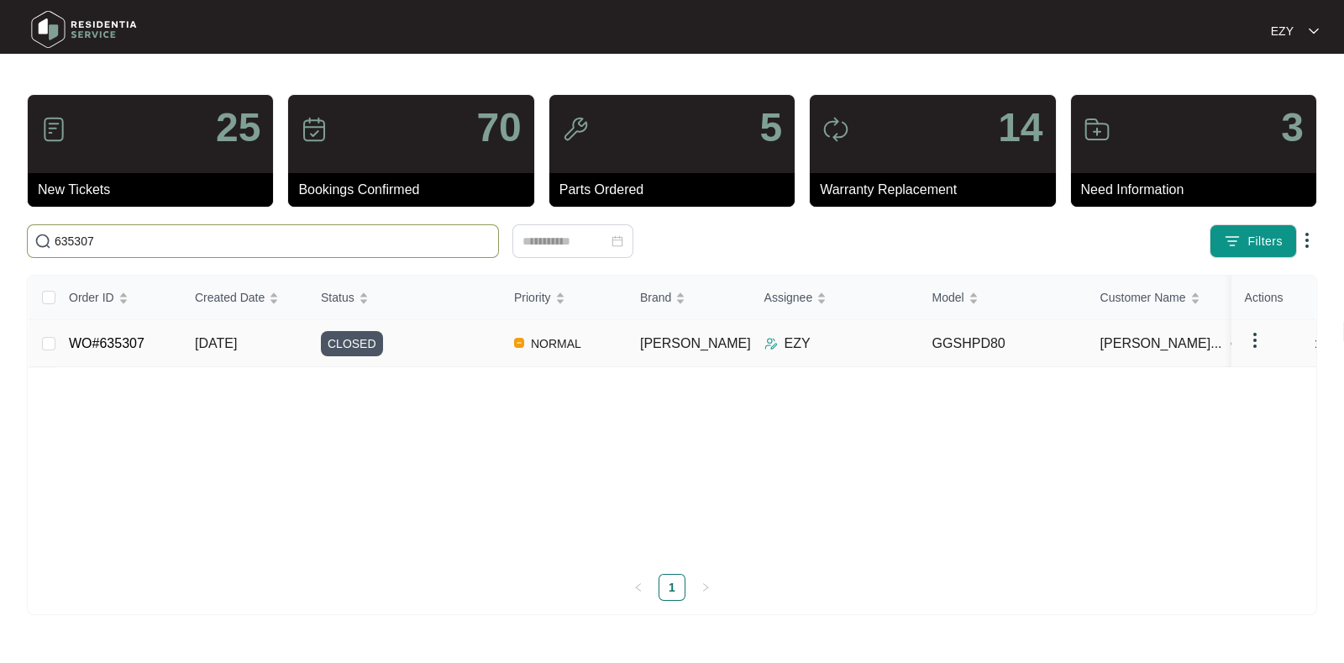
type input "635307"
click at [438, 346] on div "CLOSED" at bounding box center [411, 343] width 180 height 25
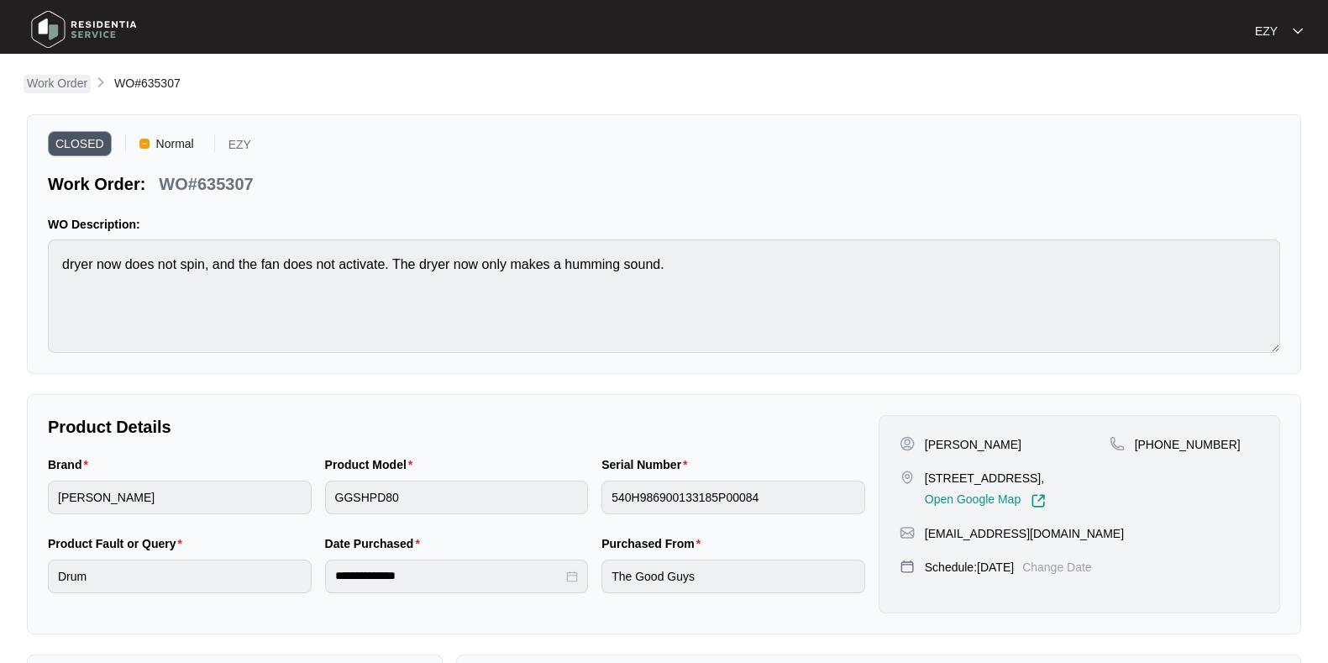
click at [64, 84] on p "Work Order" at bounding box center [57, 83] width 60 height 17
